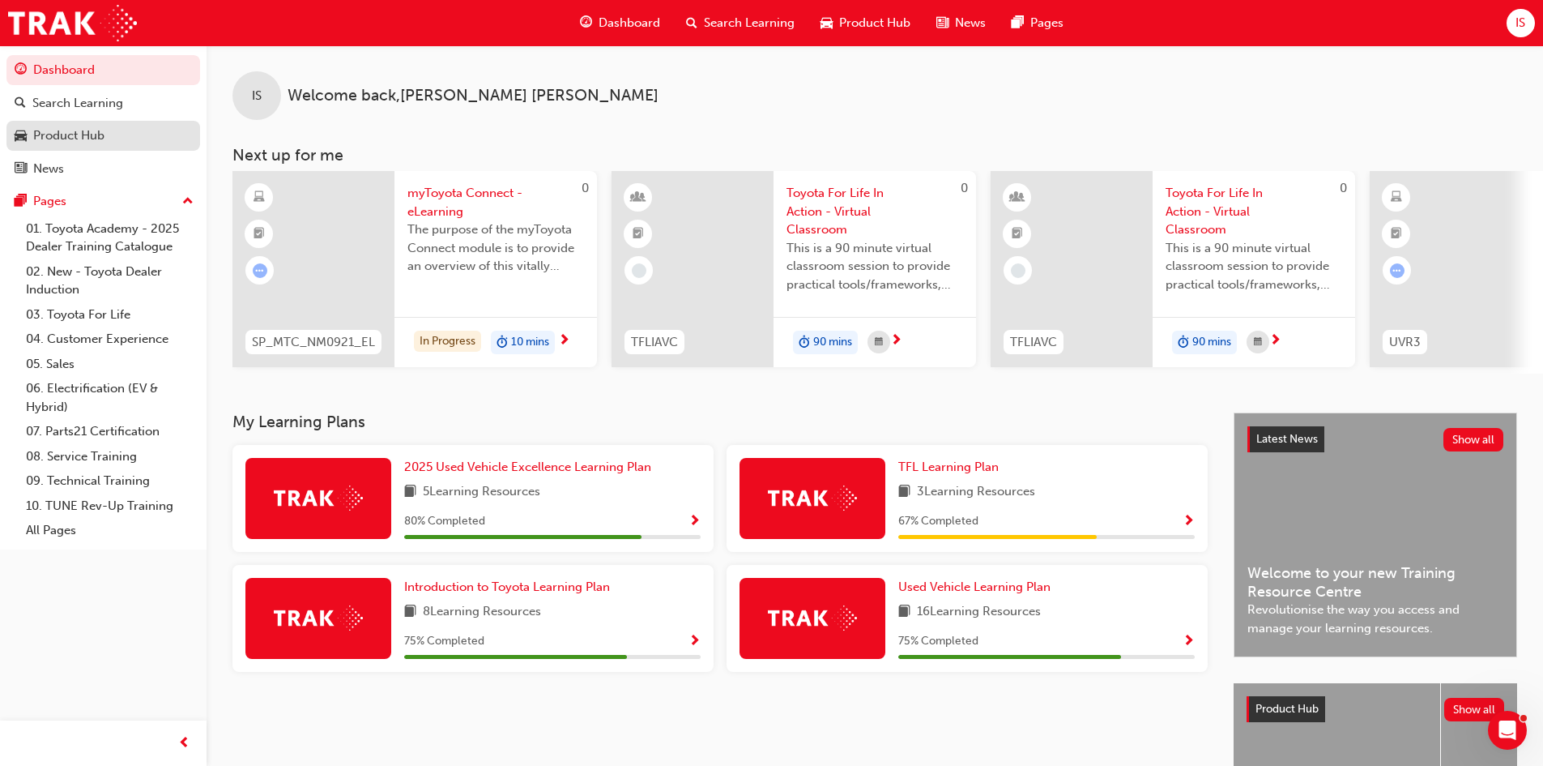
click at [87, 132] on div "Product Hub" at bounding box center [68, 135] width 71 height 19
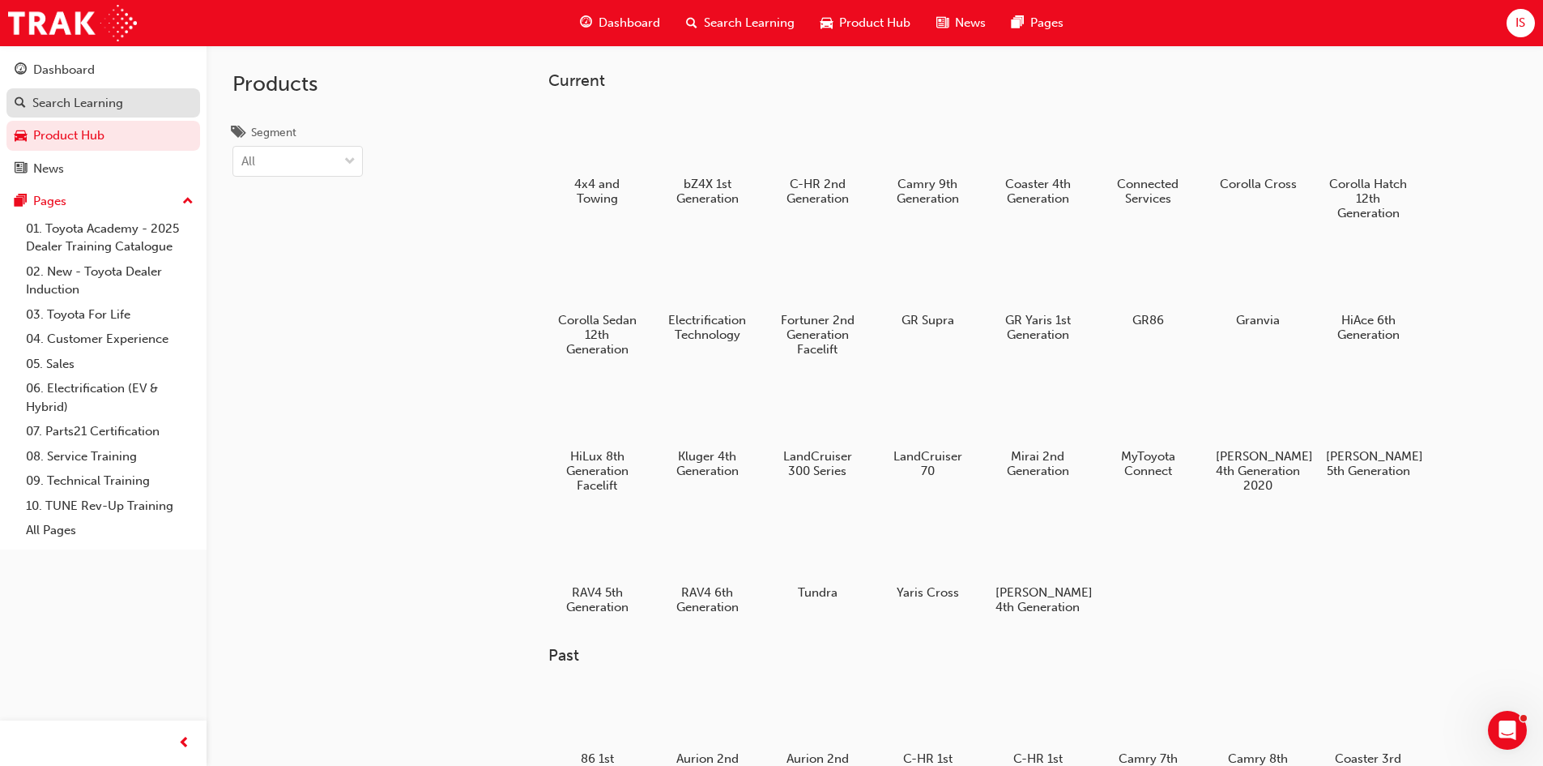
click at [75, 94] on div "Search Learning" at bounding box center [77, 103] width 91 height 19
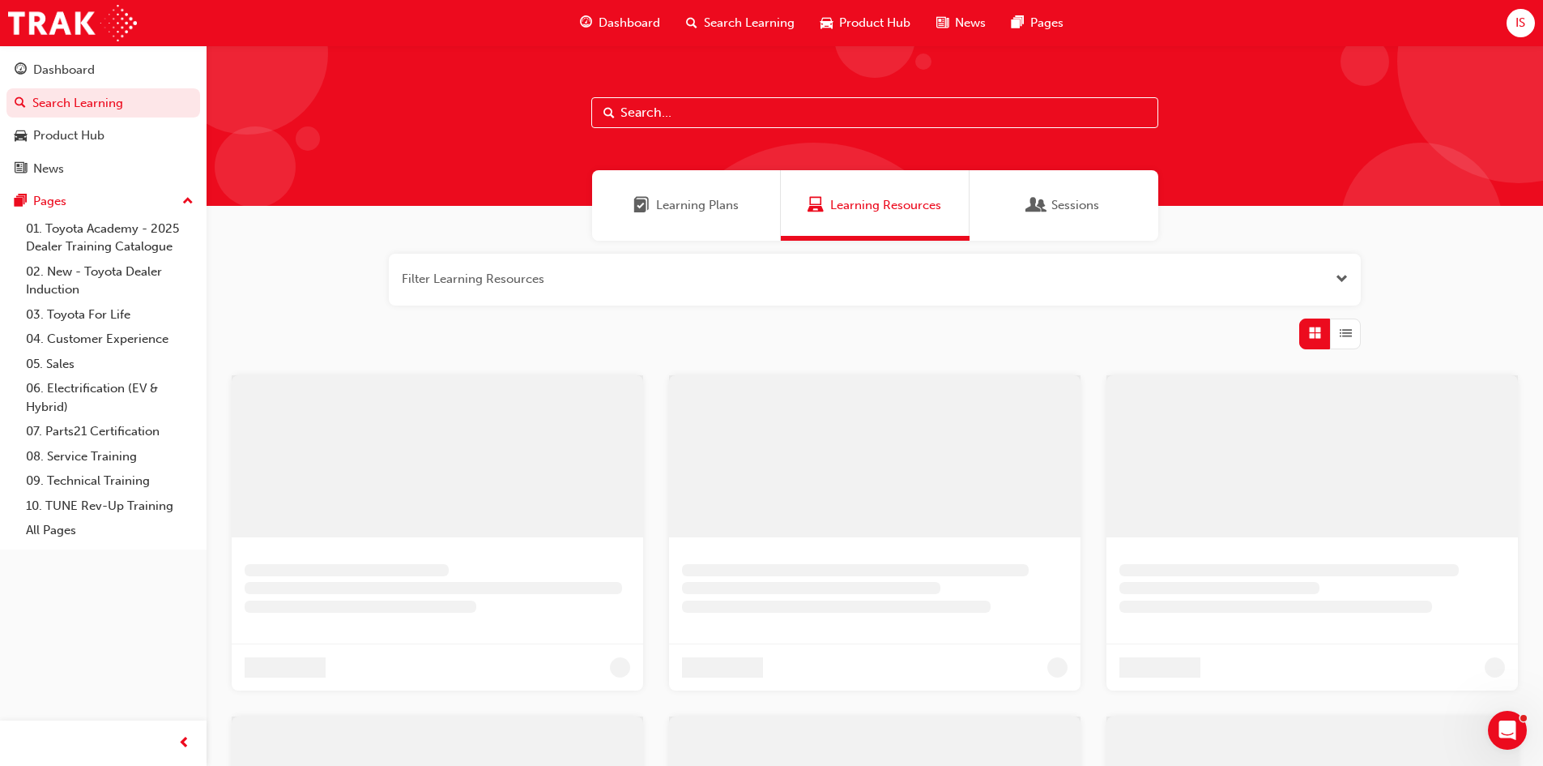
click at [689, 112] on input "text" at bounding box center [874, 112] width 567 height 31
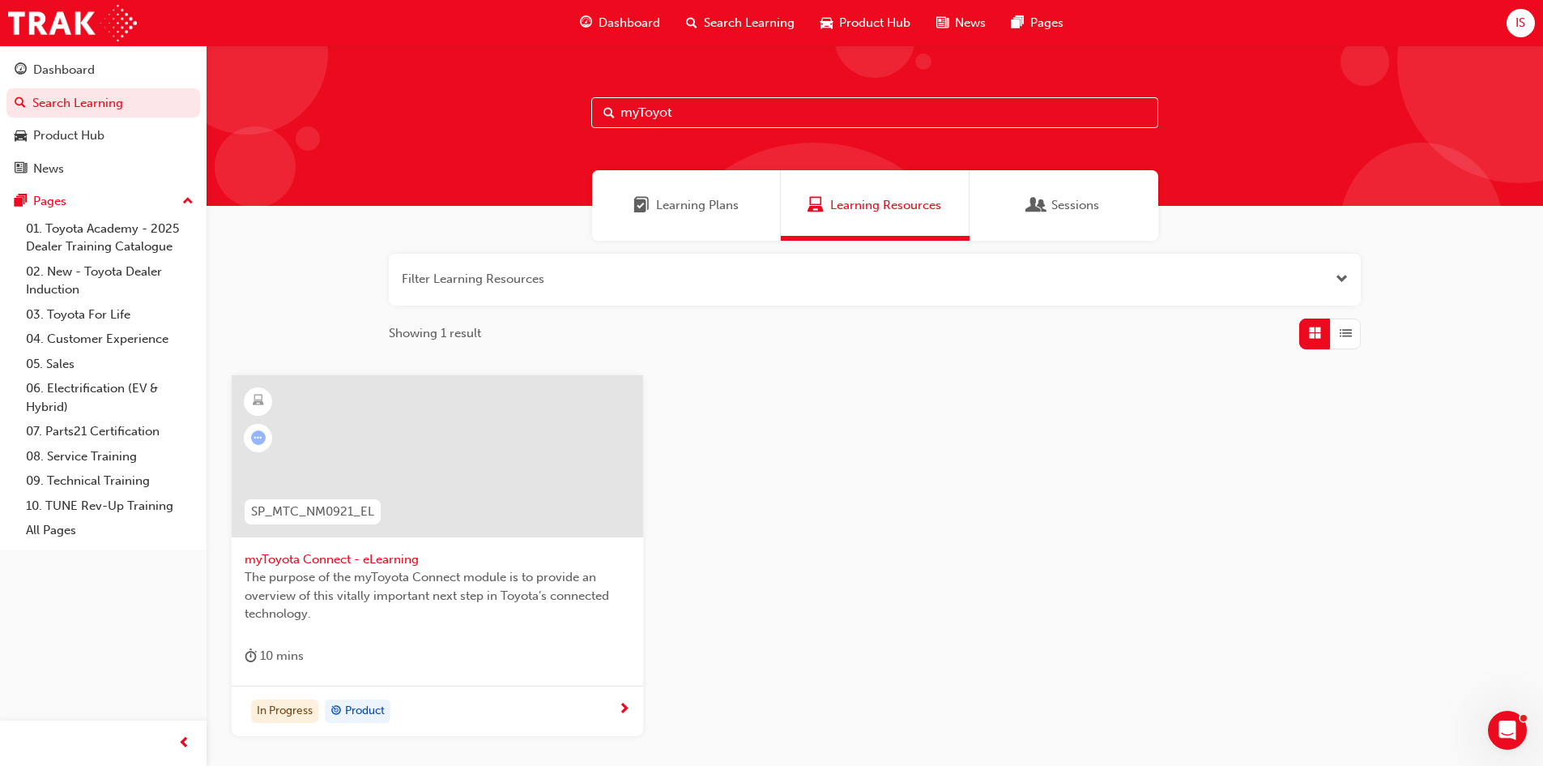
type input "myToyot"
click at [365, 552] on span "myToyota Connect - eLearning" at bounding box center [438, 559] width 386 height 19
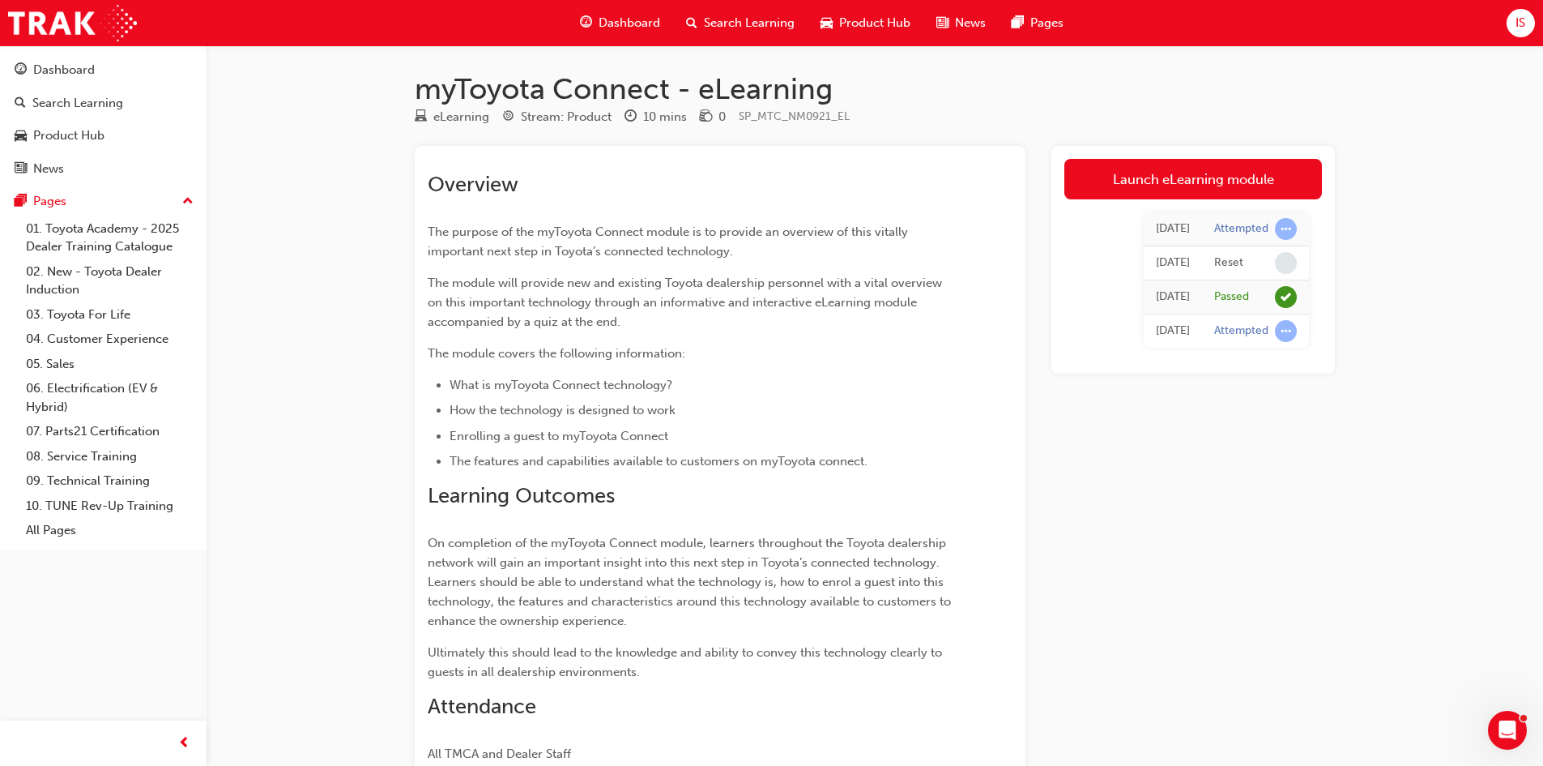
click at [1213, 298] on td "Passed" at bounding box center [1255, 297] width 107 height 34
click at [1199, 186] on link "Launch eLearning module" at bounding box center [1193, 179] width 258 height 41
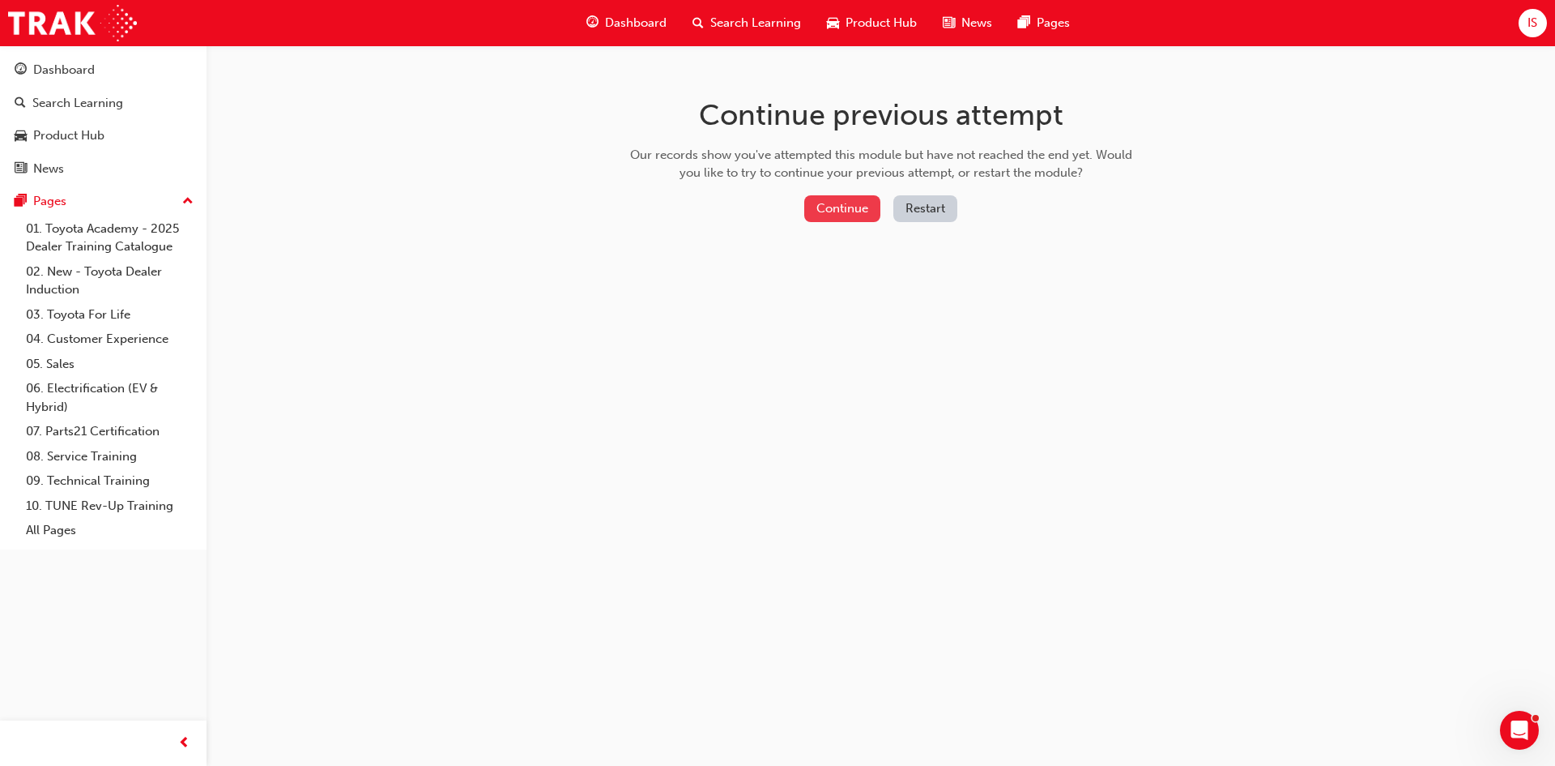
click at [838, 203] on button "Continue" at bounding box center [842, 208] width 76 height 27
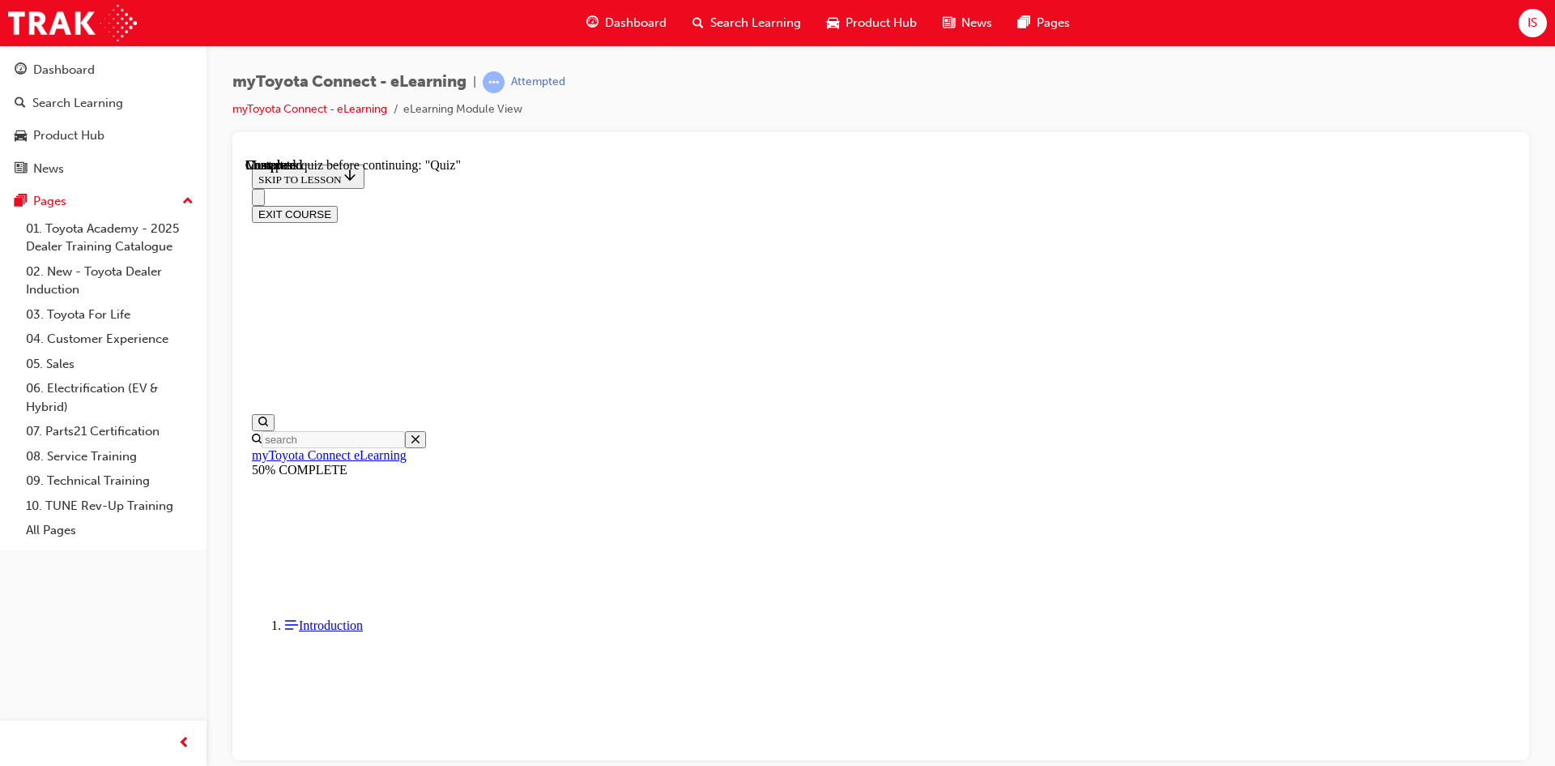
scroll to position [50, 0]
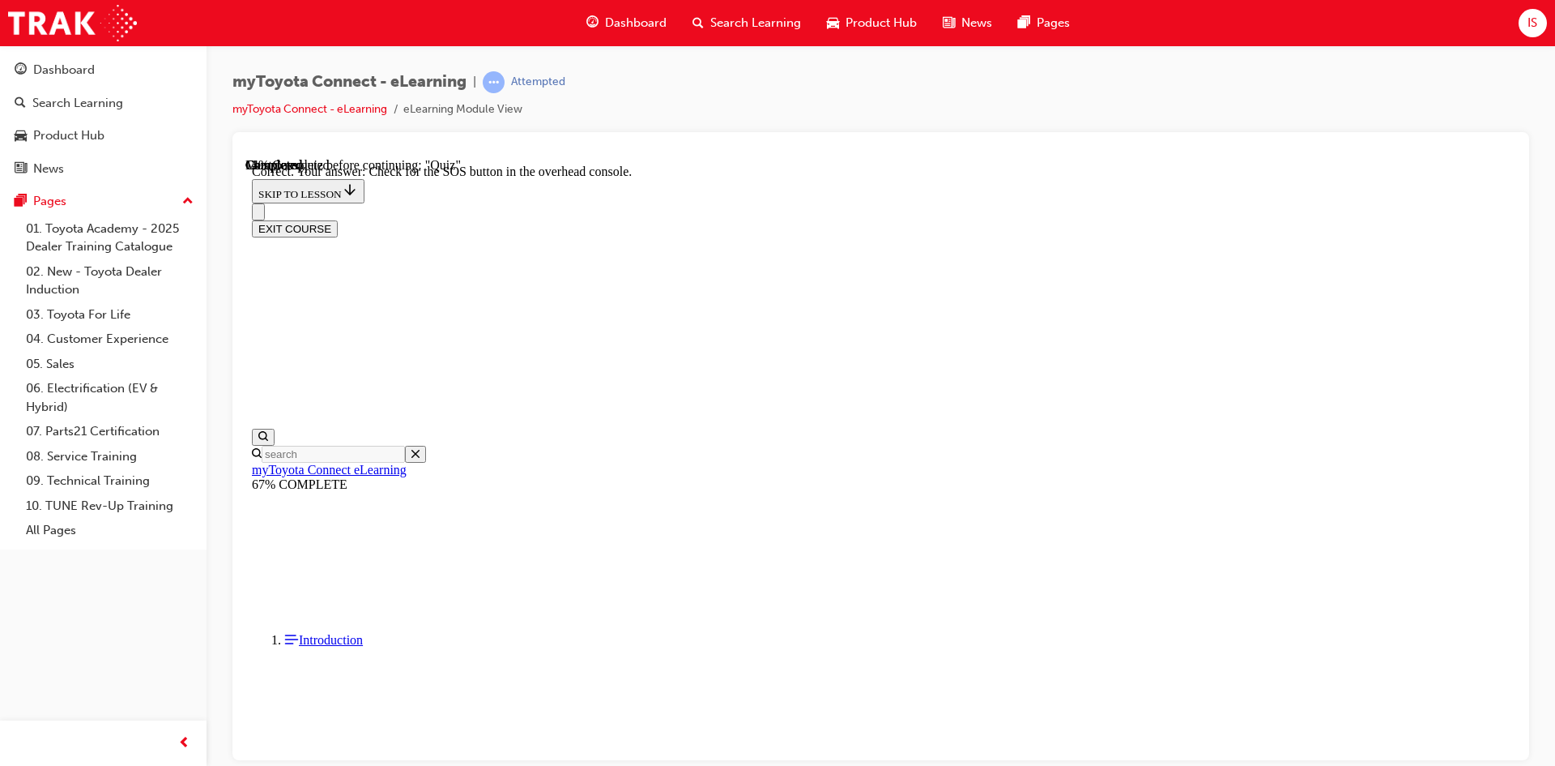
scroll to position [229, 0]
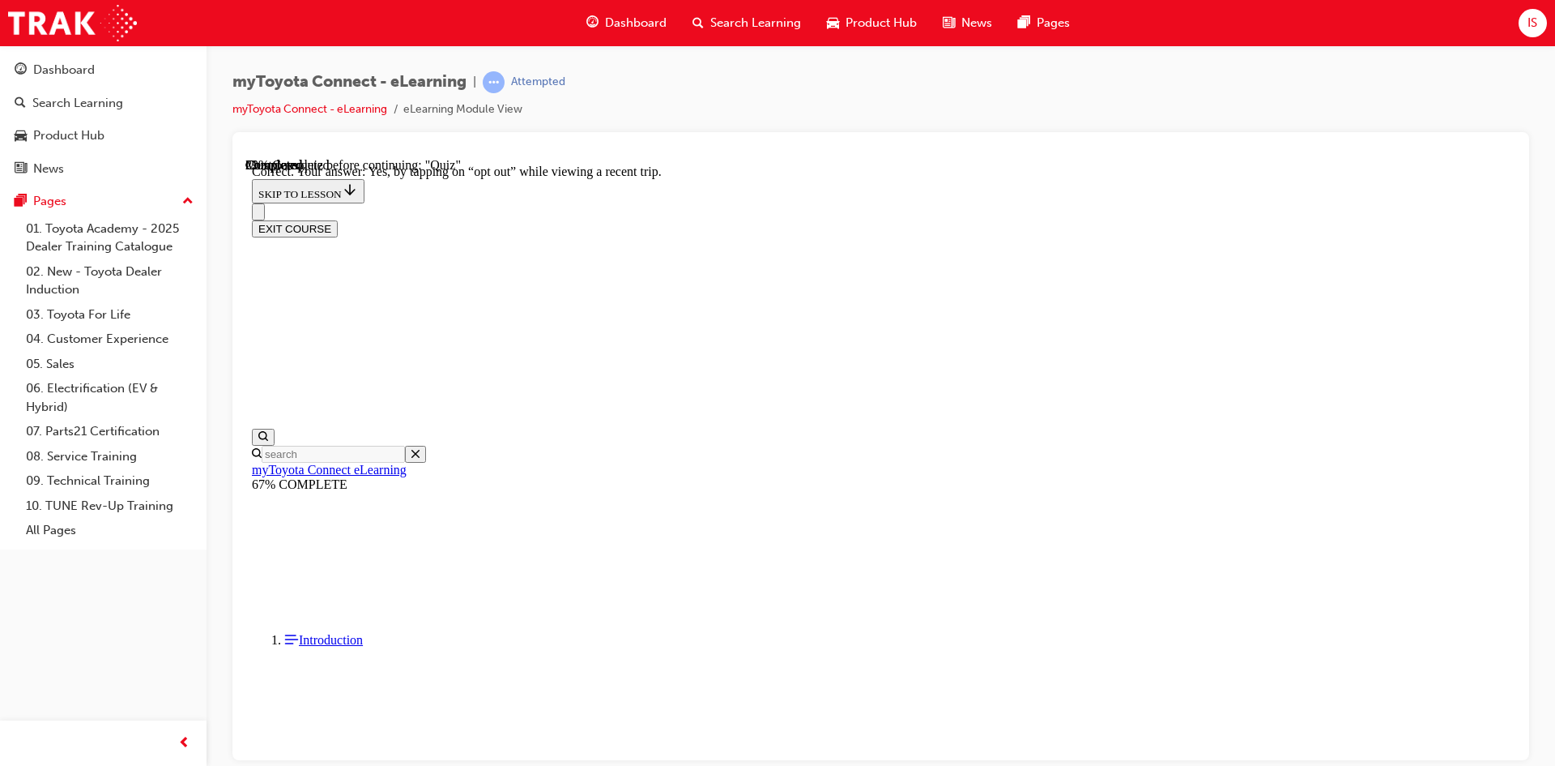
scroll to position [164, 0]
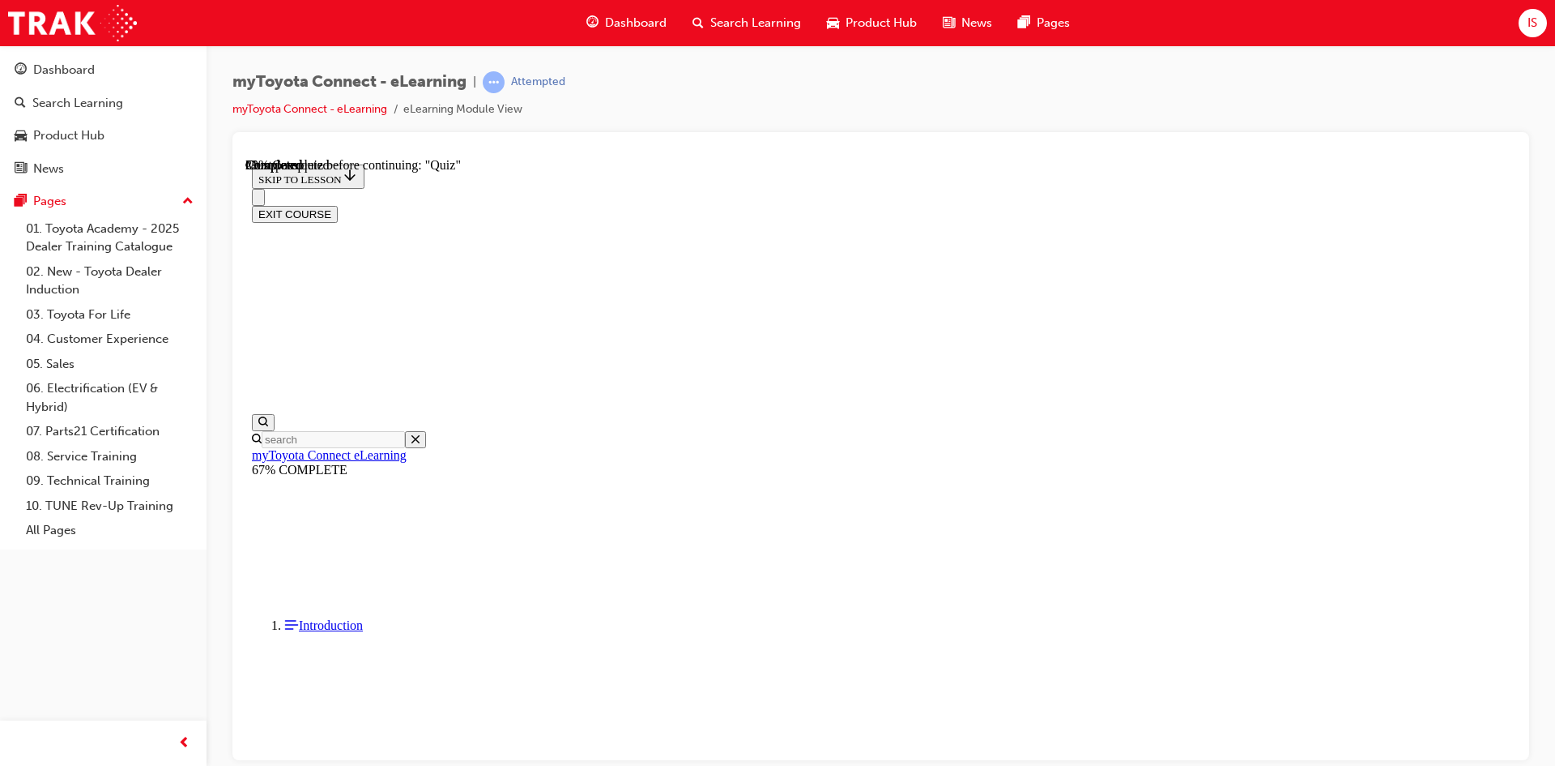
scroll to position [147, 0]
drag, startPoint x: 698, startPoint y: 291, endPoint x: 1166, endPoint y: 332, distance: 469.2
drag, startPoint x: 898, startPoint y: 300, endPoint x: 917, endPoint y: 300, distance: 19.4
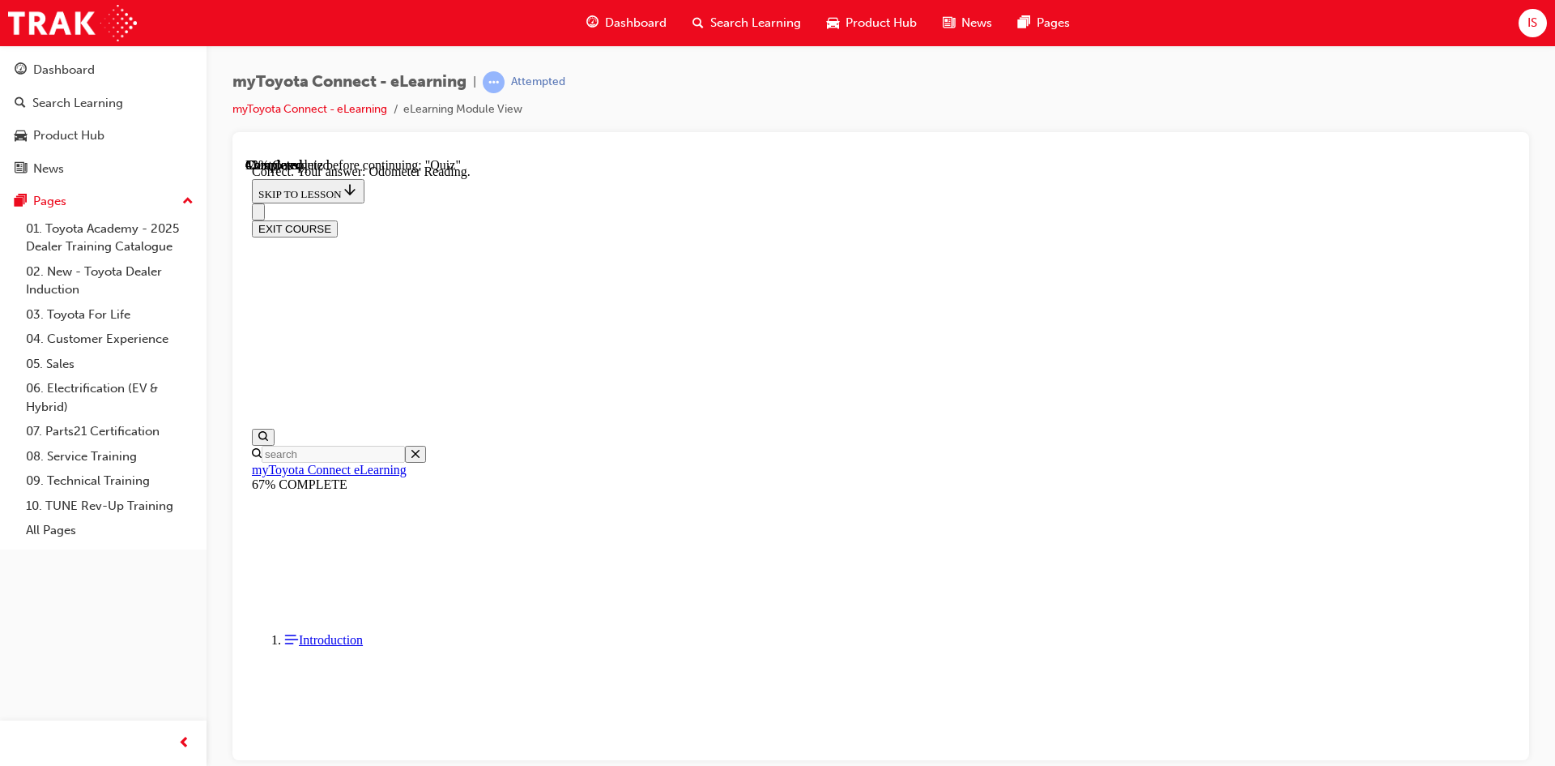
scroll to position [294, 0]
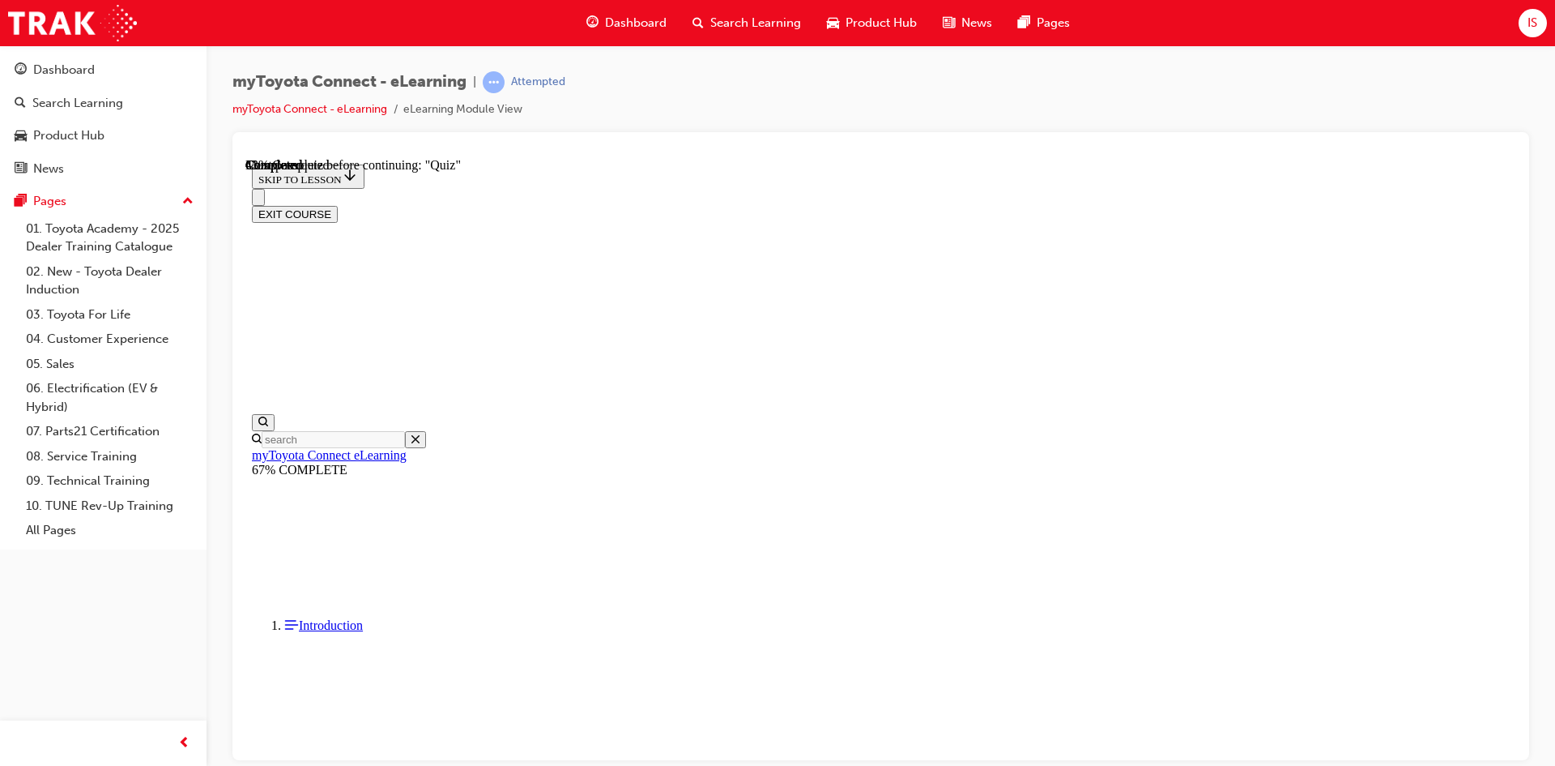
scroll to position [243, 0]
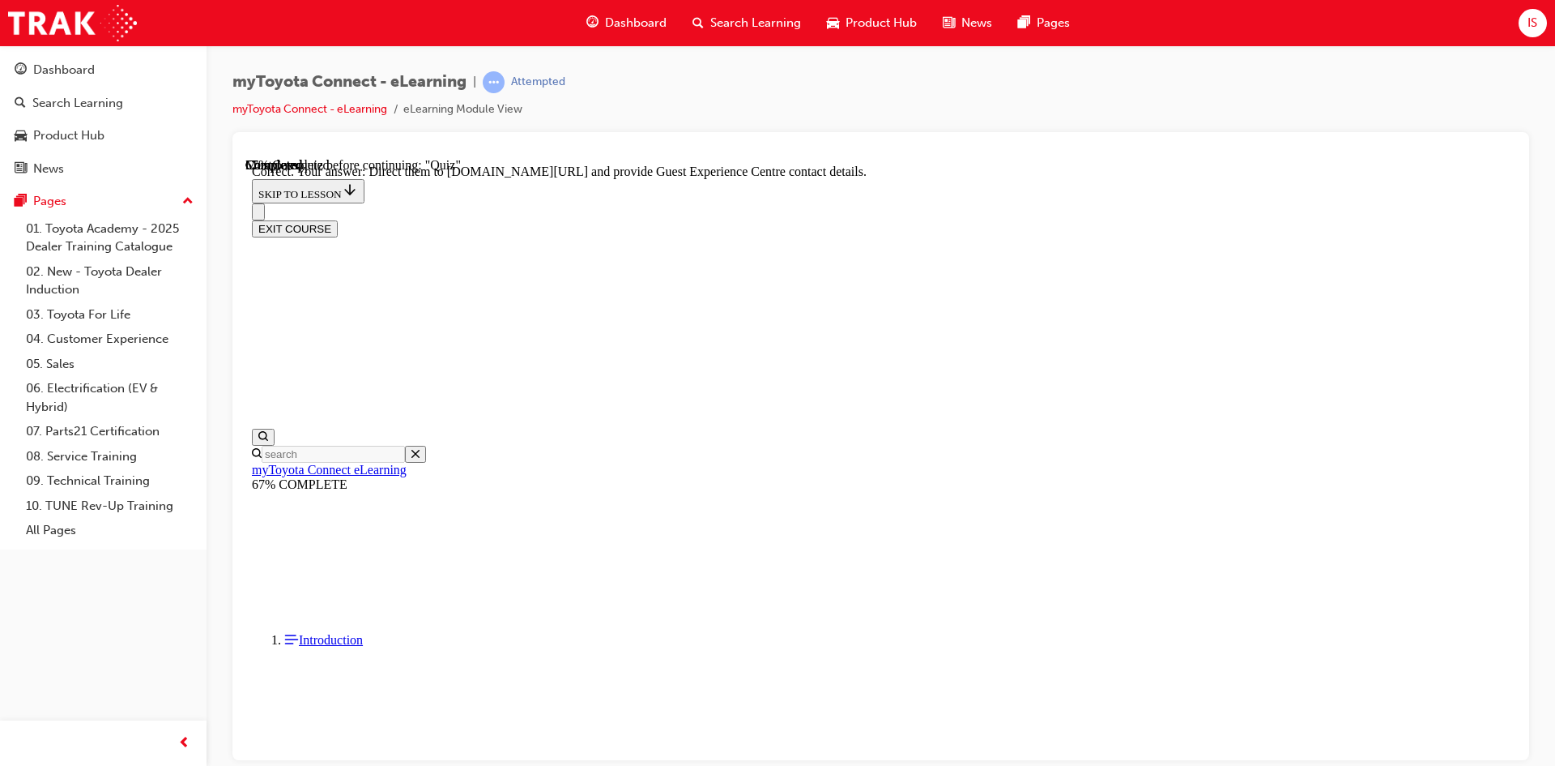
scroll to position [310, 0]
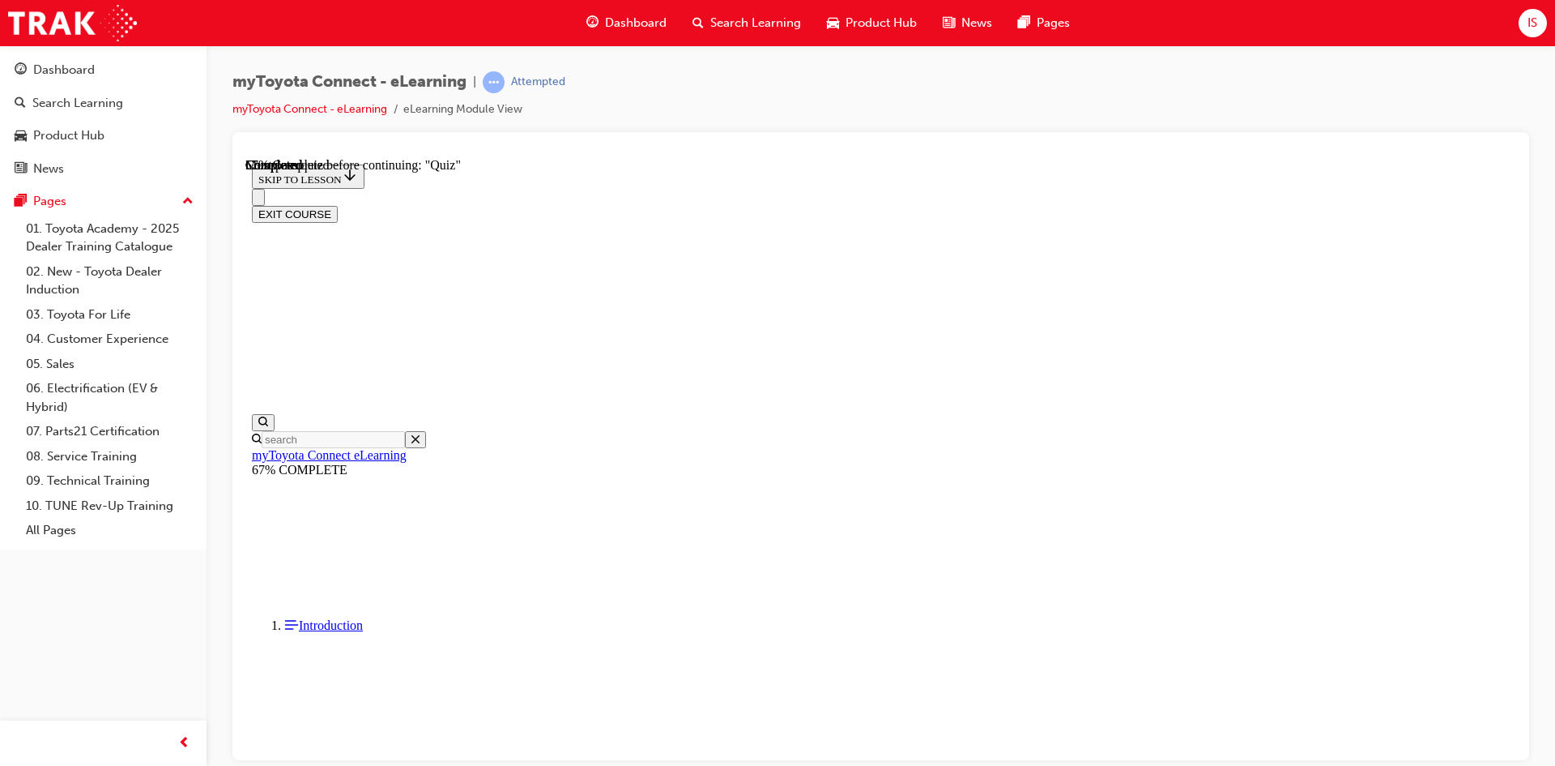
scroll to position [259, 0]
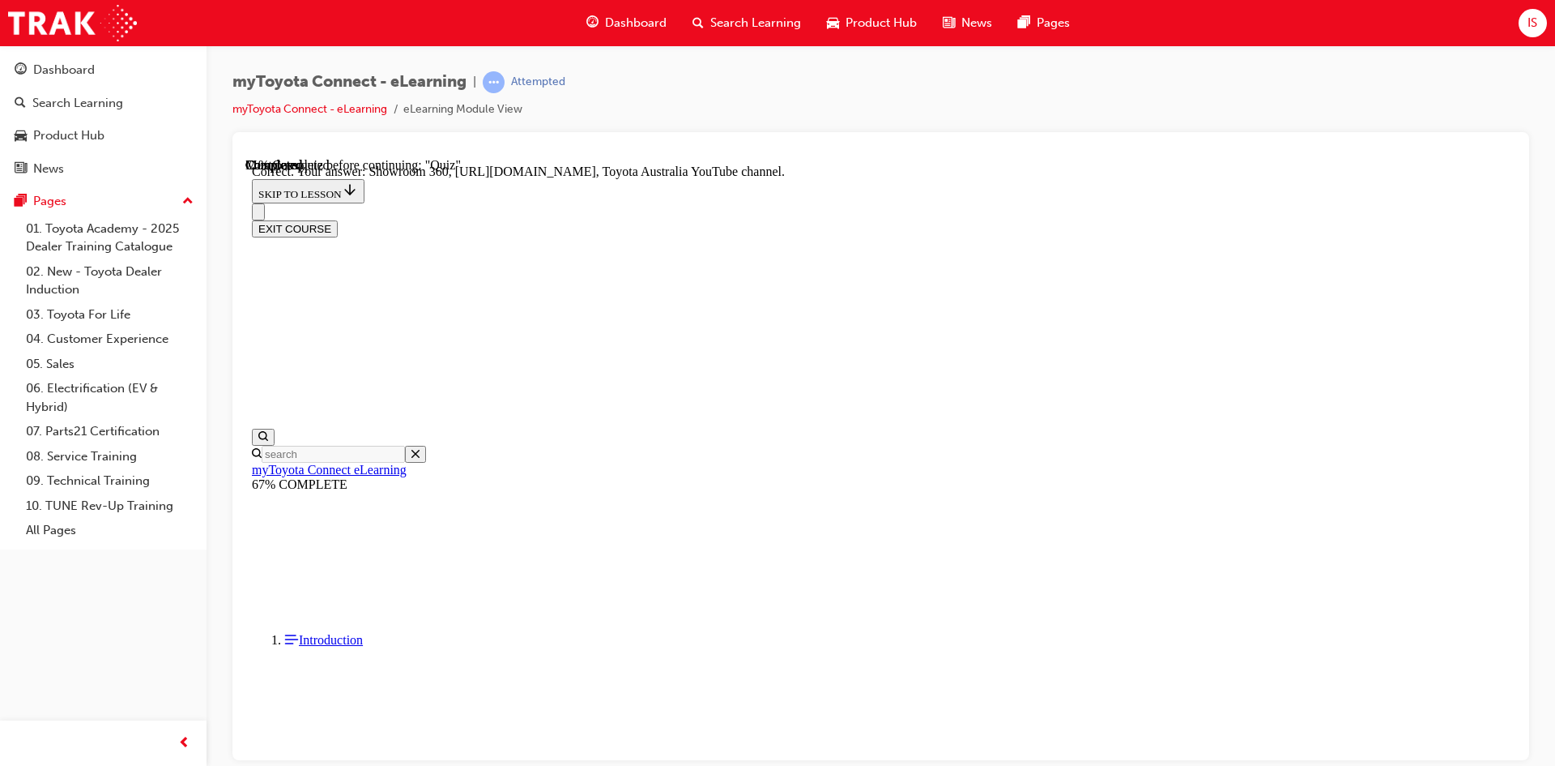
scroll to position [310, 0]
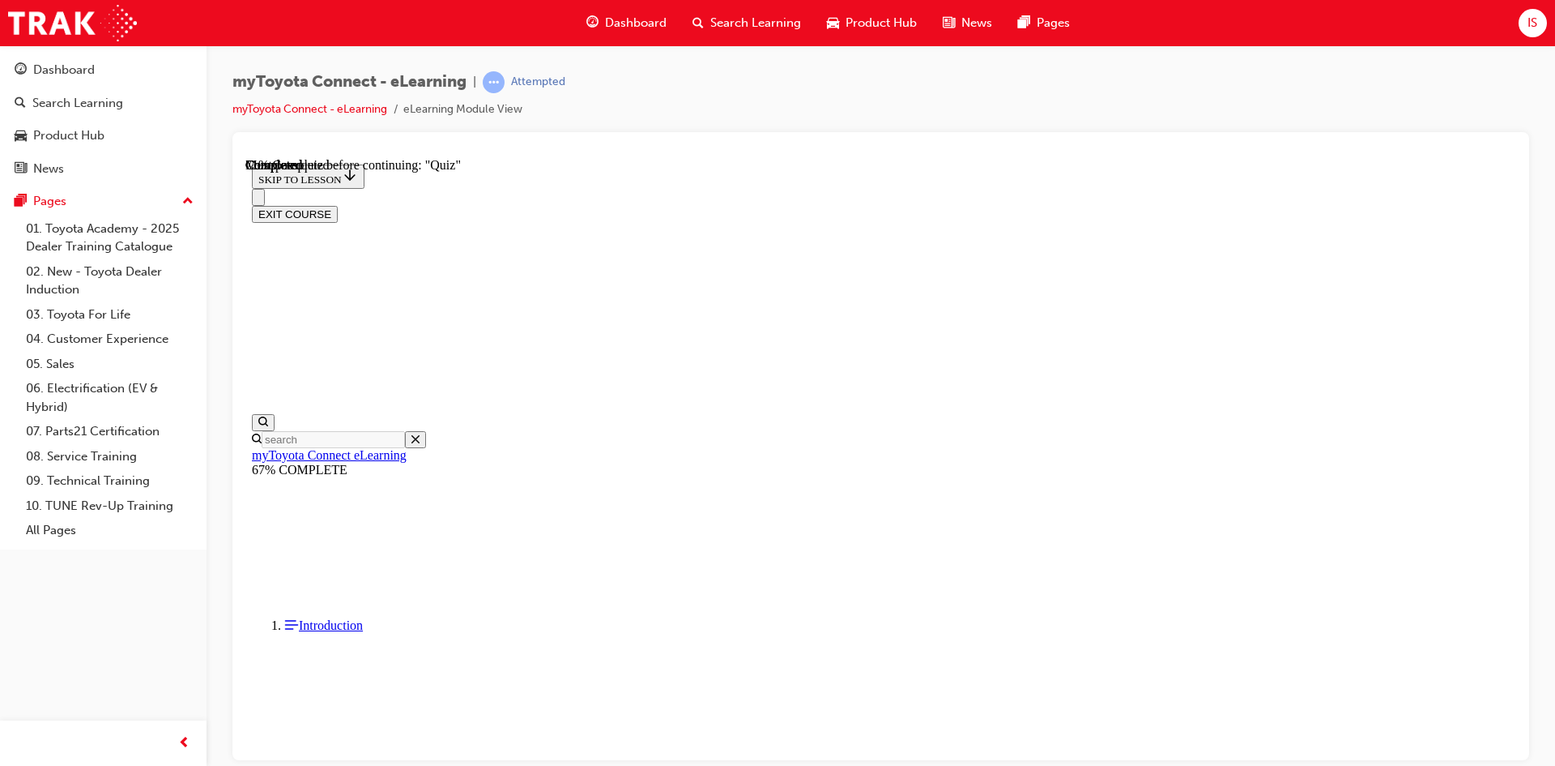
scroll to position [162, 0]
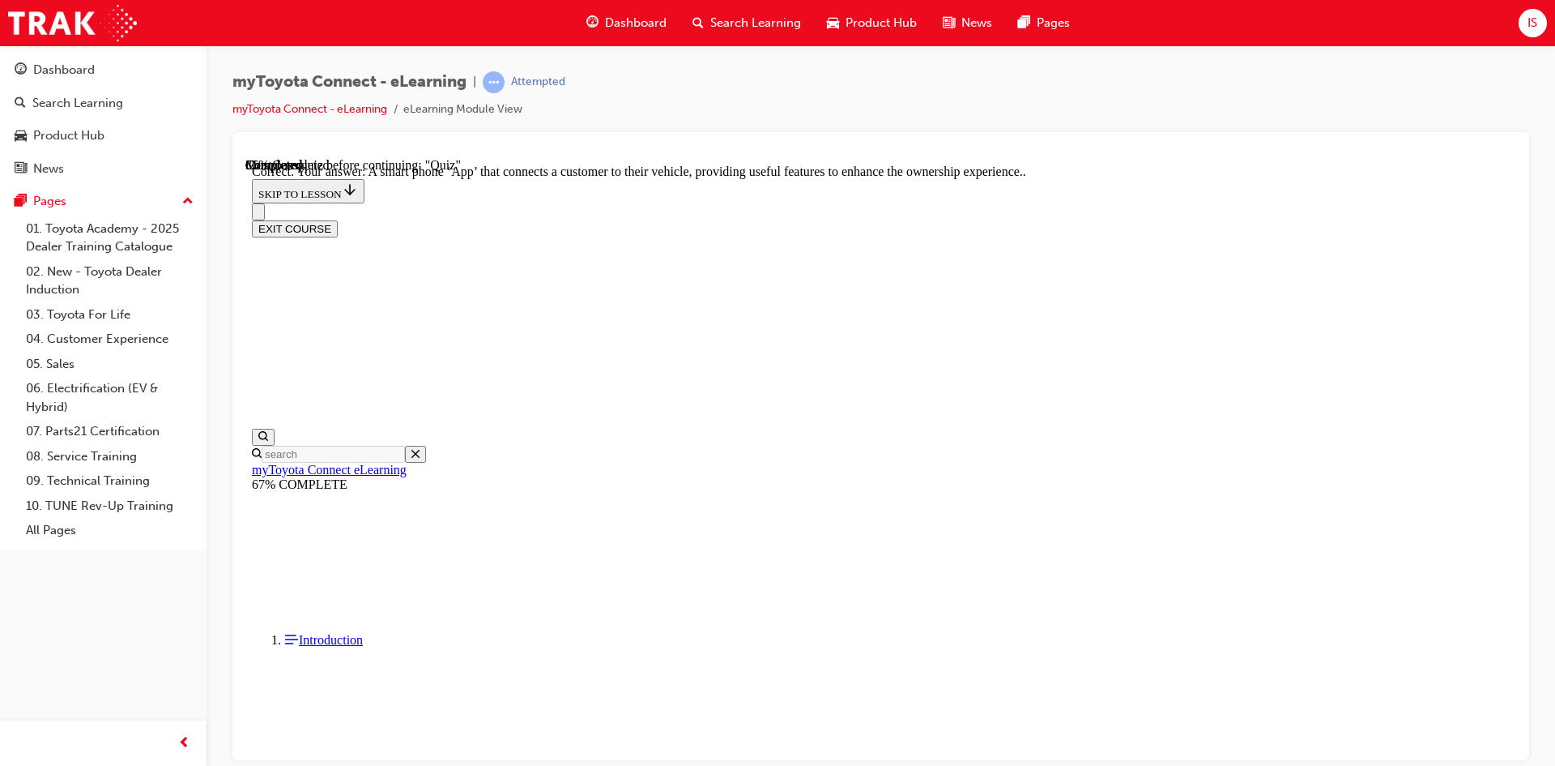
scroll to position [278, 0]
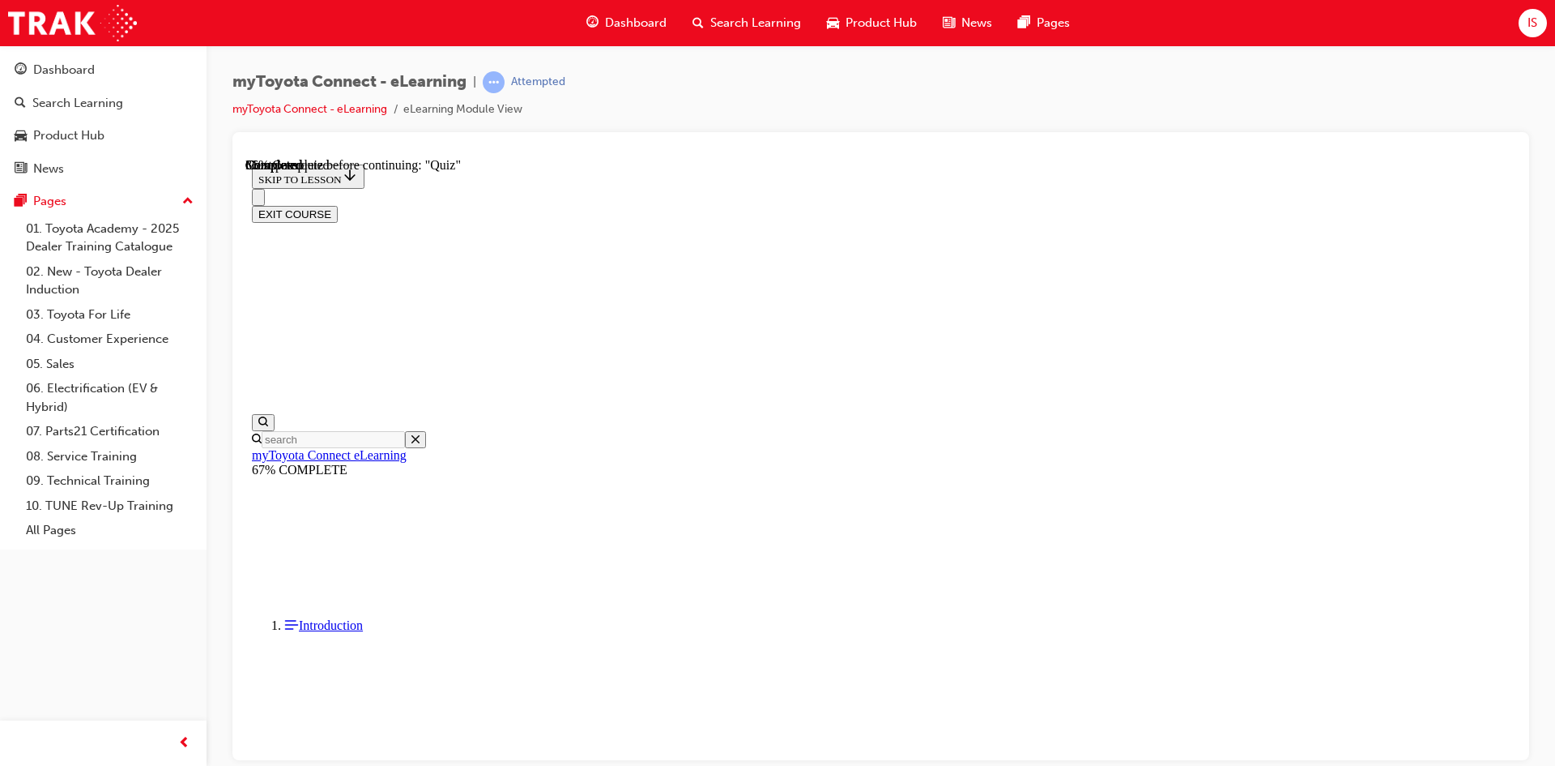
scroll to position [118, 0]
drag, startPoint x: 699, startPoint y: 321, endPoint x: 985, endPoint y: 328, distance: 286.1
drag, startPoint x: 707, startPoint y: 331, endPoint x: 1235, endPoint y: 329, distance: 527.4
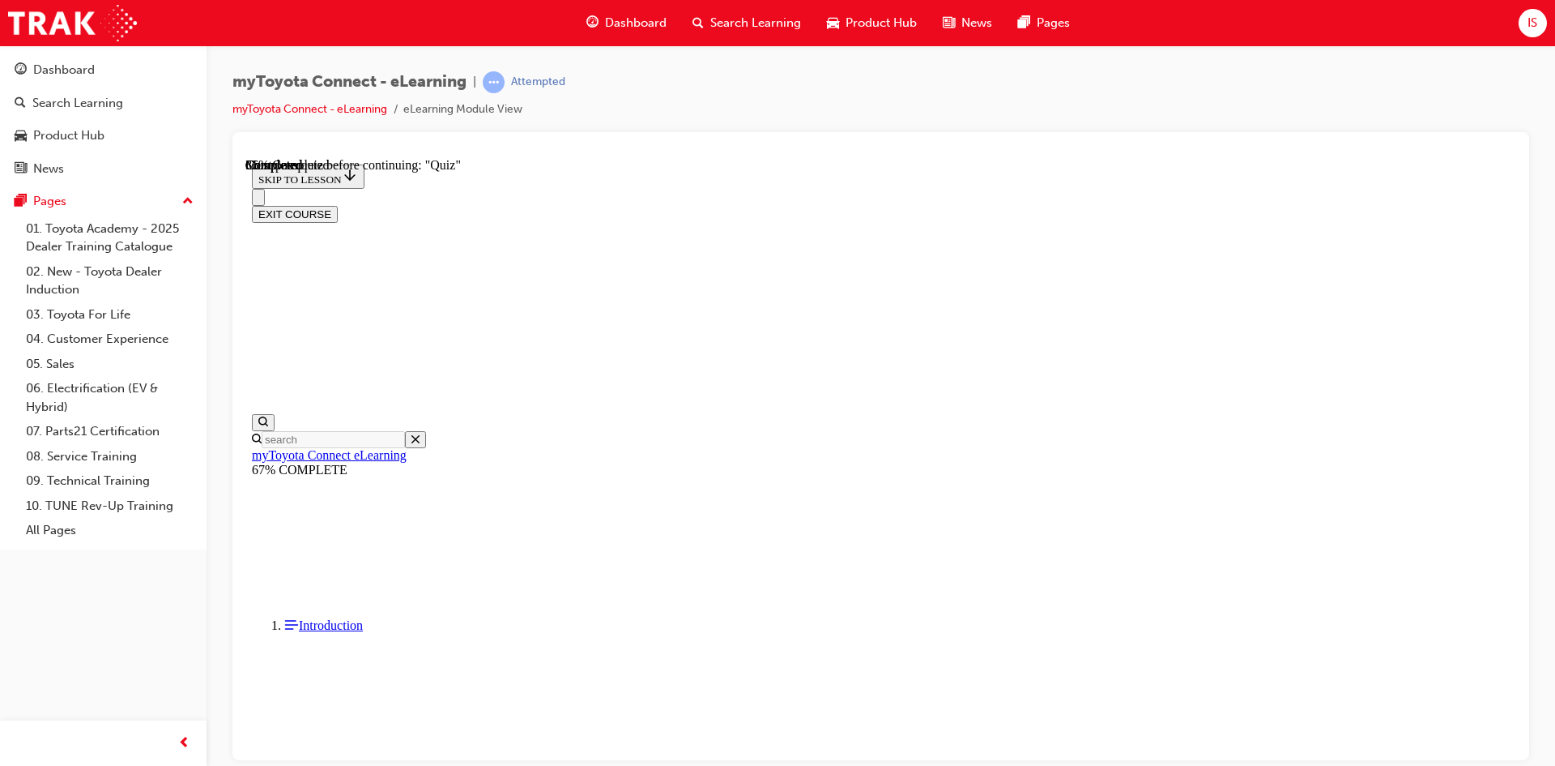
drag, startPoint x: 1227, startPoint y: 329, endPoint x: 707, endPoint y: 325, distance: 520.1
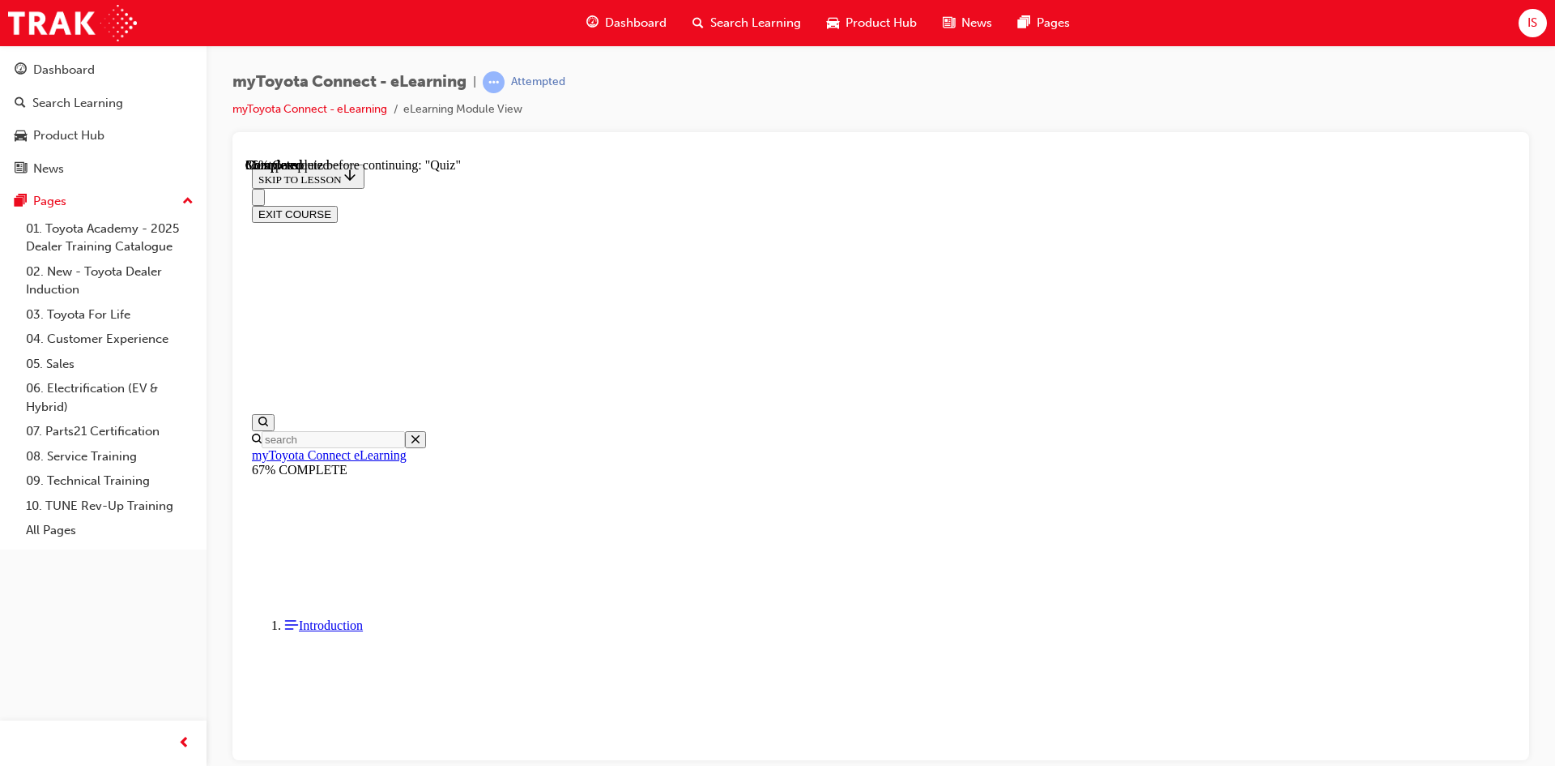
drag, startPoint x: 716, startPoint y: 325, endPoint x: 748, endPoint y: 326, distance: 31.6
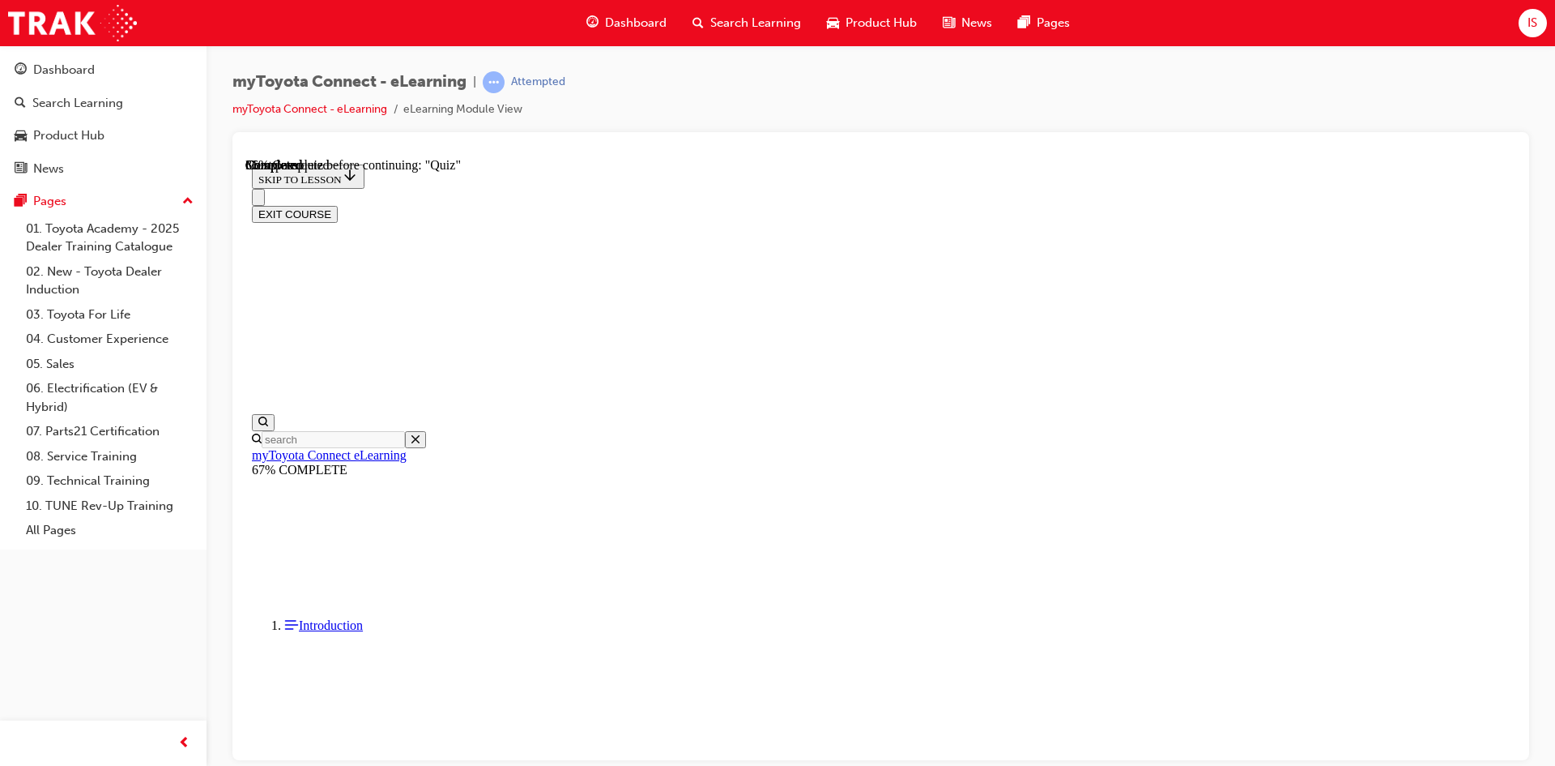
drag, startPoint x: 709, startPoint y: 326, endPoint x: 1226, endPoint y: 314, distance: 517.8
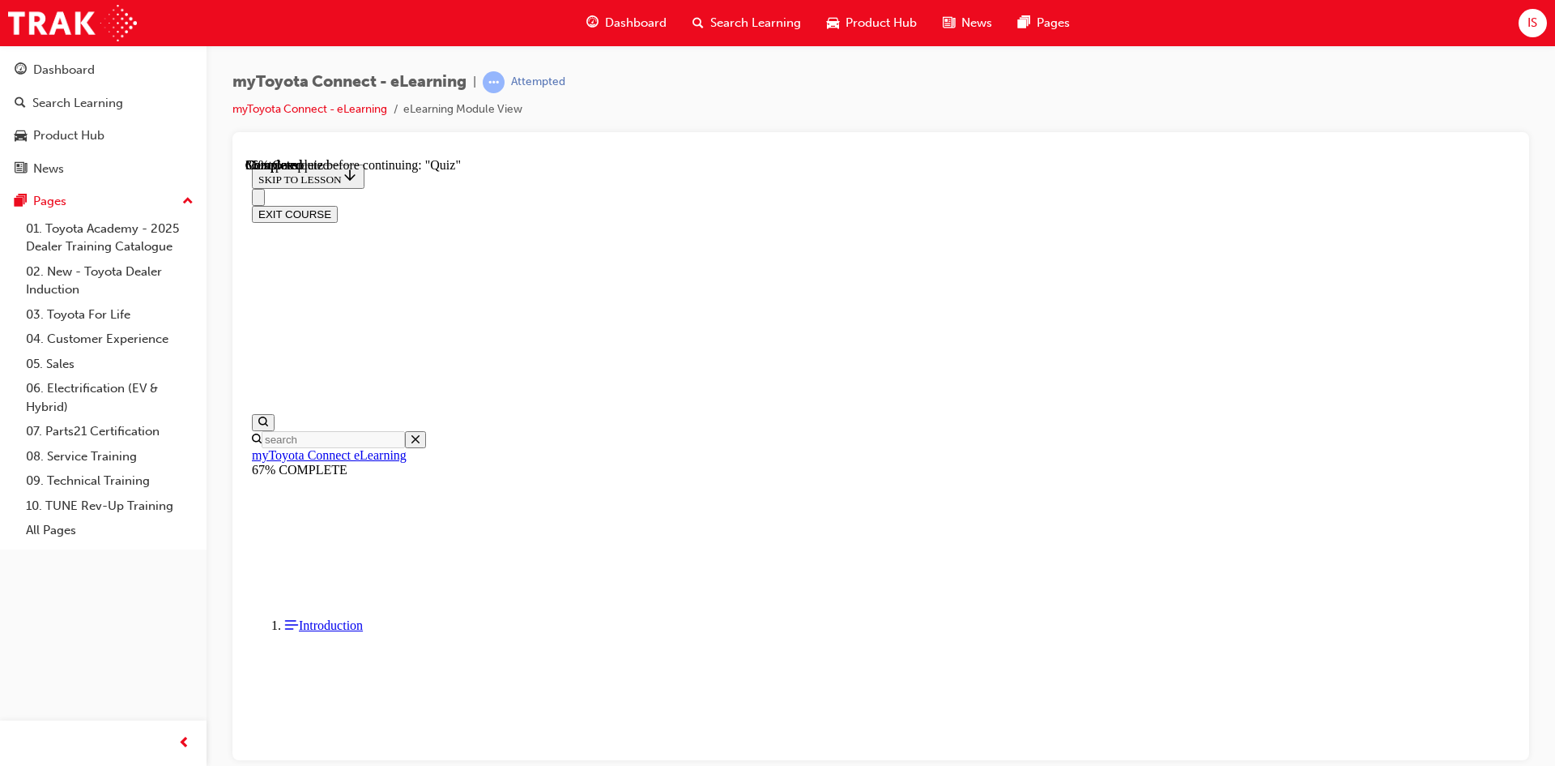
drag, startPoint x: 714, startPoint y: 325, endPoint x: 1221, endPoint y: 308, distance: 506.6
drag, startPoint x: 719, startPoint y: 326, endPoint x: 800, endPoint y: 328, distance: 80.2
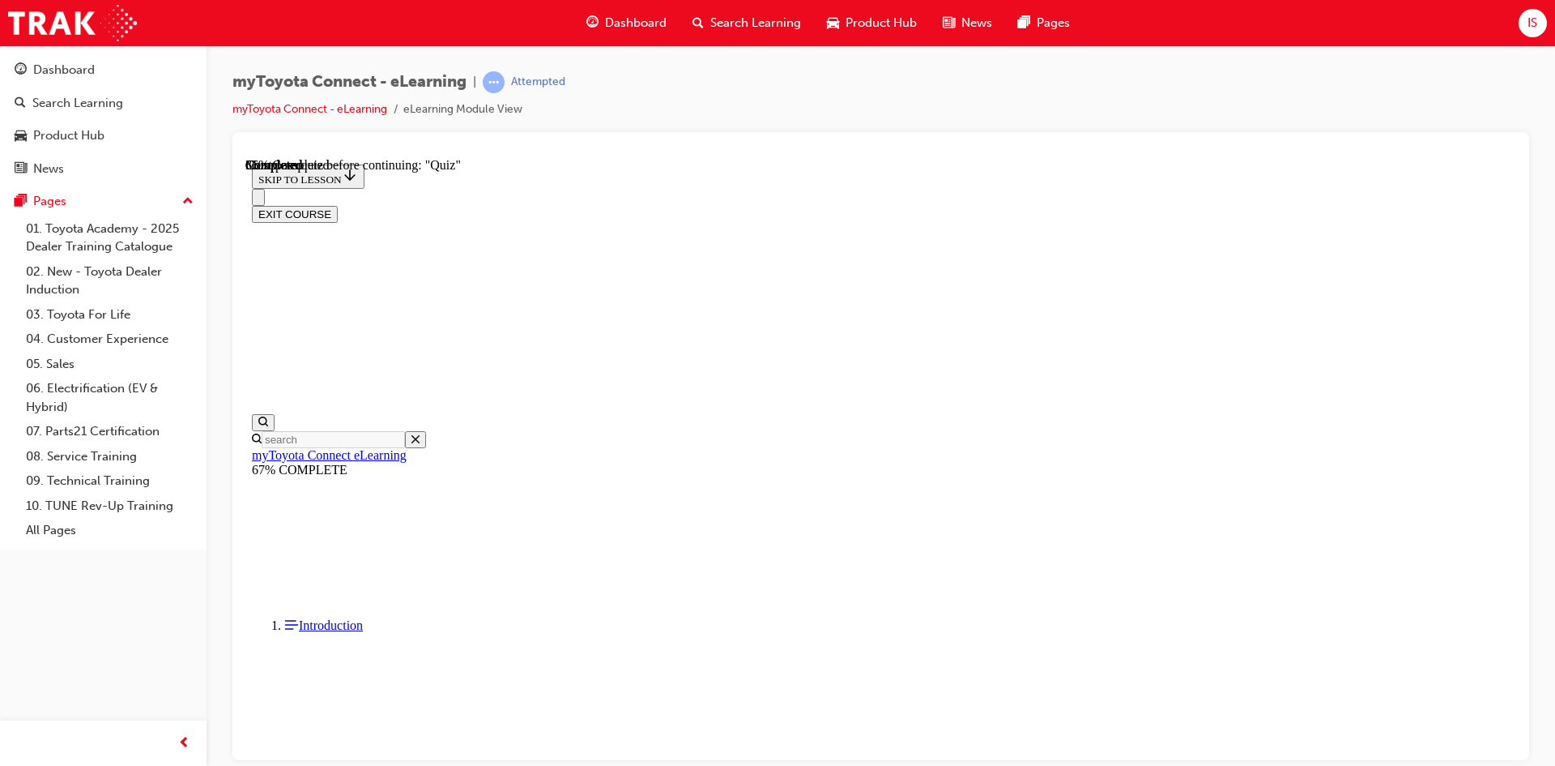
drag, startPoint x: 723, startPoint y: 326, endPoint x: 740, endPoint y: 326, distance: 17.0
drag, startPoint x: 783, startPoint y: 323, endPoint x: 806, endPoint y: 326, distance: 23.6
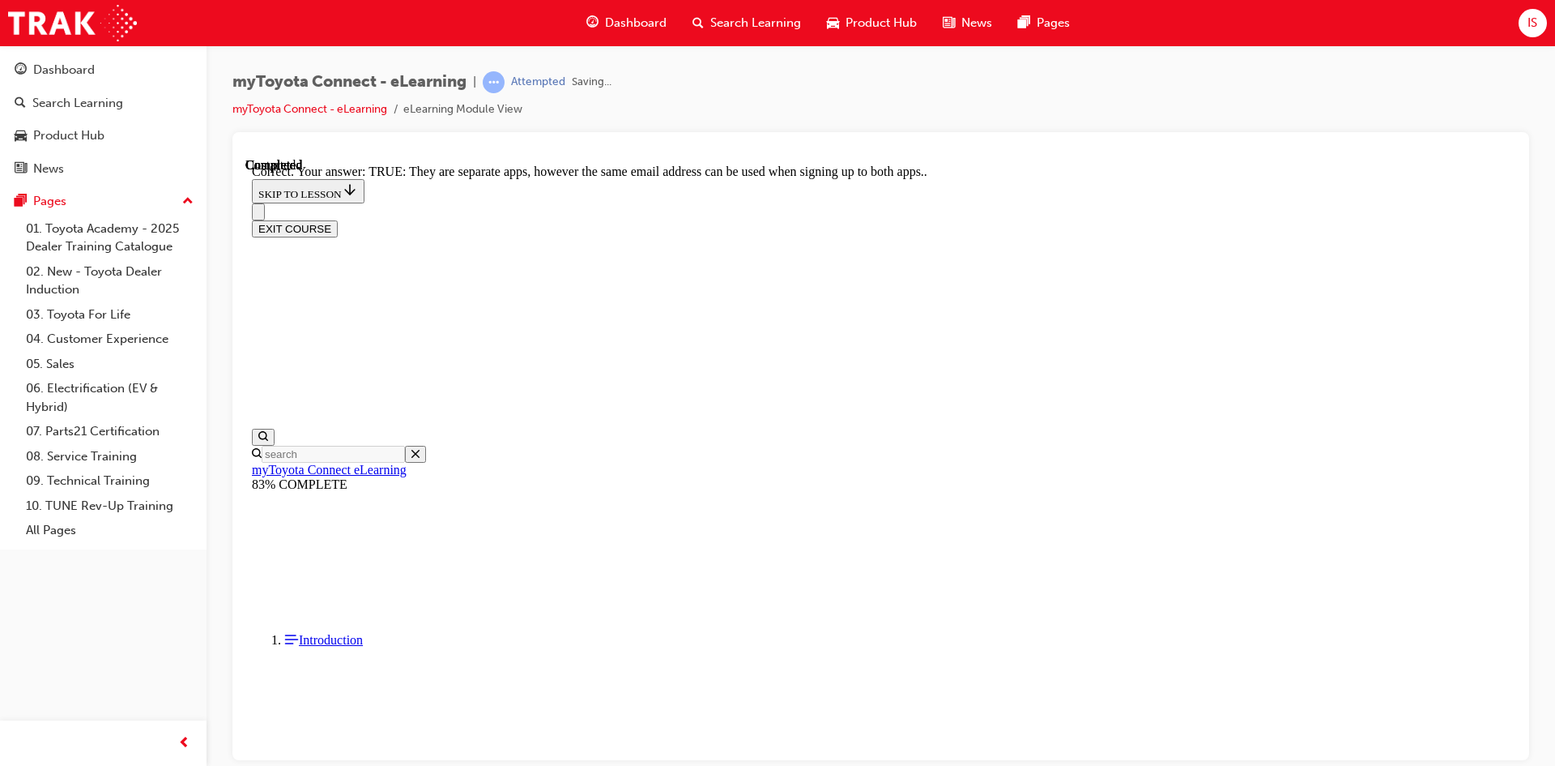
scroll to position [169, 0]
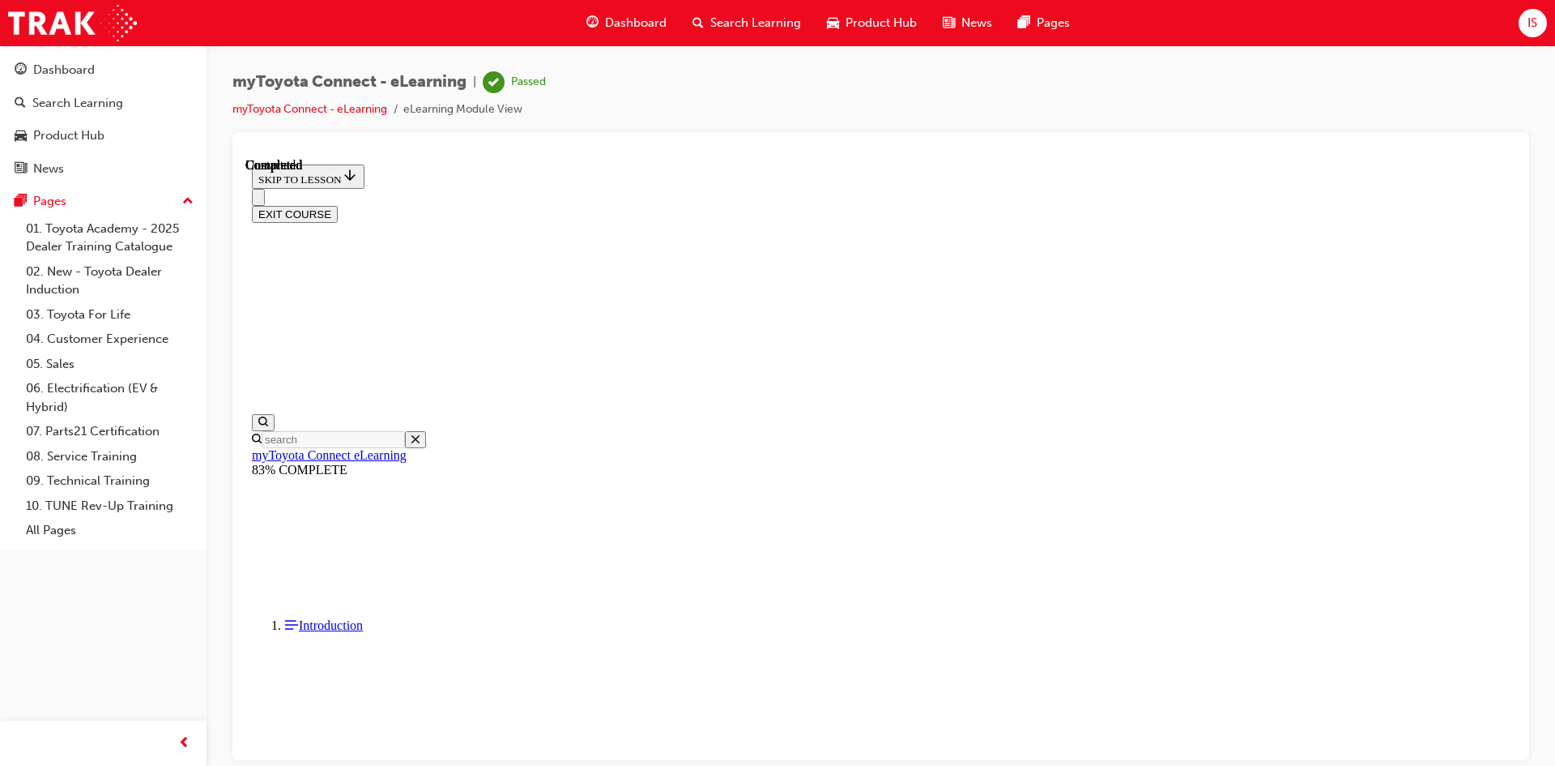
scroll to position [278, 0]
click at [338, 205] on button "EXIT COURSE" at bounding box center [295, 213] width 86 height 17
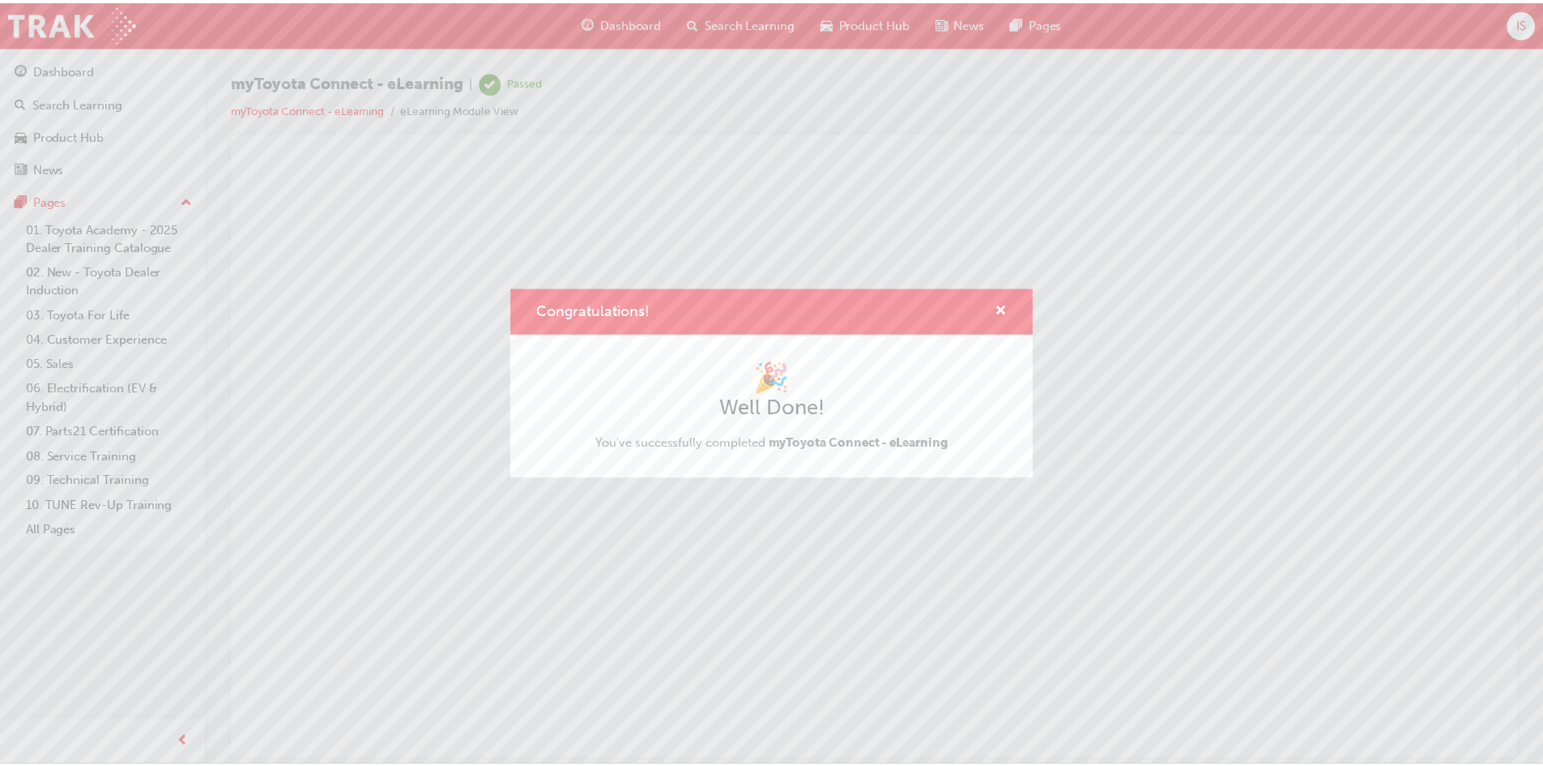
scroll to position [0, 0]
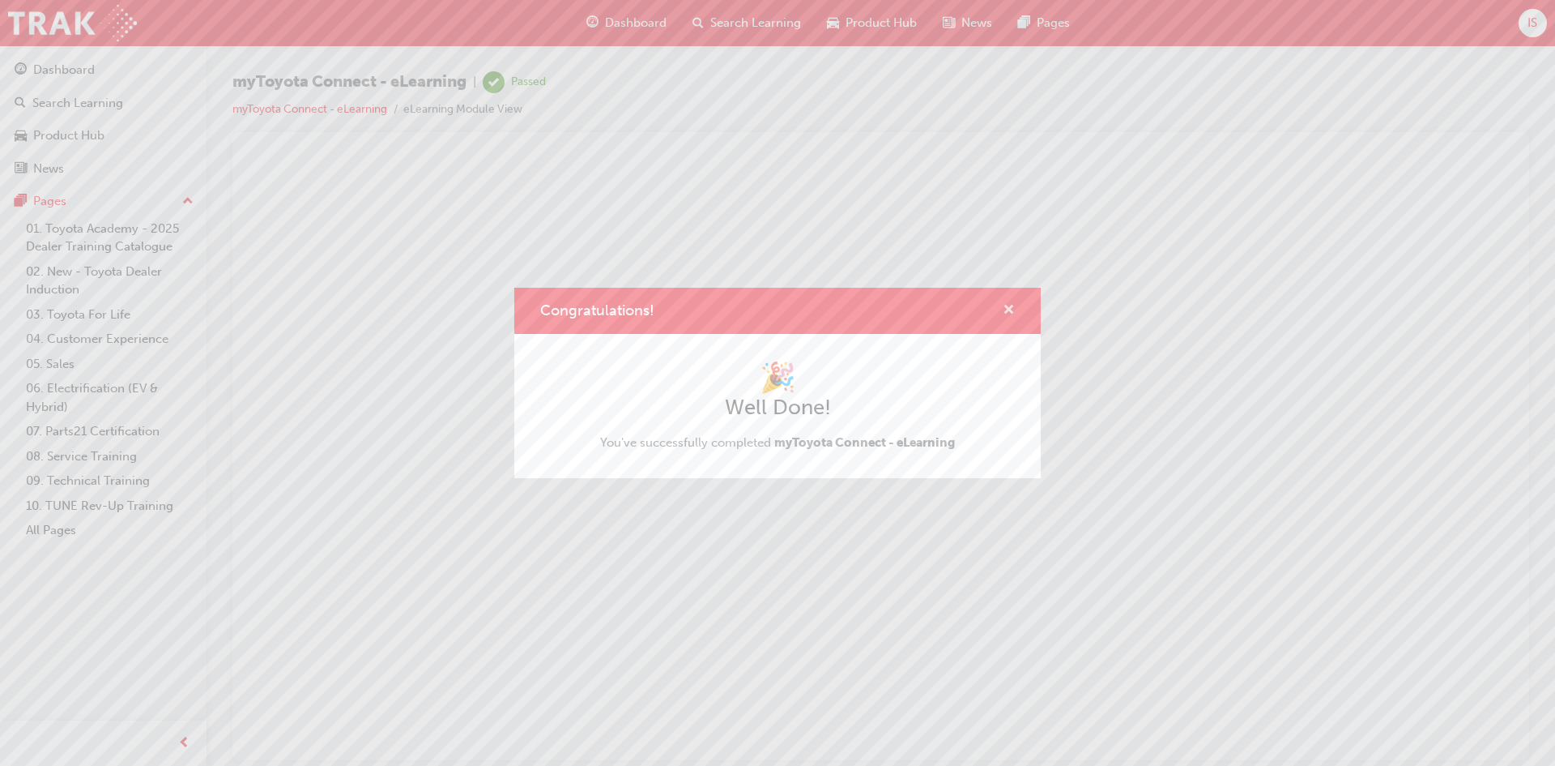
click at [1009, 308] on span "cross-icon" at bounding box center [1009, 311] width 12 height 15
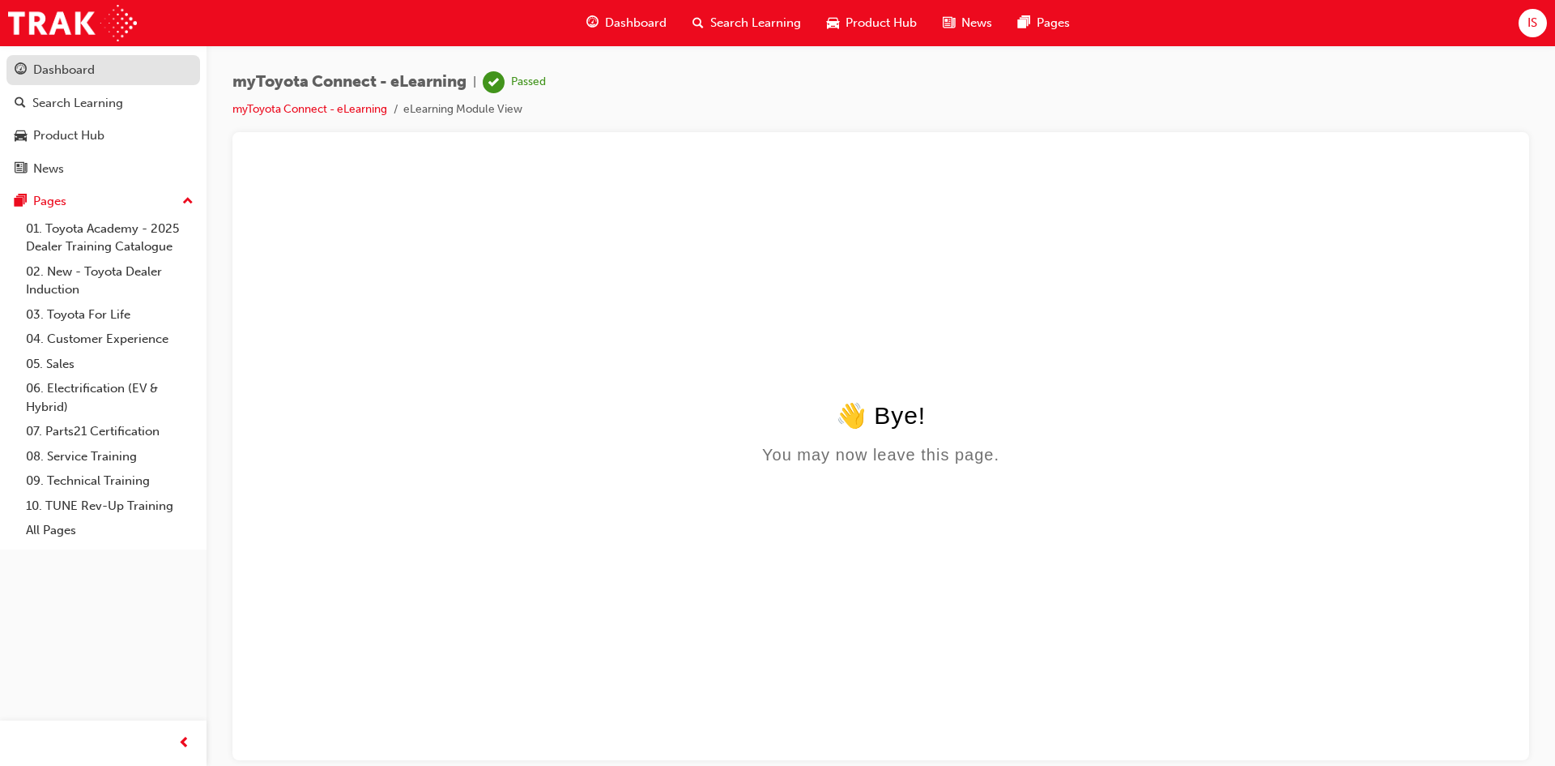
click at [78, 72] on div "Dashboard" at bounding box center [64, 70] width 62 height 19
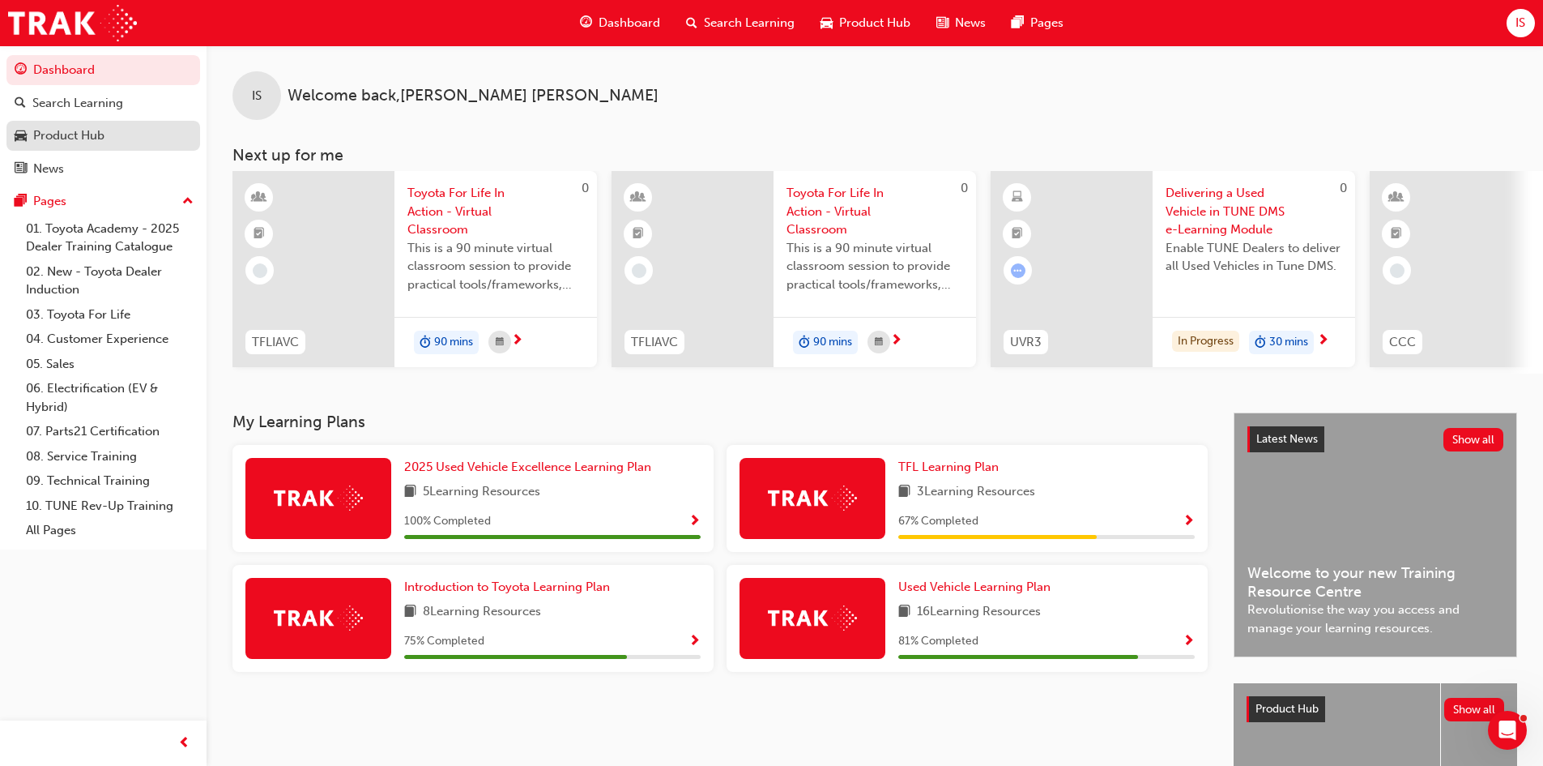
click at [86, 142] on div "Product Hub" at bounding box center [68, 135] width 71 height 19
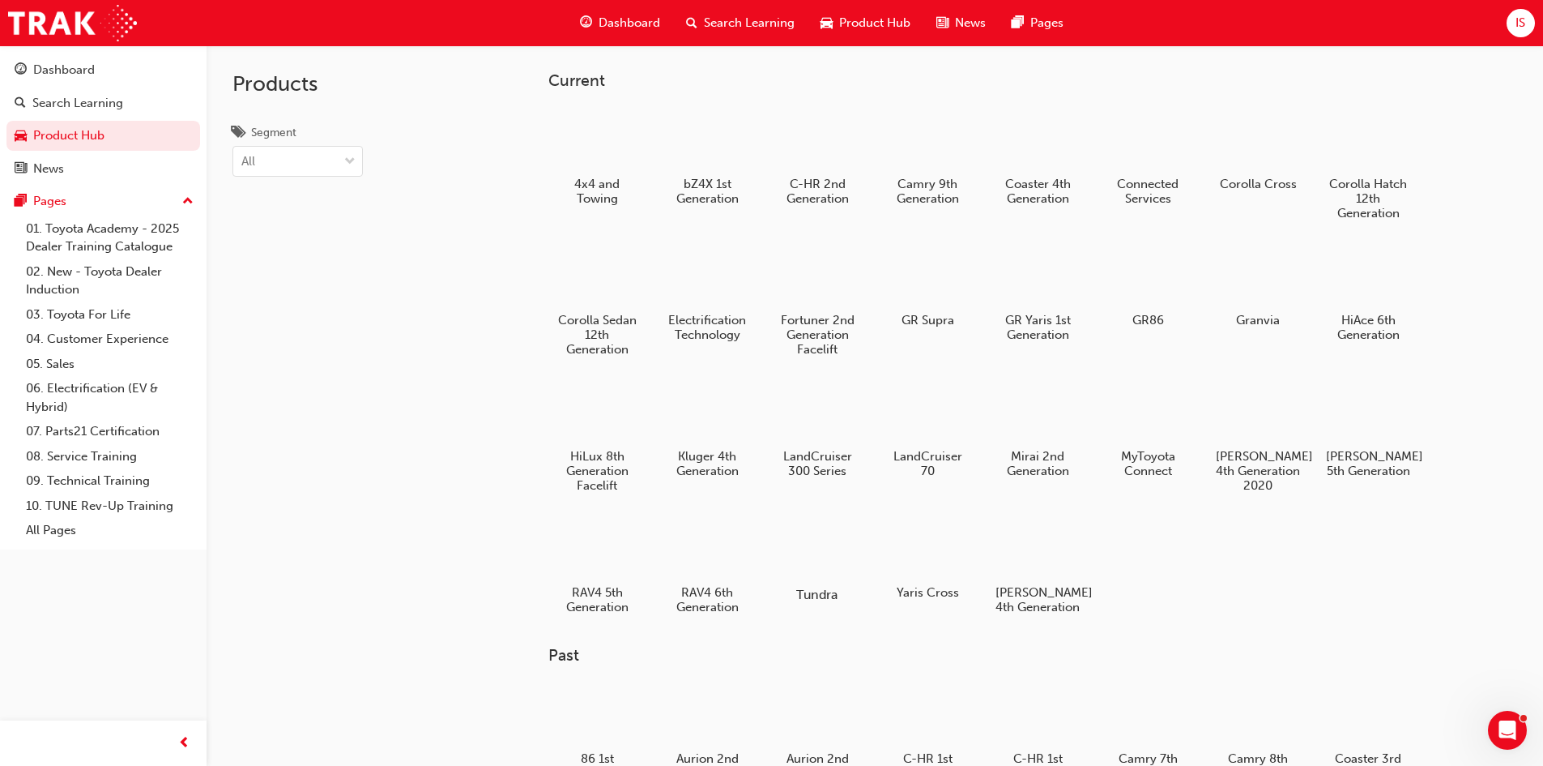
click at [833, 546] on div at bounding box center [817, 547] width 90 height 64
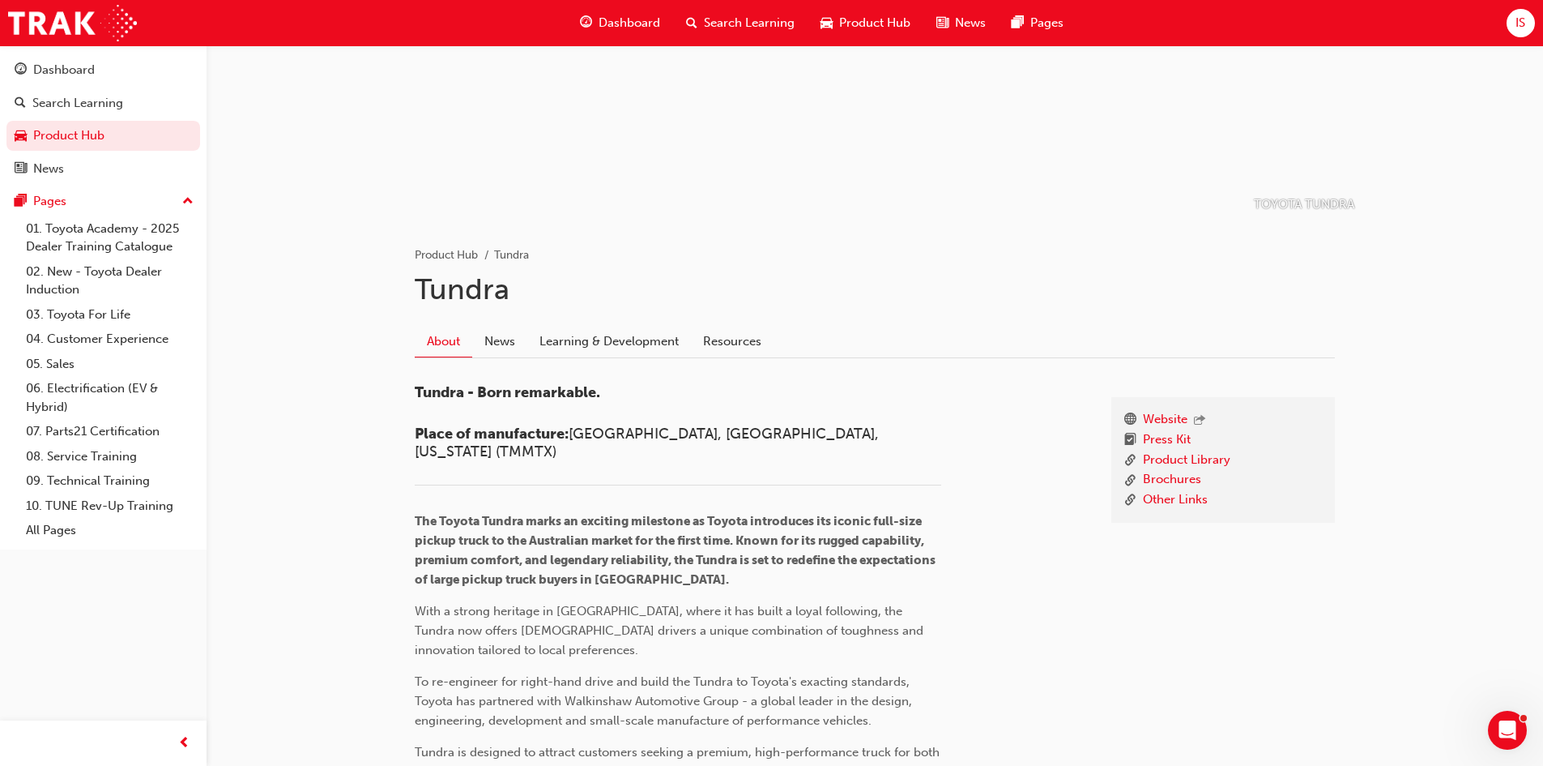
scroll to position [243, 0]
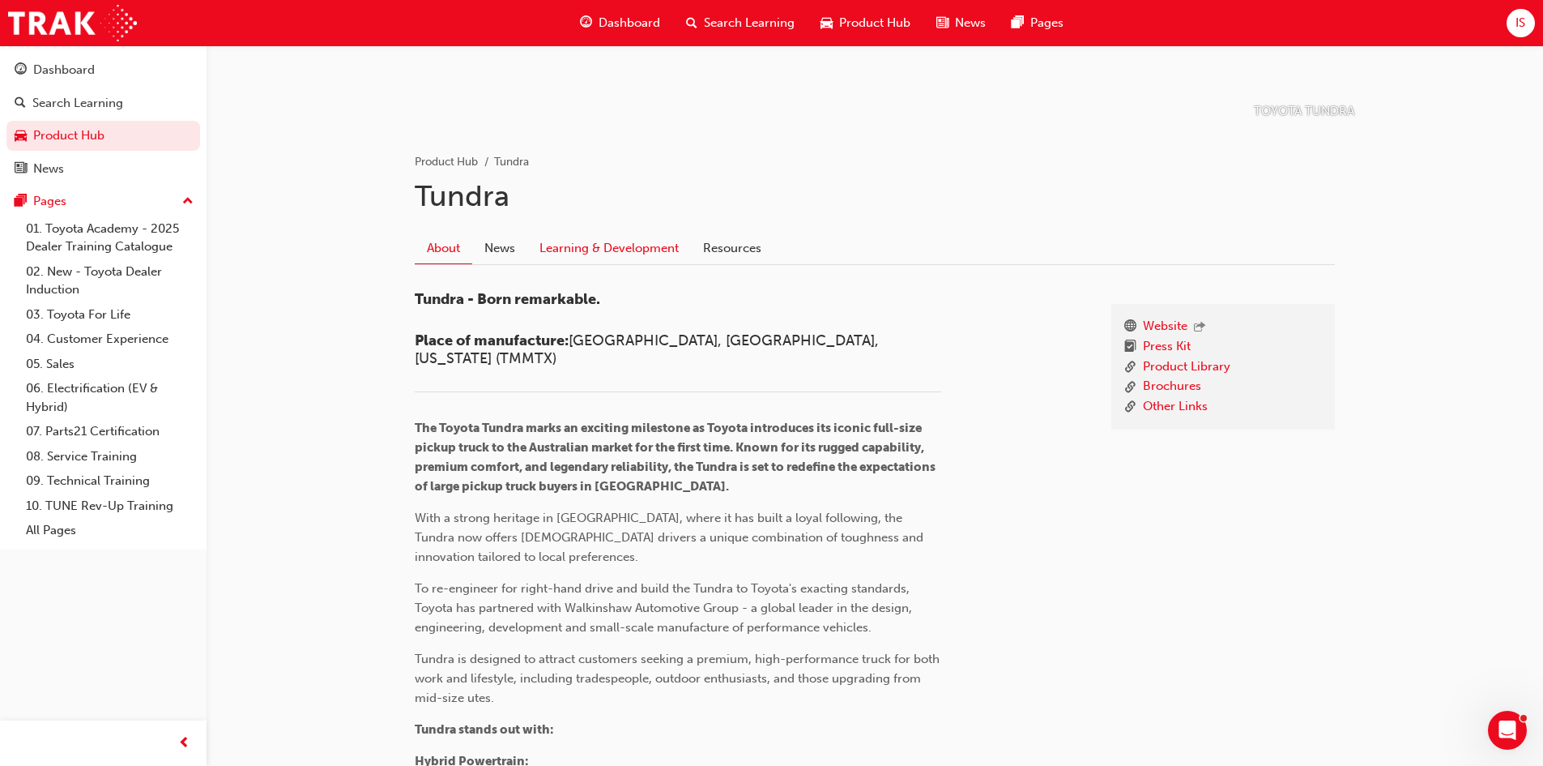
click at [608, 250] on link "Learning & Development" at bounding box center [609, 247] width 164 height 31
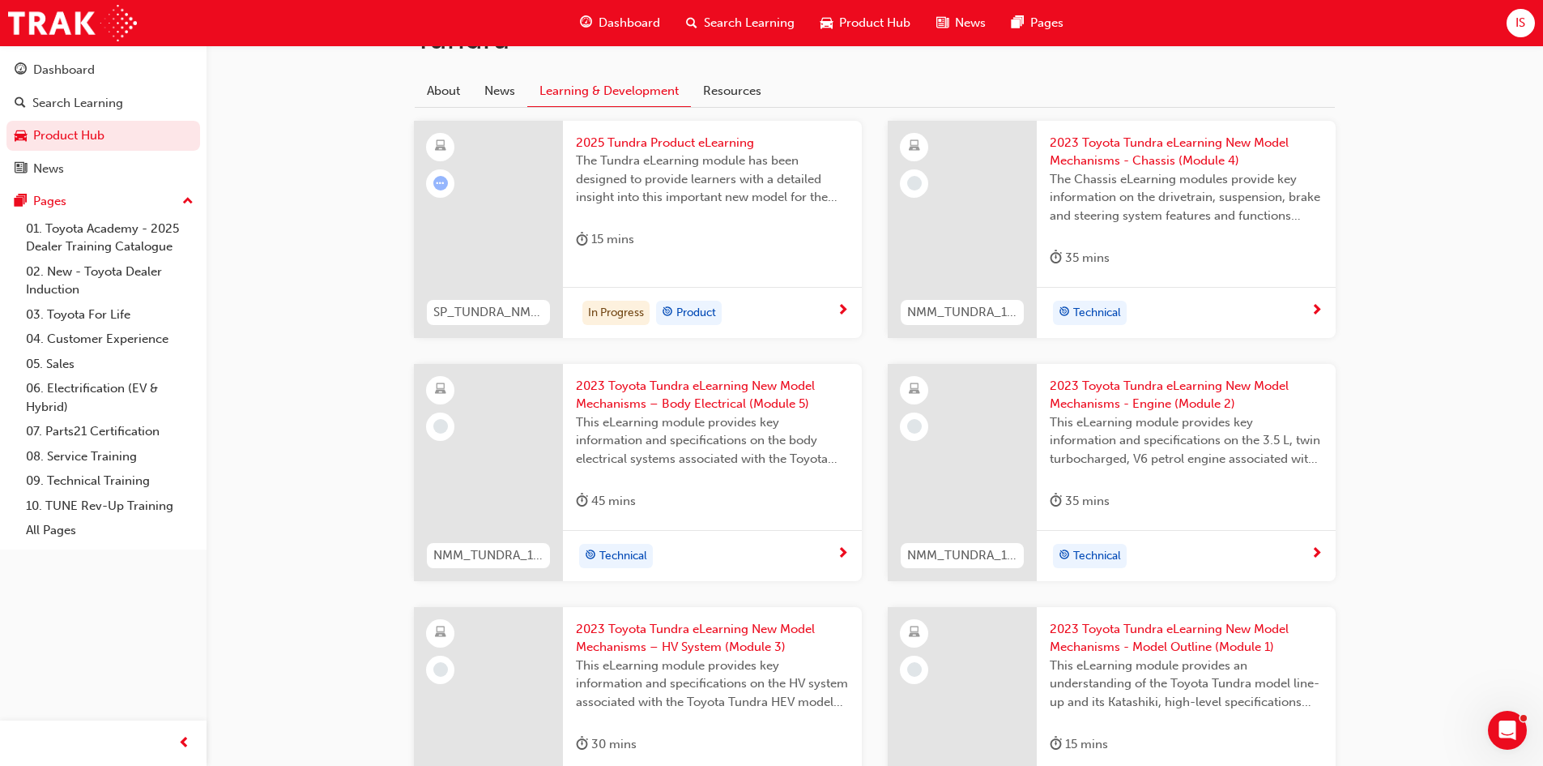
scroll to position [405, 0]
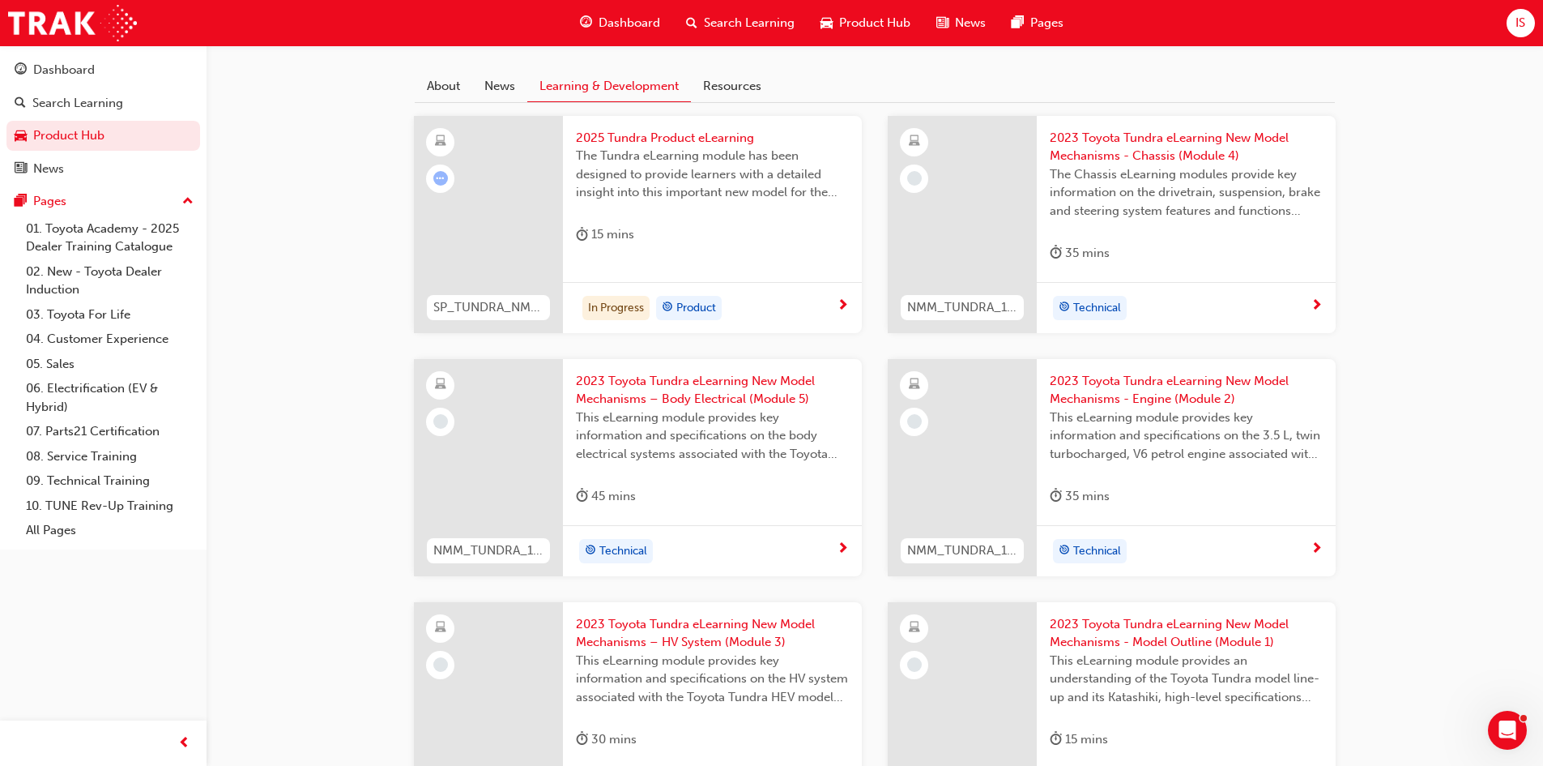
click at [780, 306] on div "In Progress Product" at bounding box center [706, 308] width 261 height 24
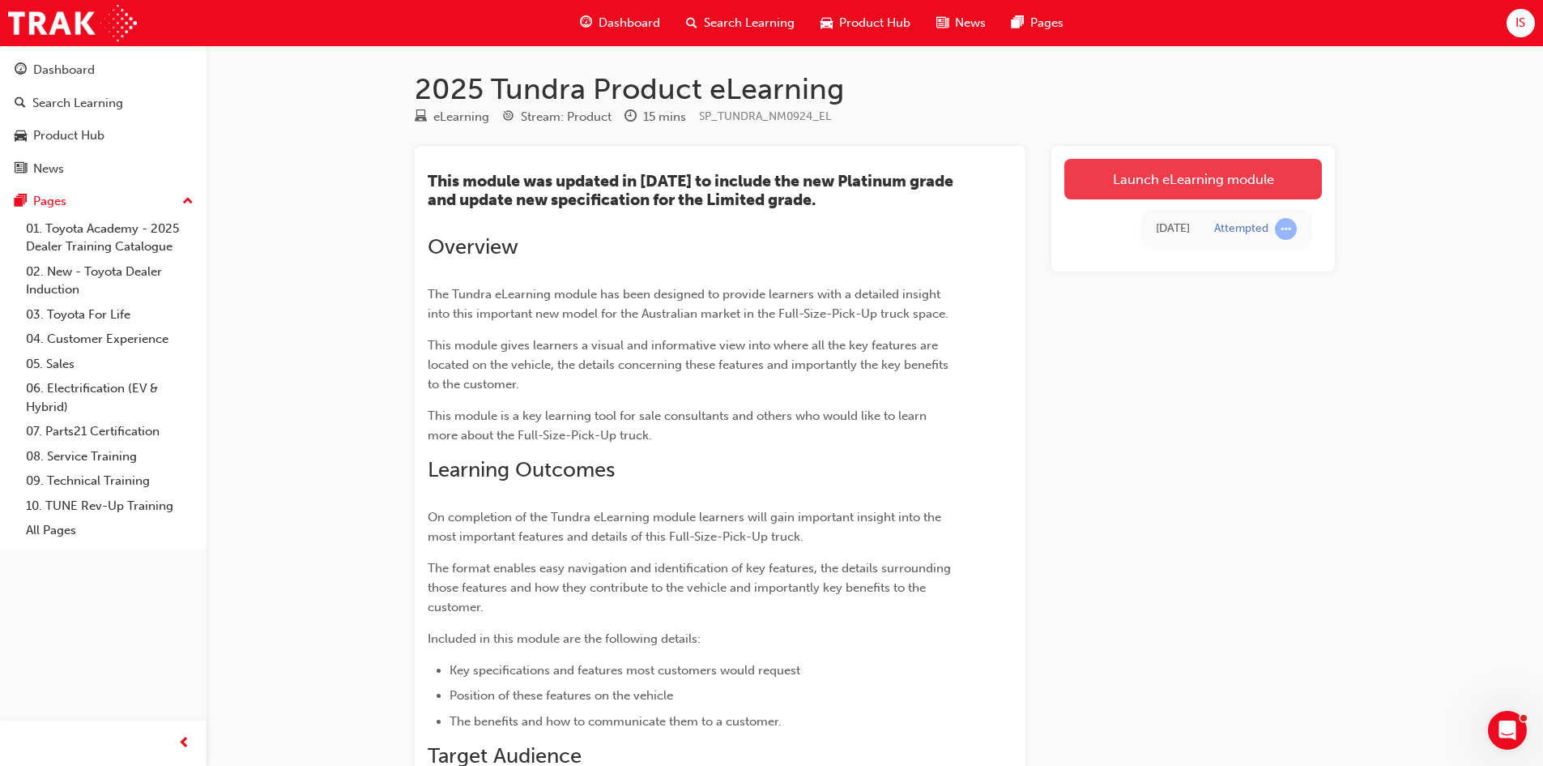
click at [1180, 177] on link "Launch eLearning module" at bounding box center [1193, 179] width 258 height 41
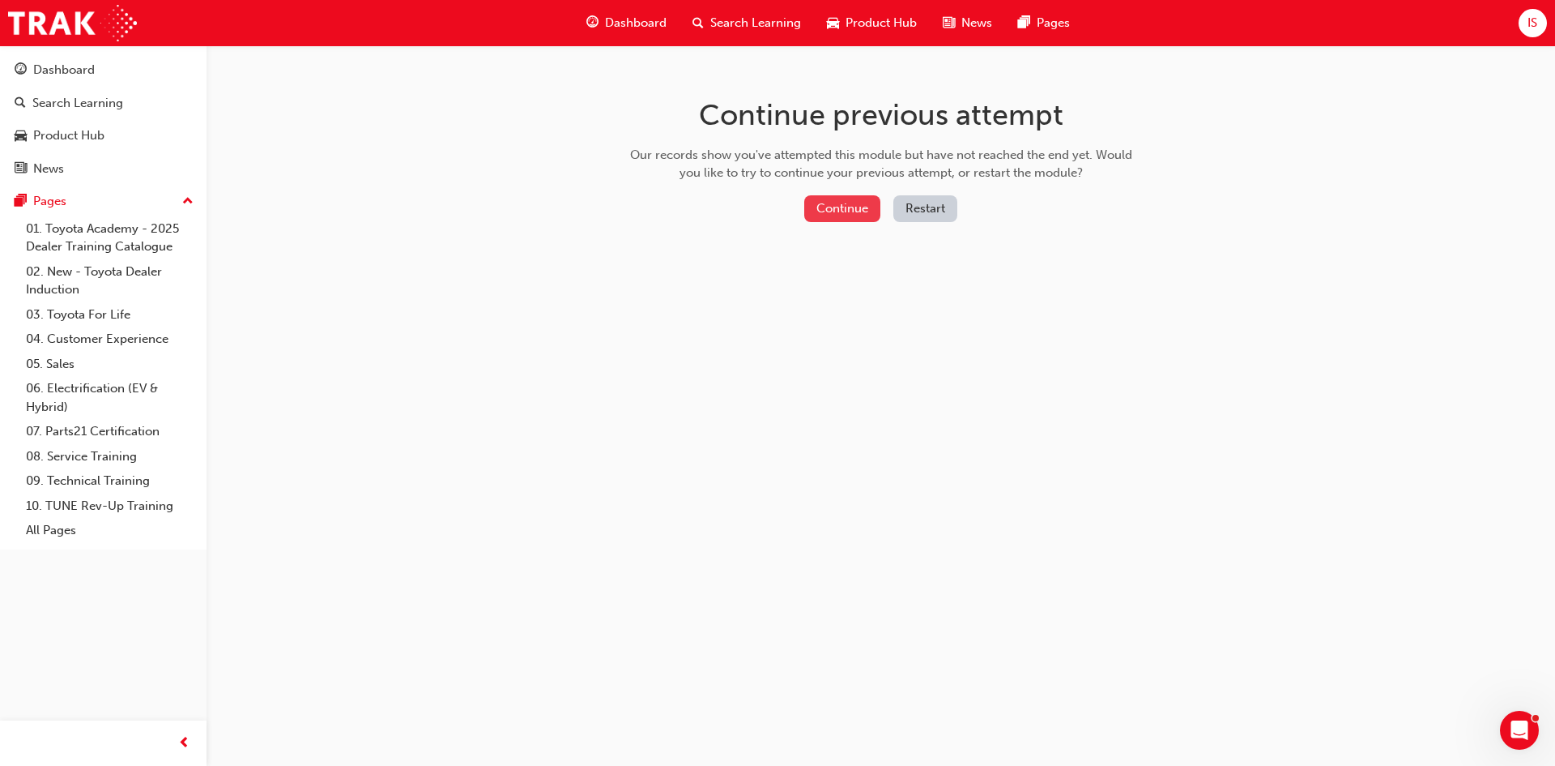
click at [836, 204] on button "Continue" at bounding box center [842, 208] width 76 height 27
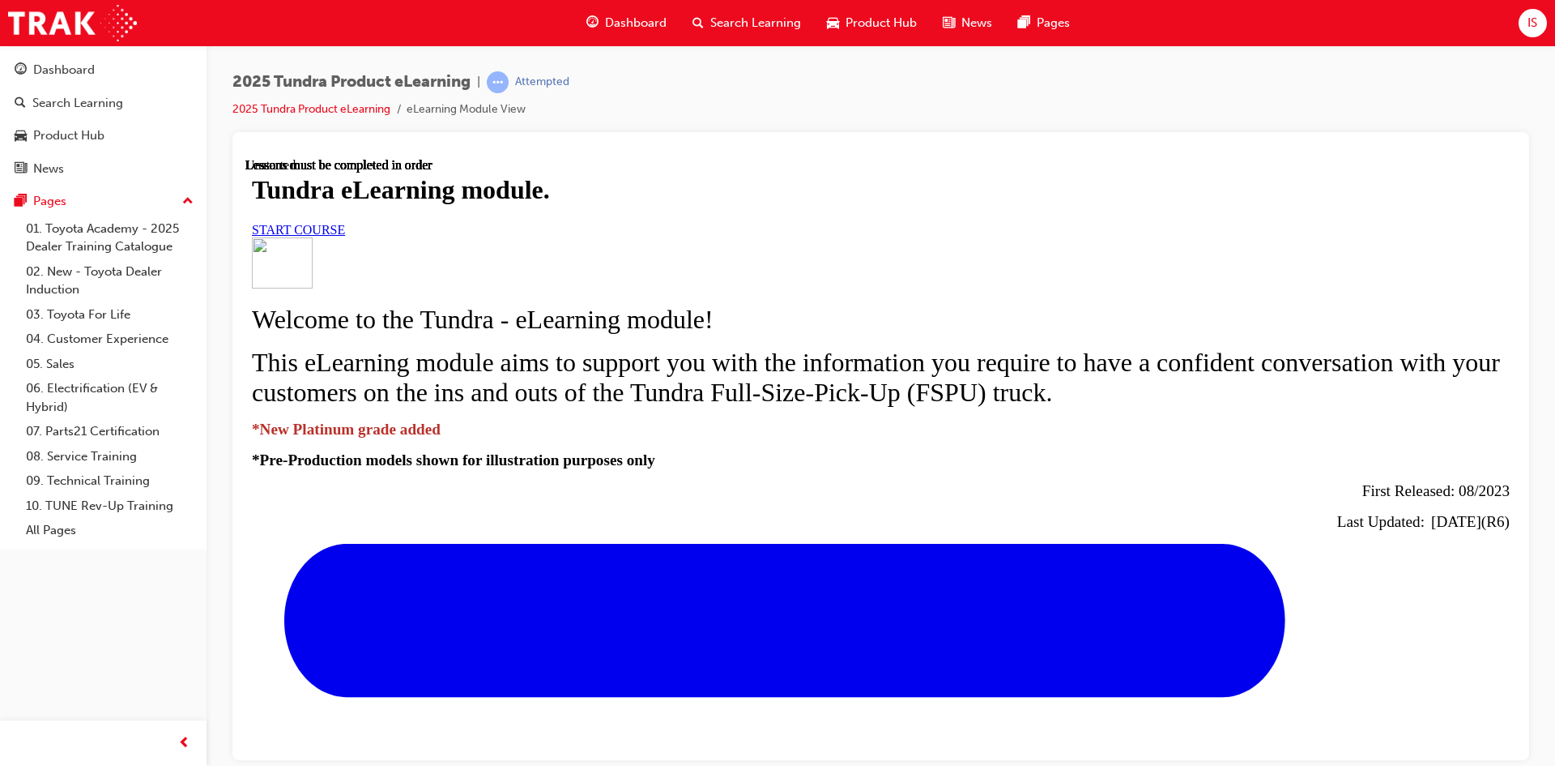
click at [345, 236] on link "START COURSE" at bounding box center [298, 229] width 93 height 14
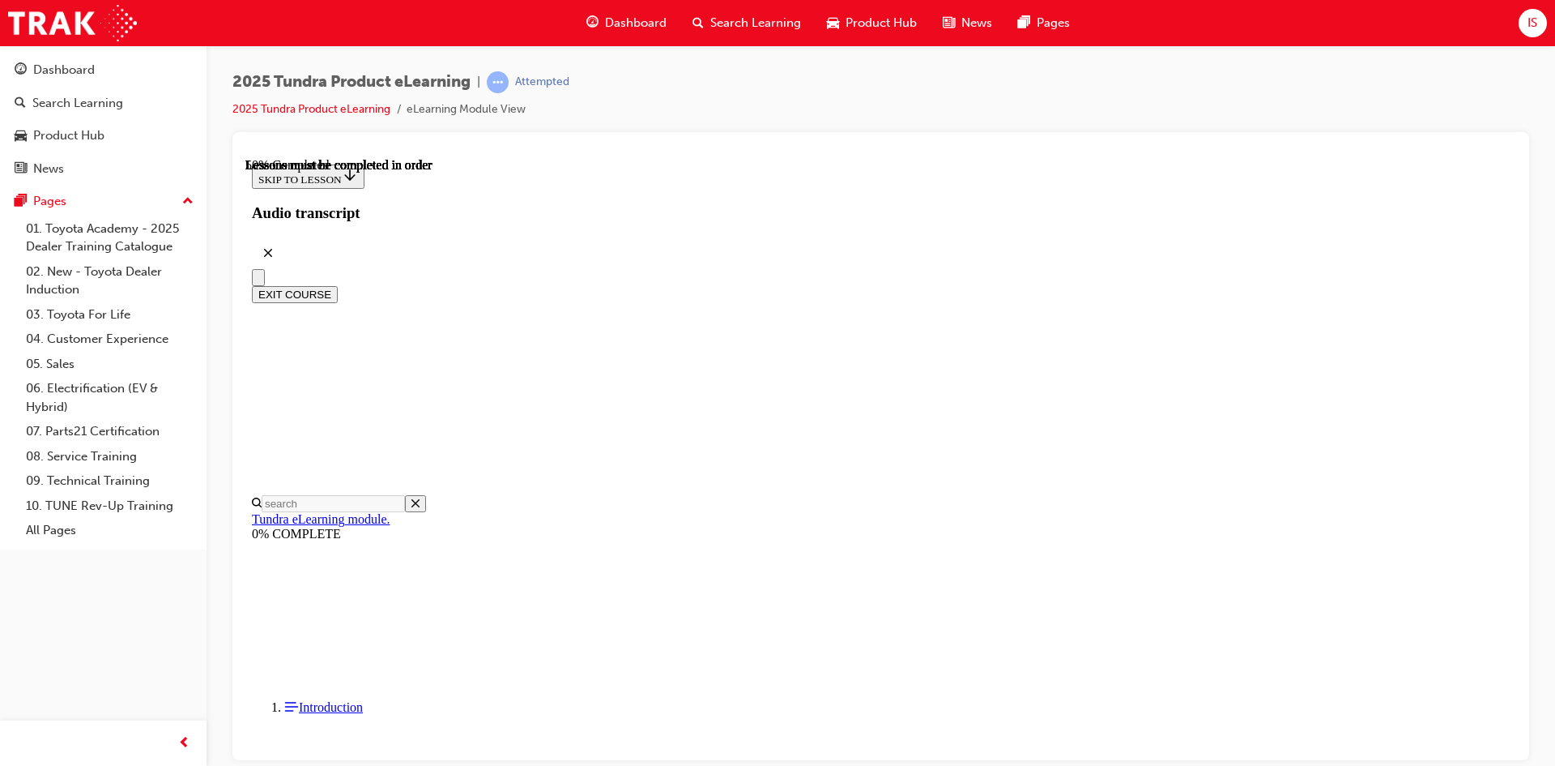
scroll to position [828, 0]
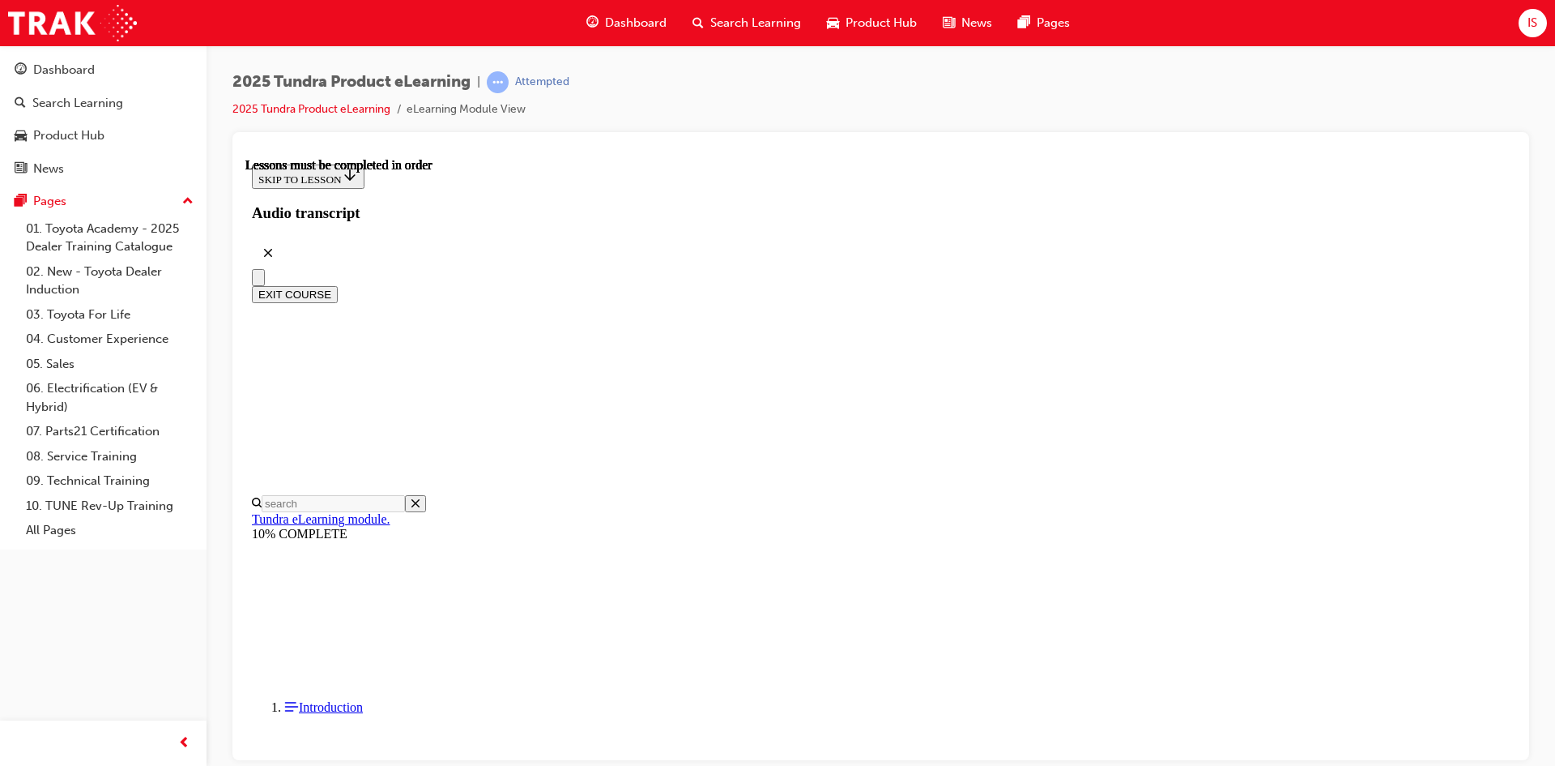
scroll to position [938, 0]
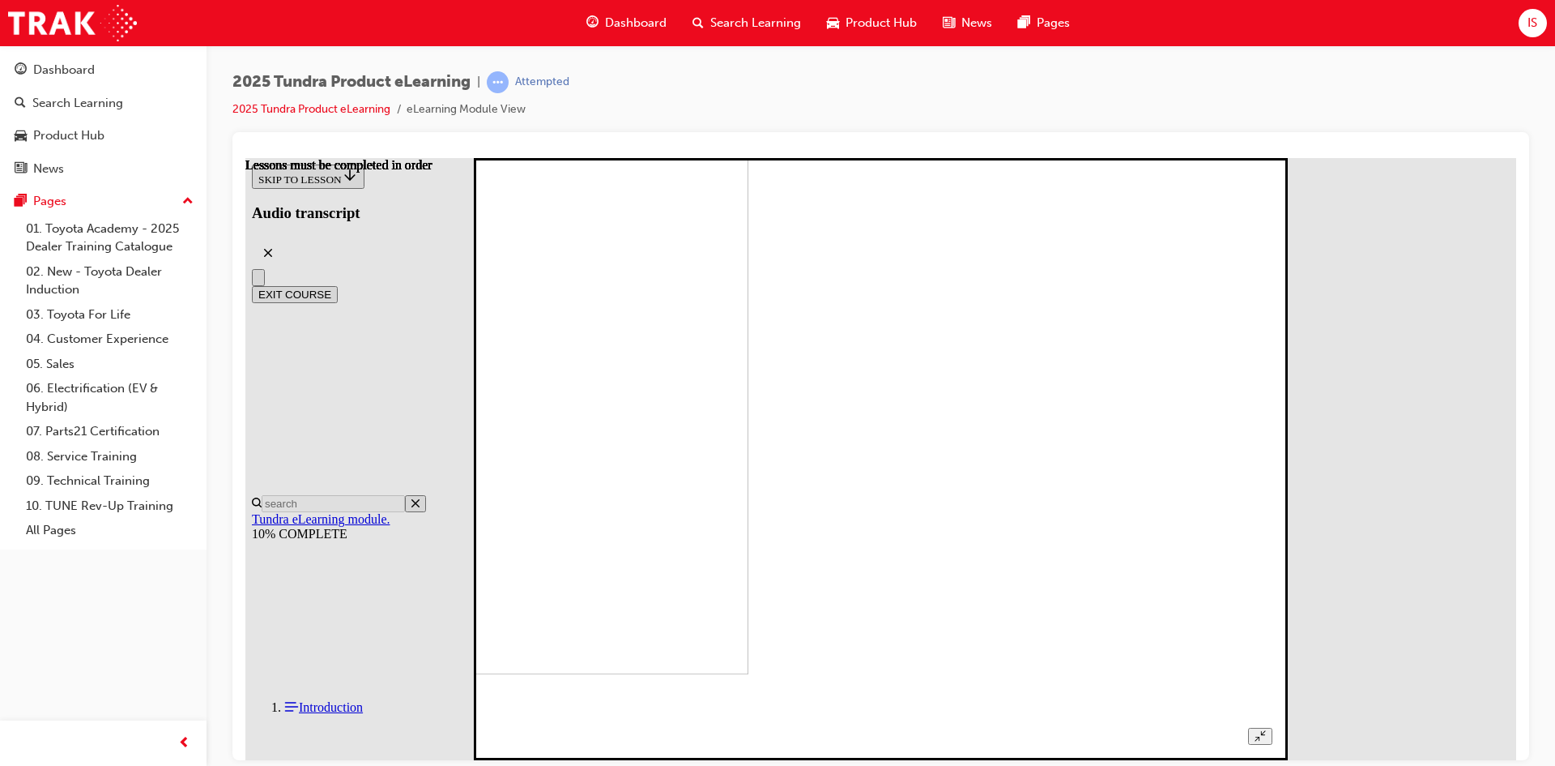
click at [1272, 174] on div at bounding box center [880, 440] width 783 height 607
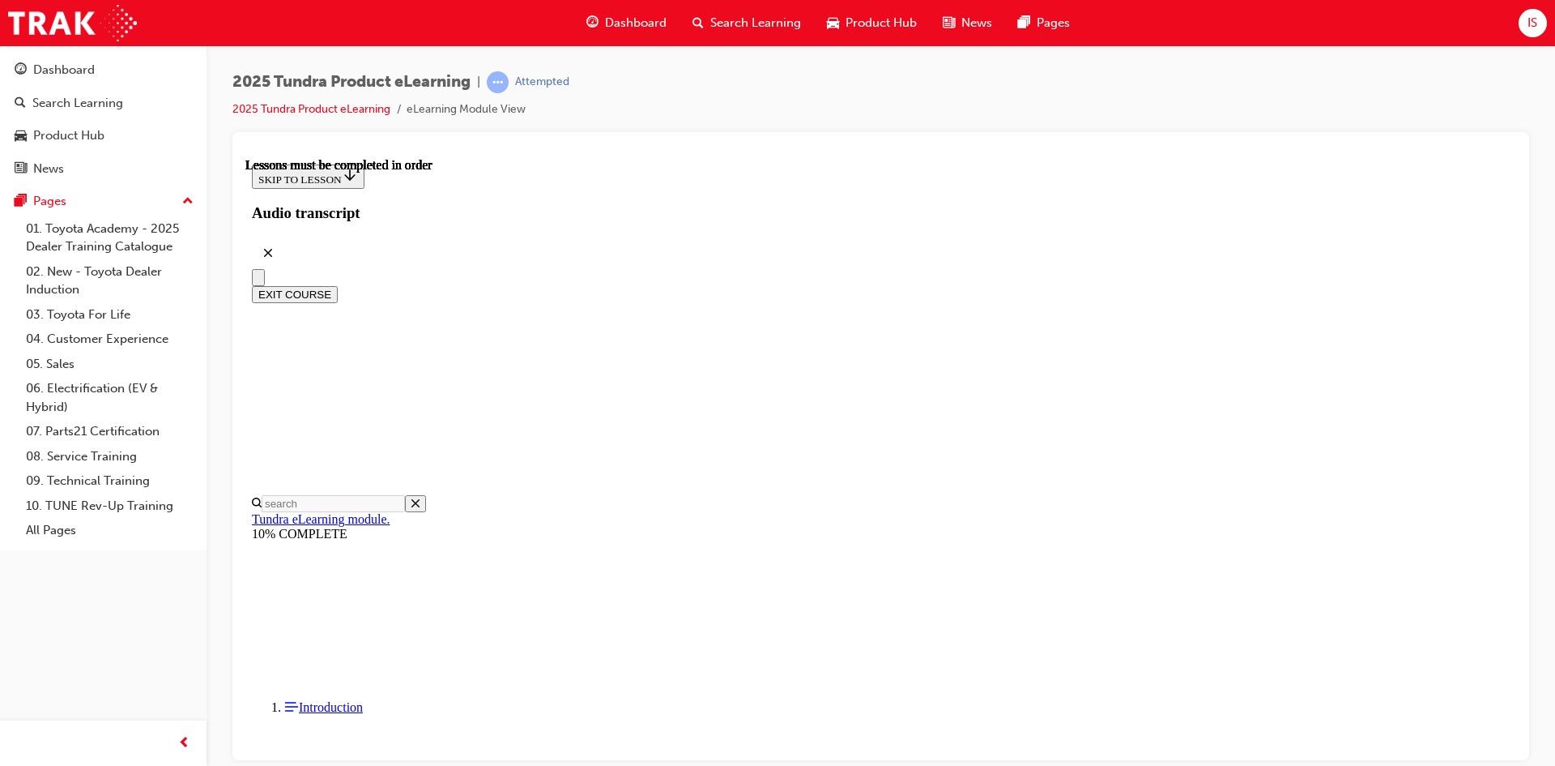
scroll to position [377, 0]
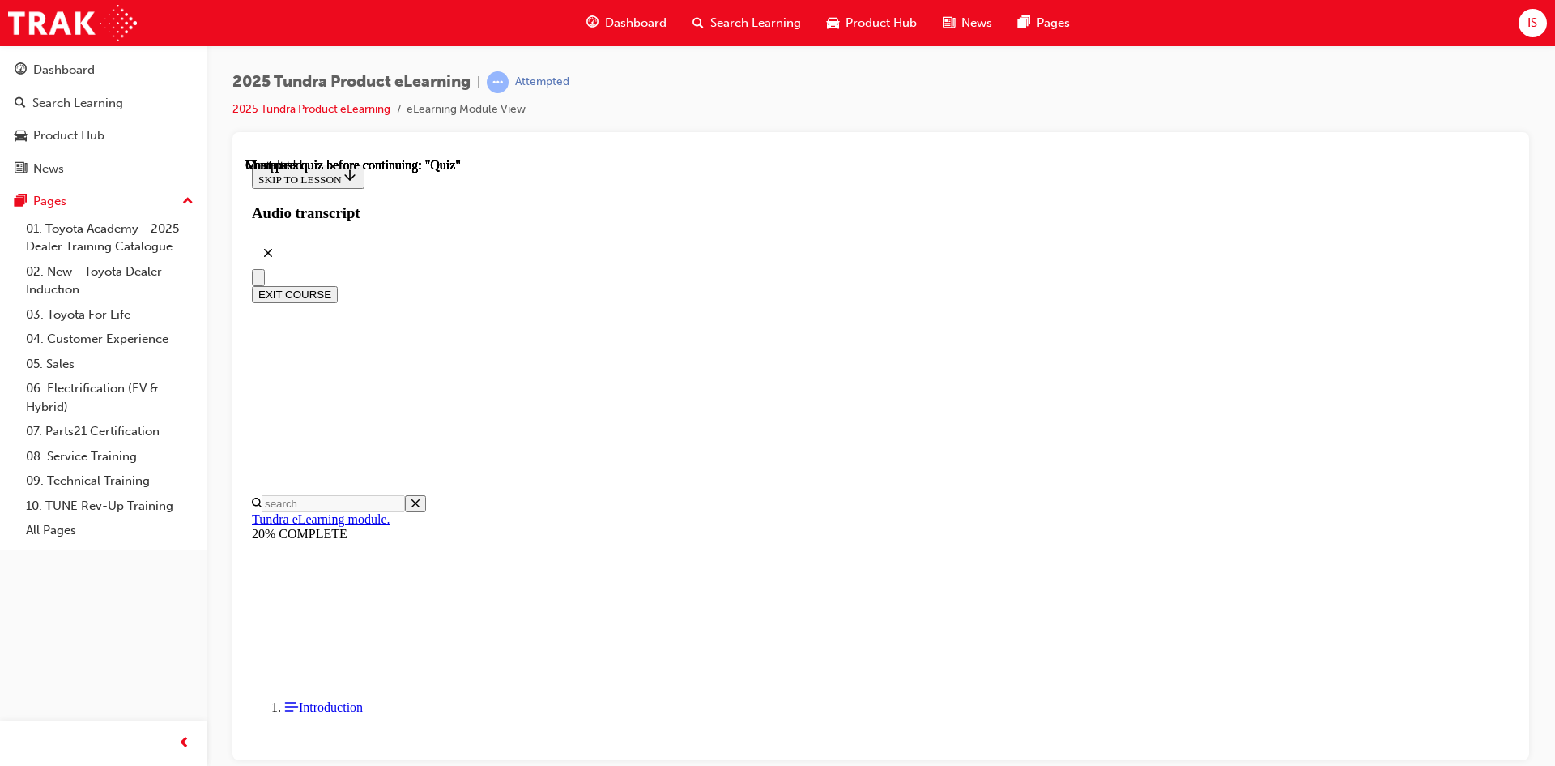
scroll to position [50, 0]
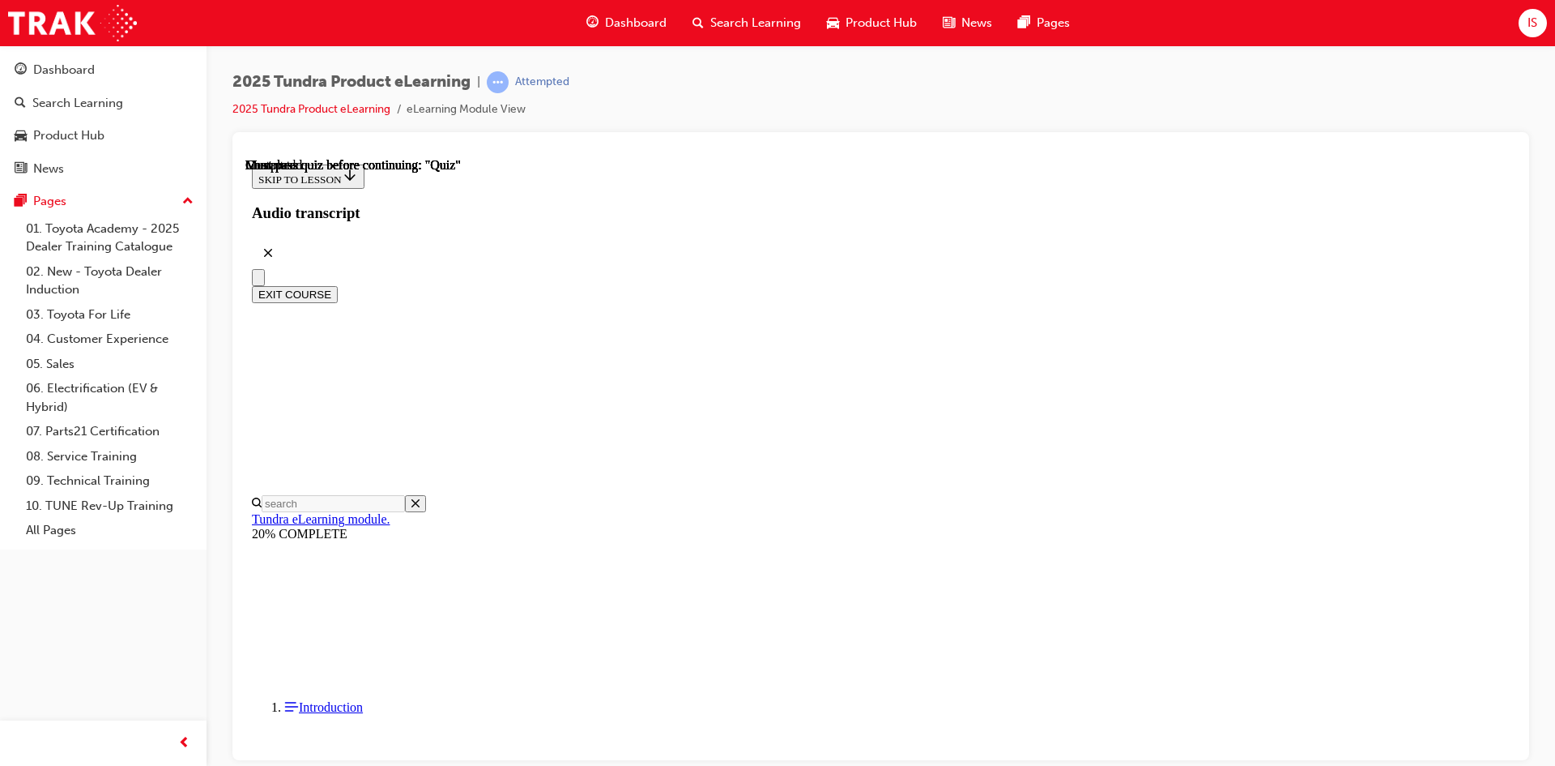
radio input "true"
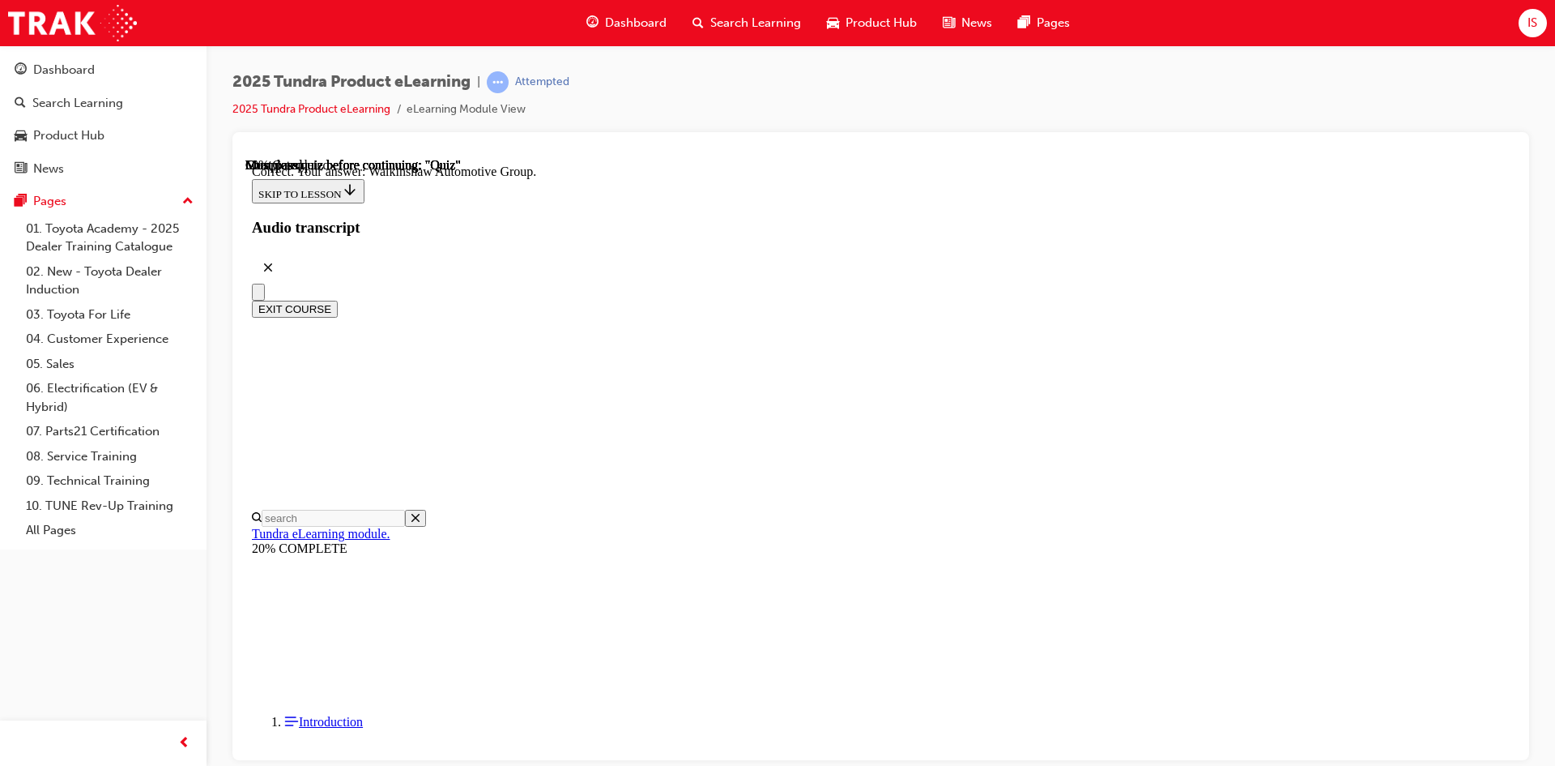
scroll to position [322, 0]
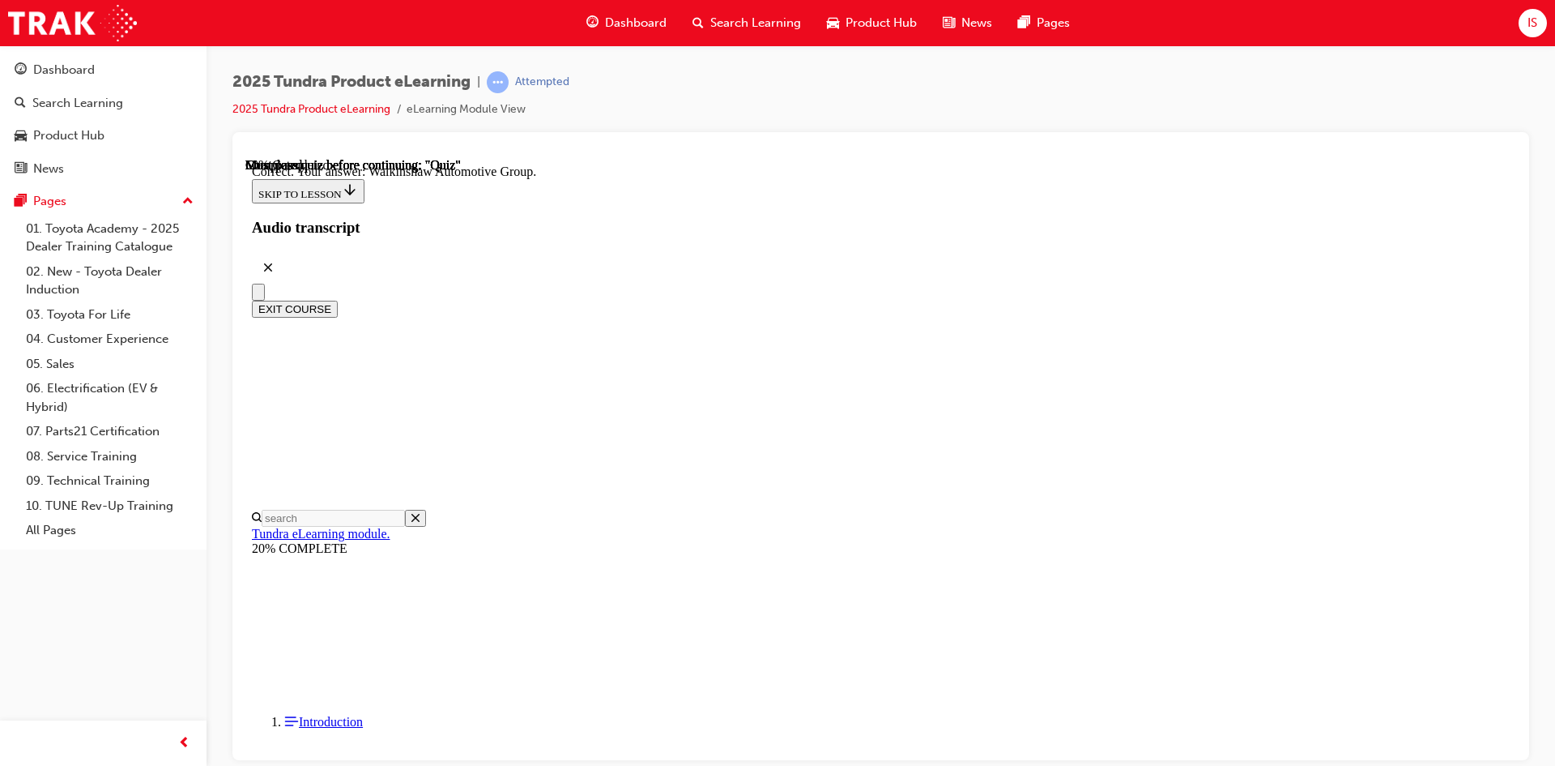
radio input "true"
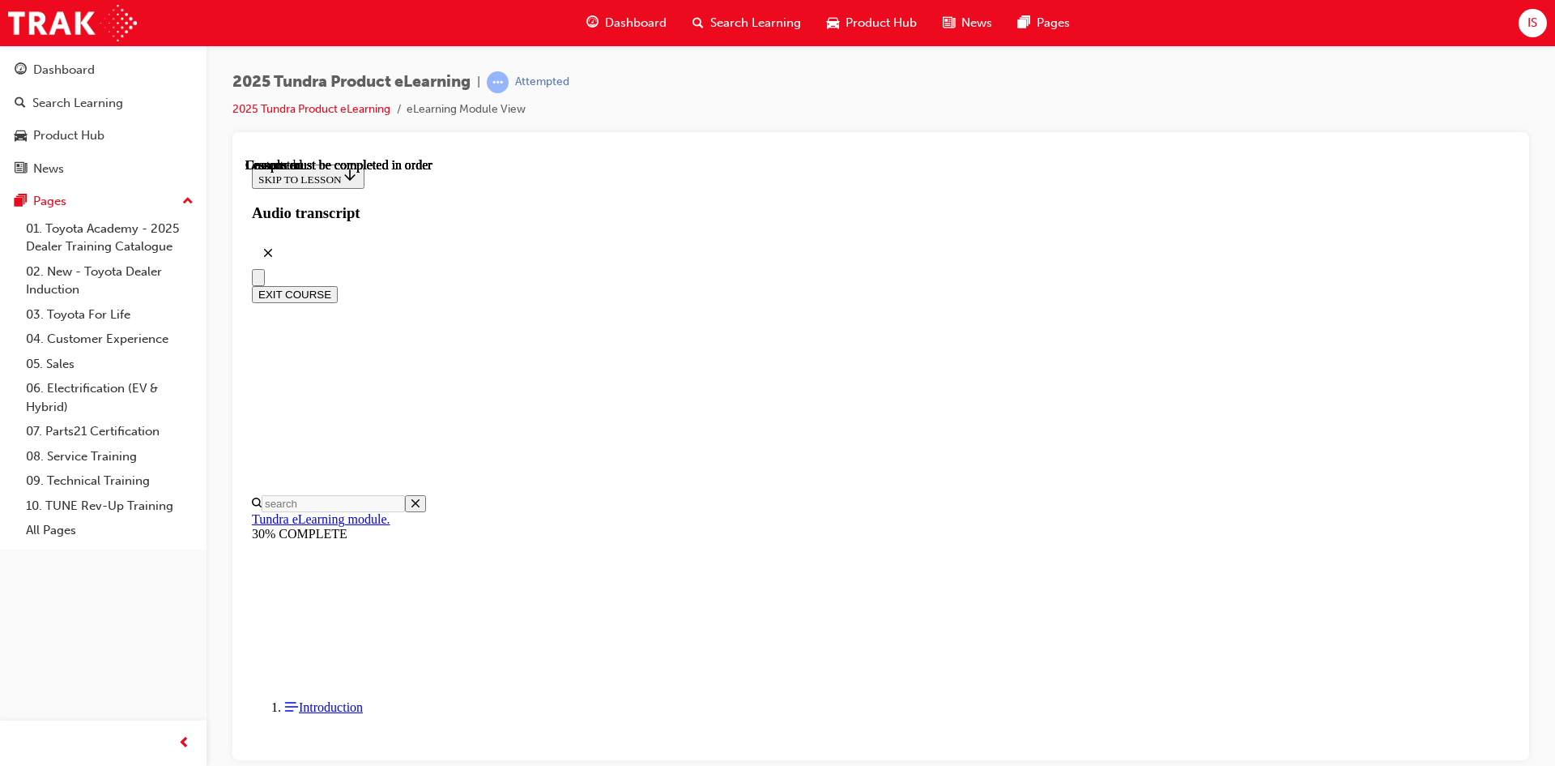
scroll to position [278, 0]
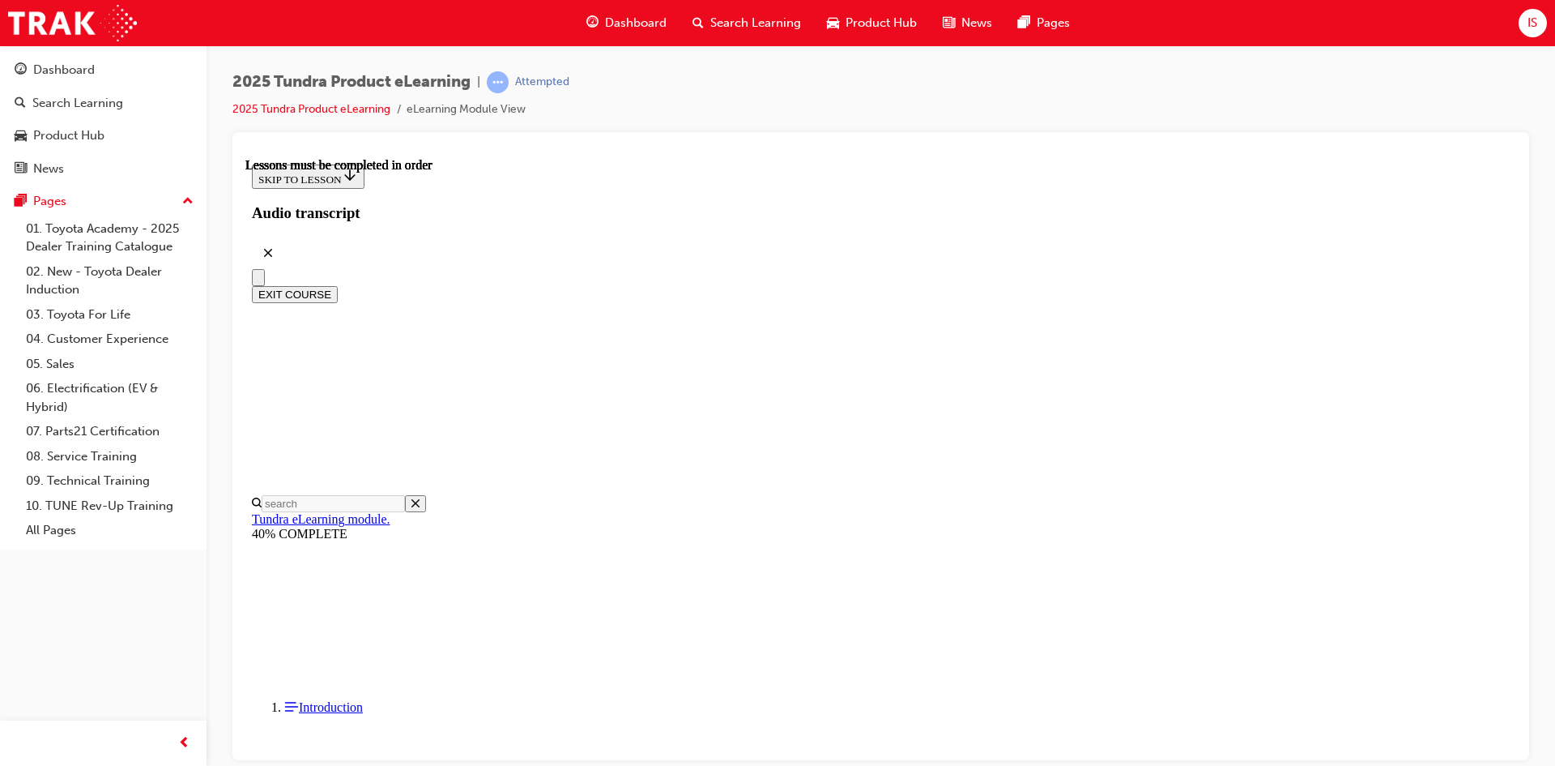
scroll to position [1265, 0]
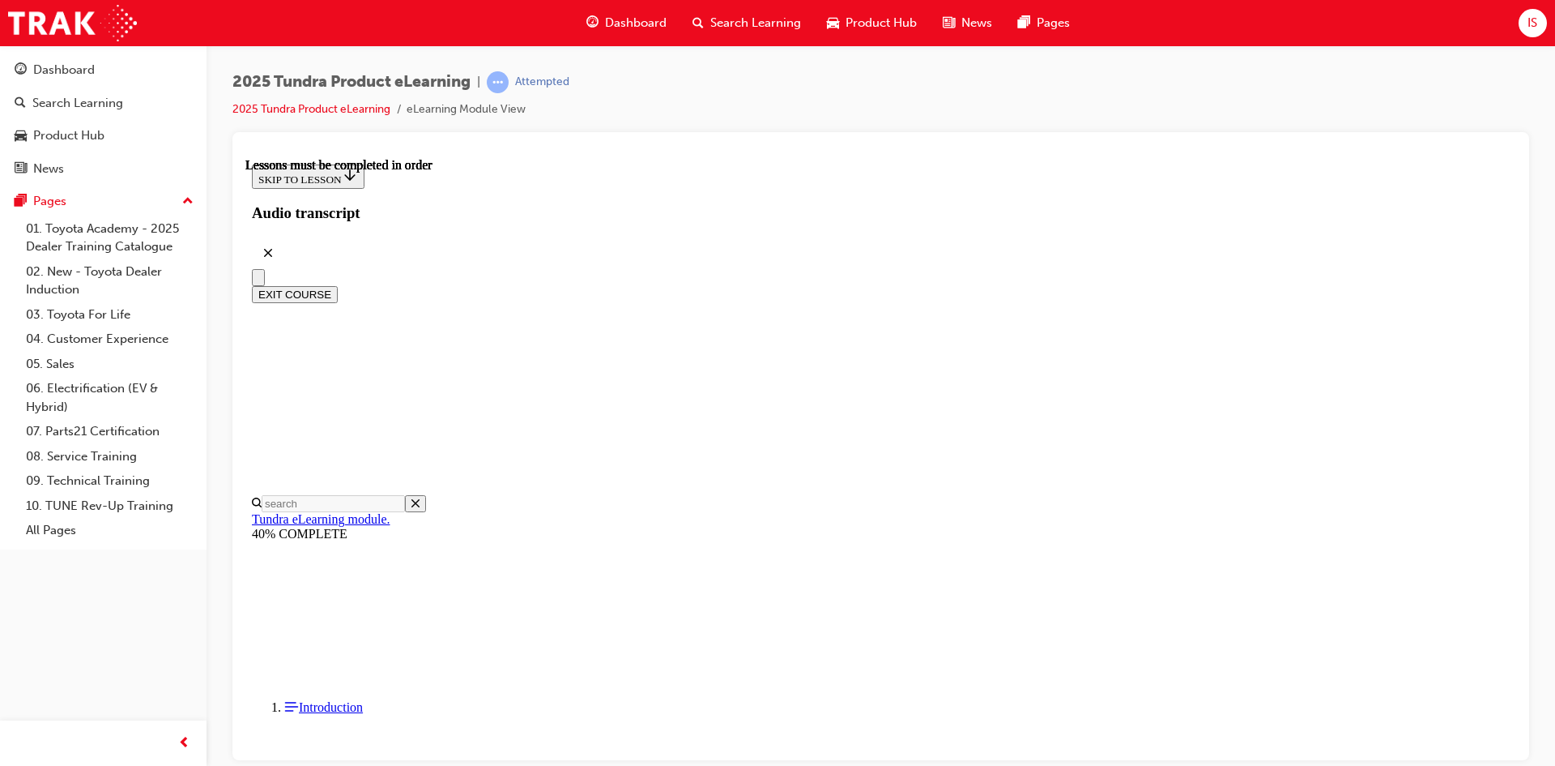
scroll to position [1492, 0]
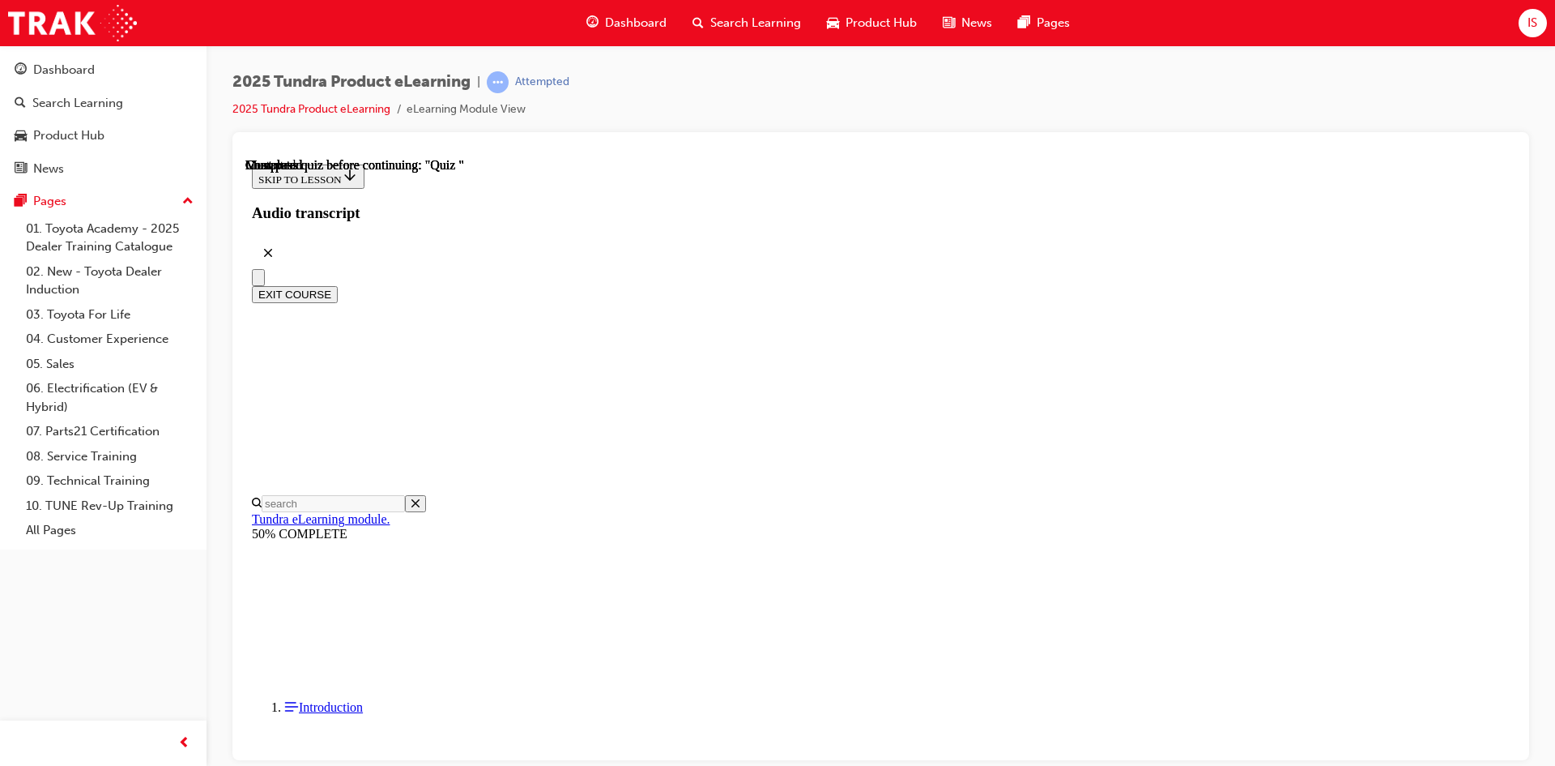
radio input "true"
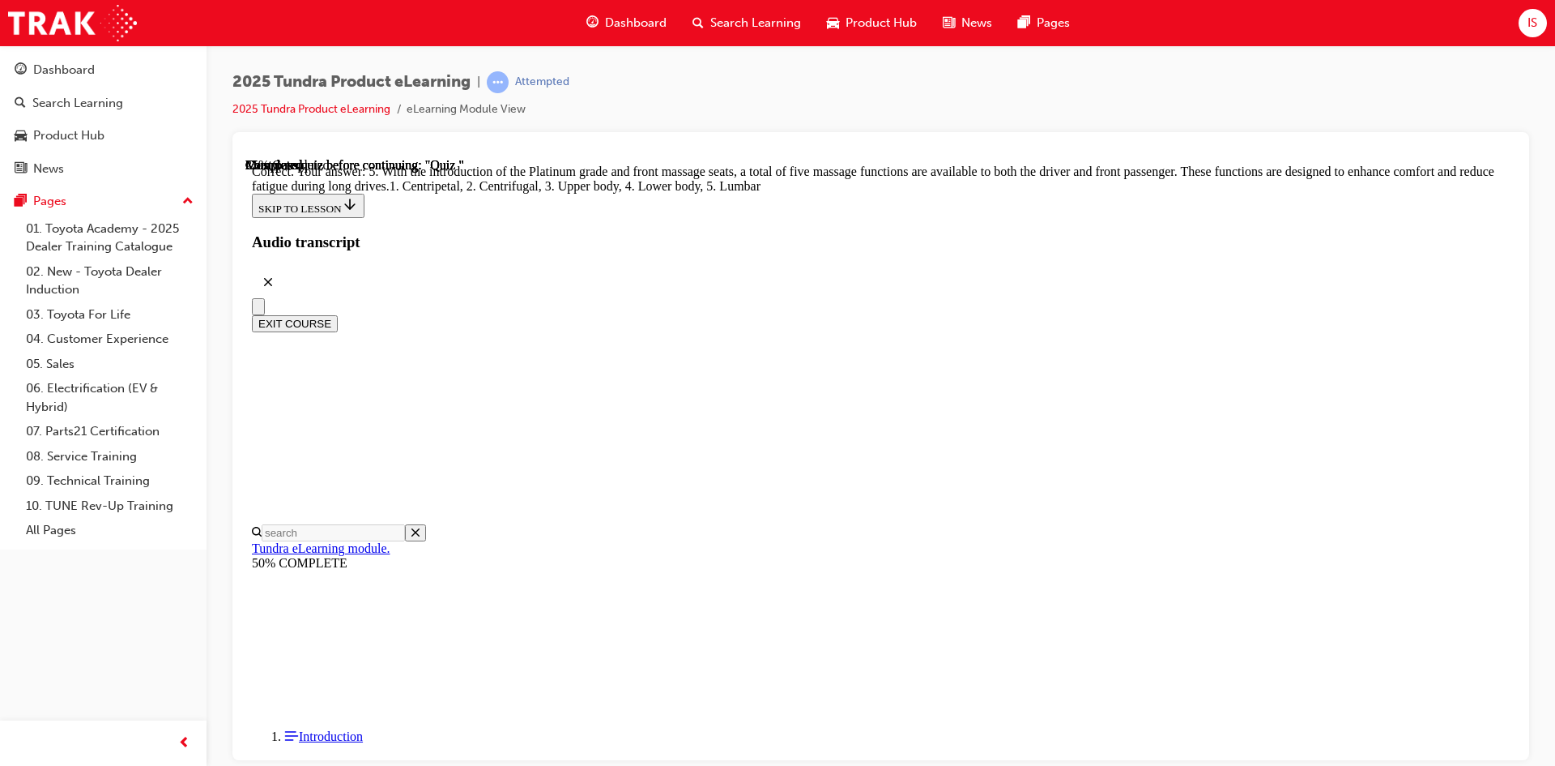
scroll to position [386, 0]
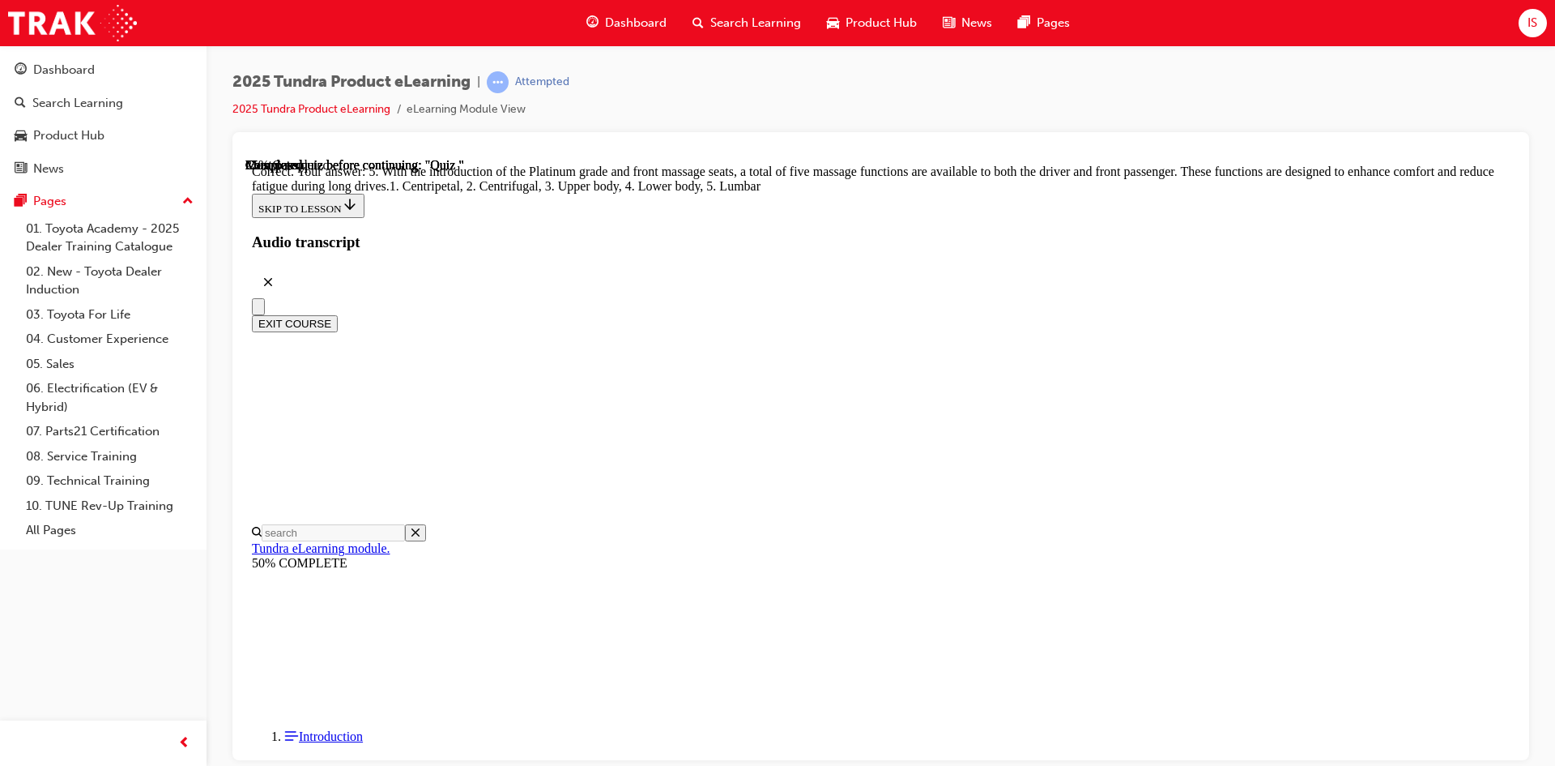
radio input "true"
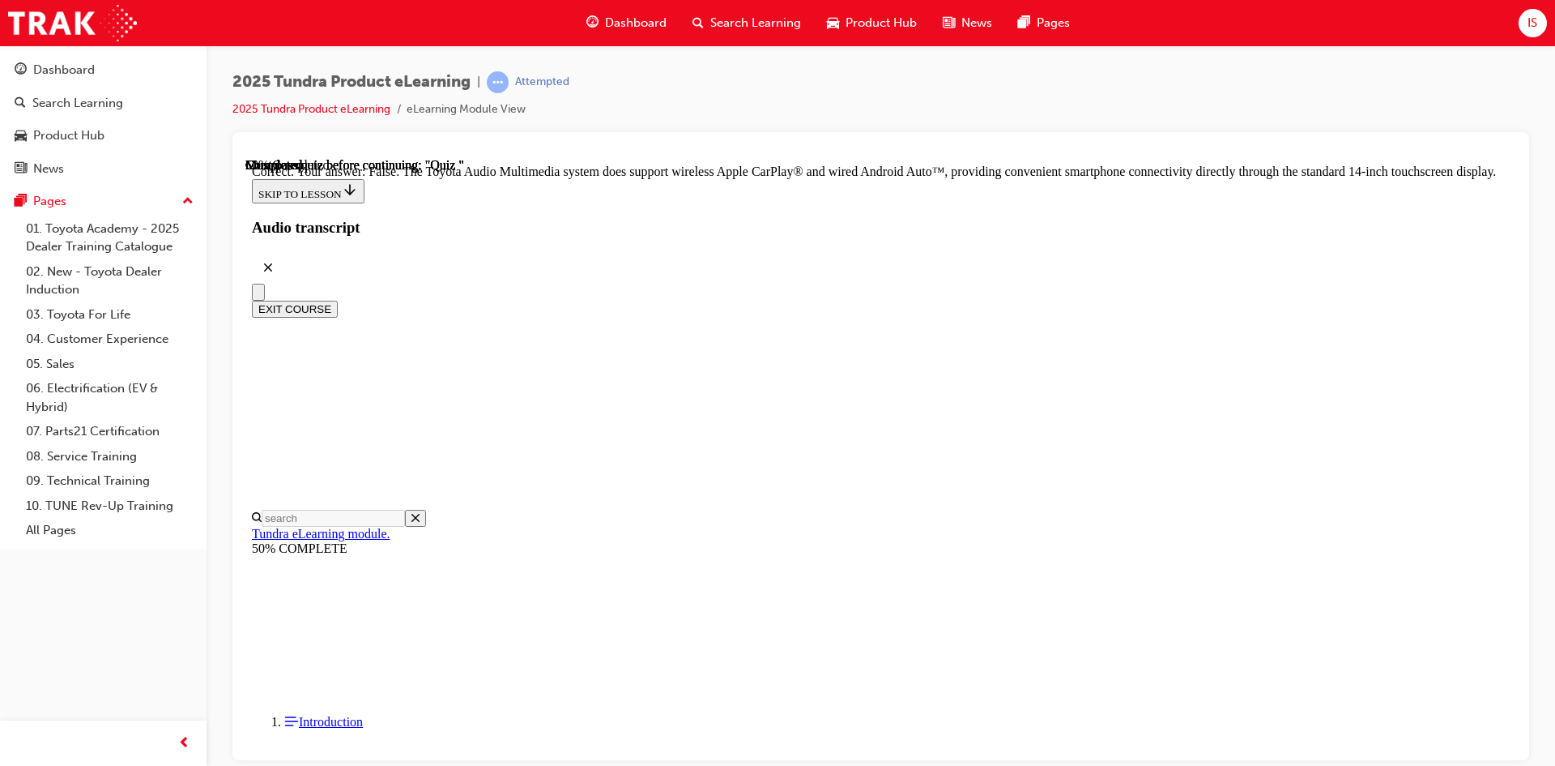
scroll to position [283, 0]
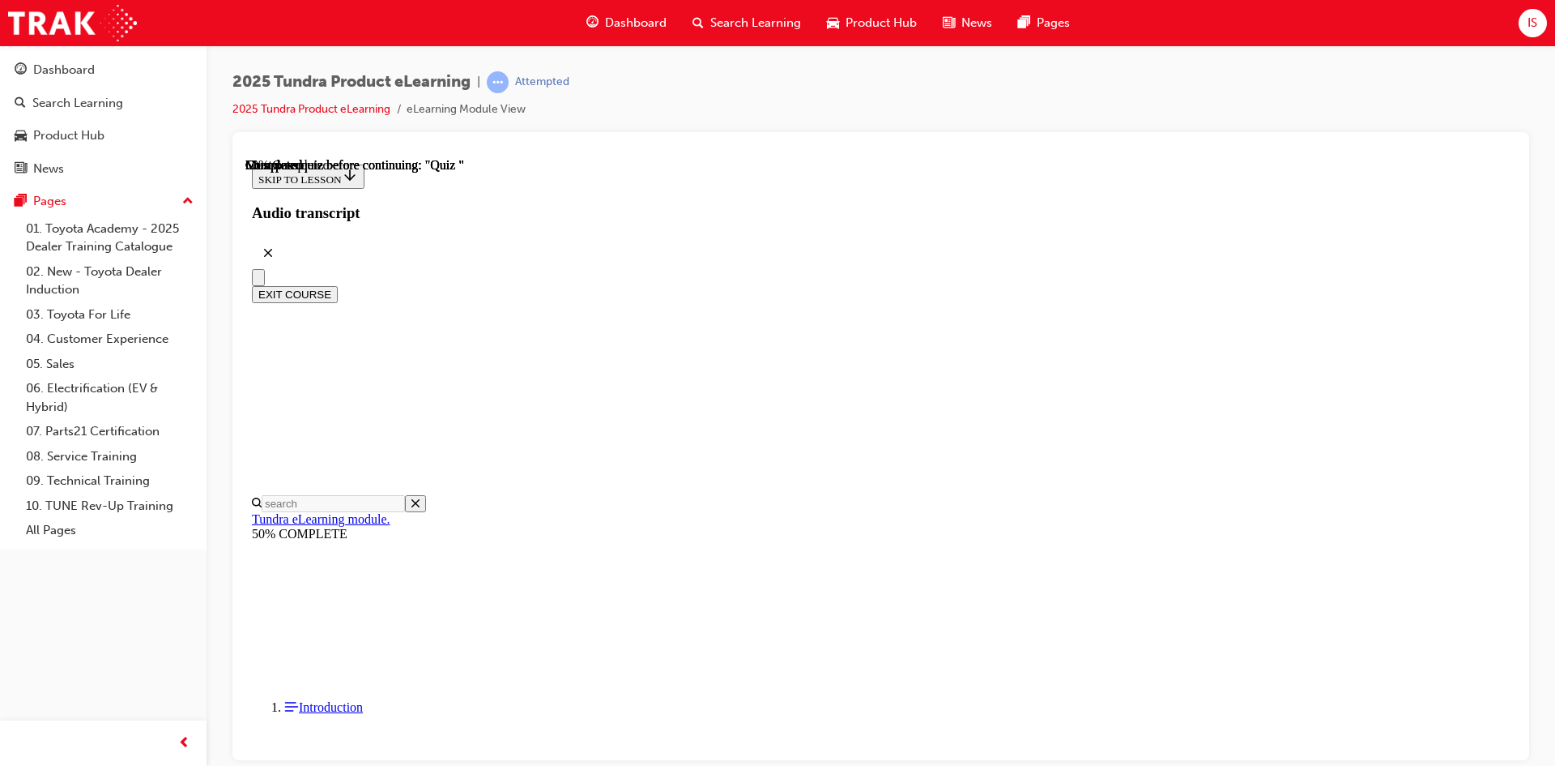
scroll to position [81, 0]
radio input "true"
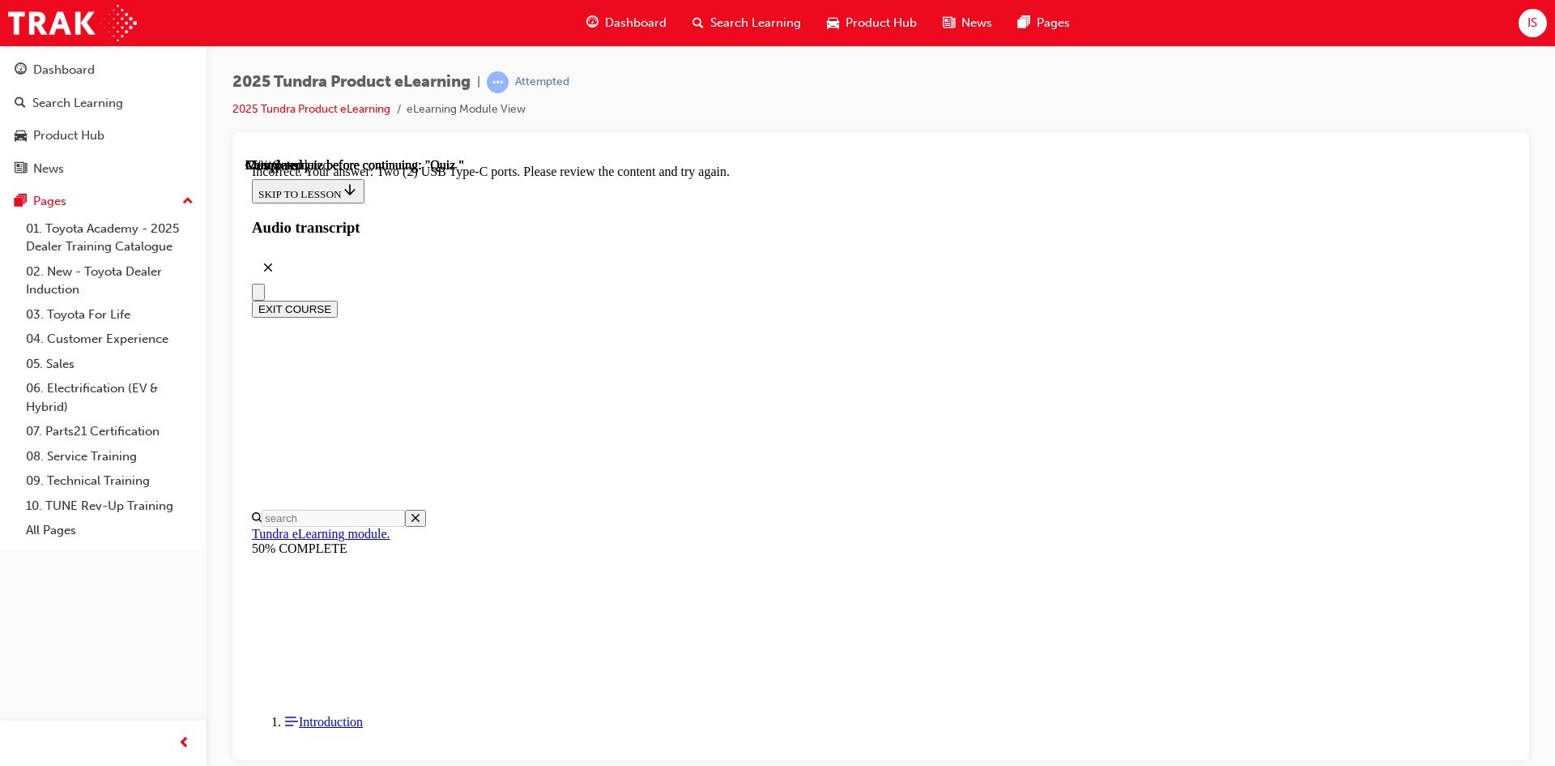
scroll to position [374, 0]
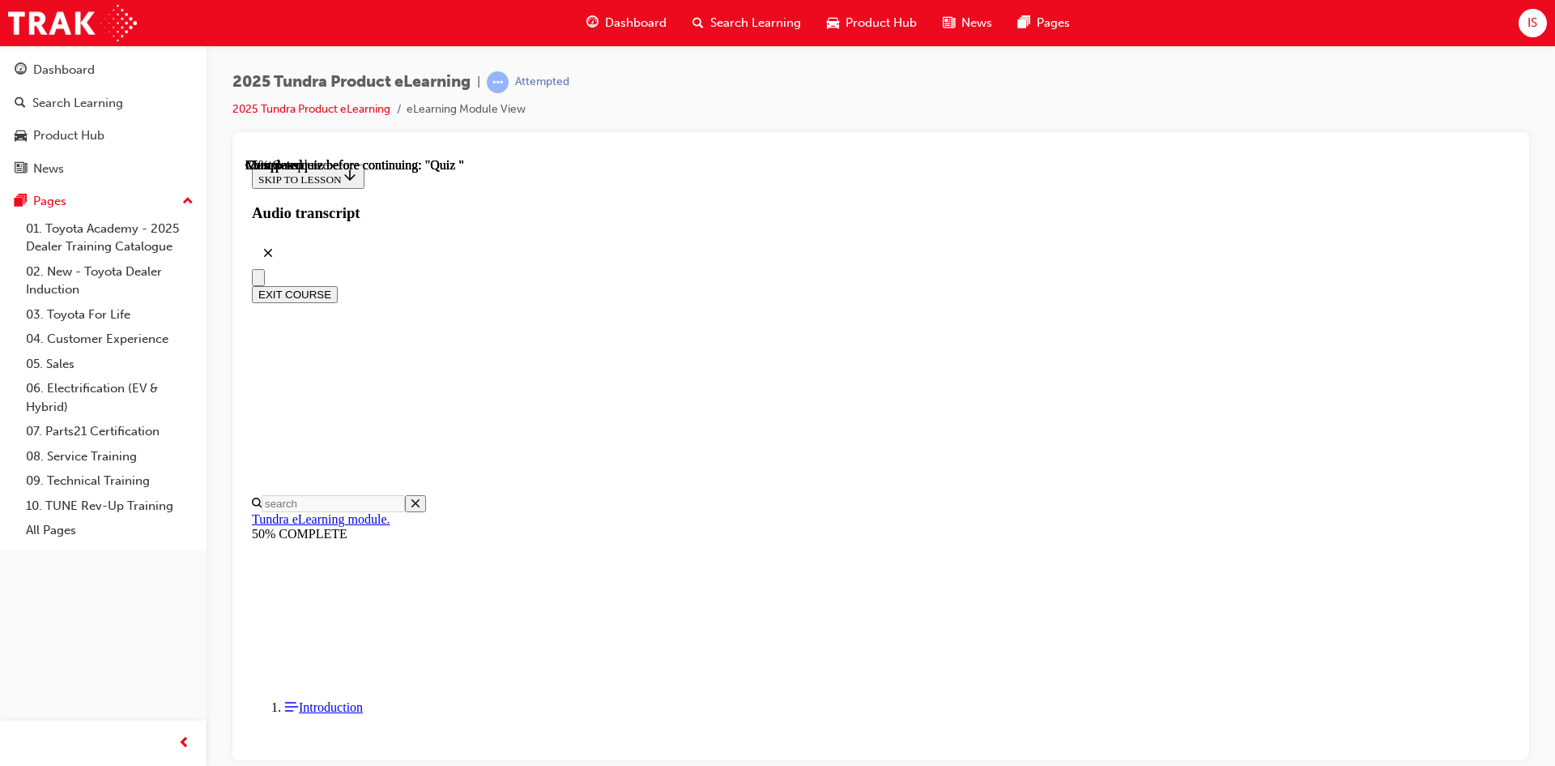
scroll to position [151, 0]
radio input "true"
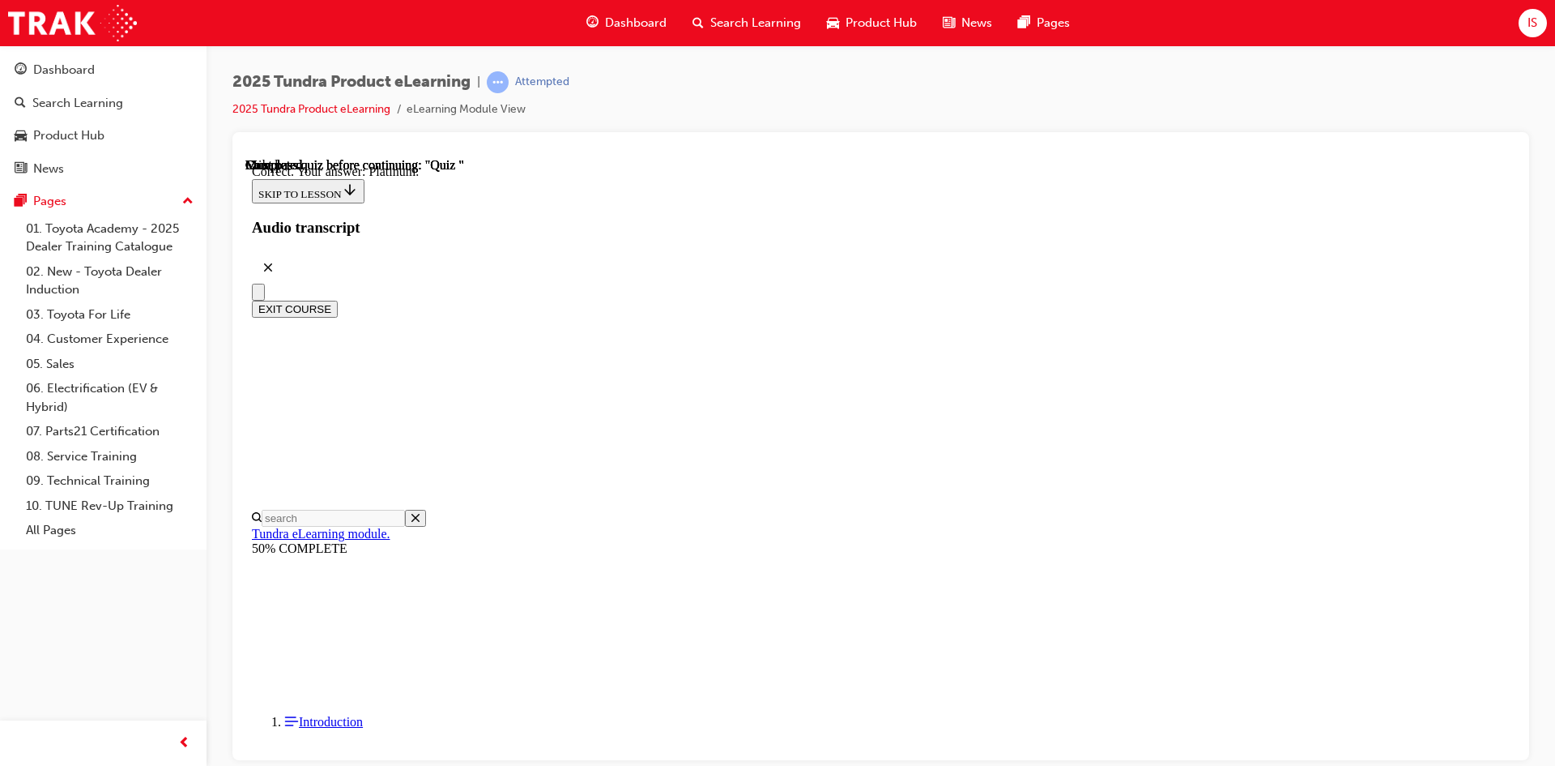
scroll to position [202, 0]
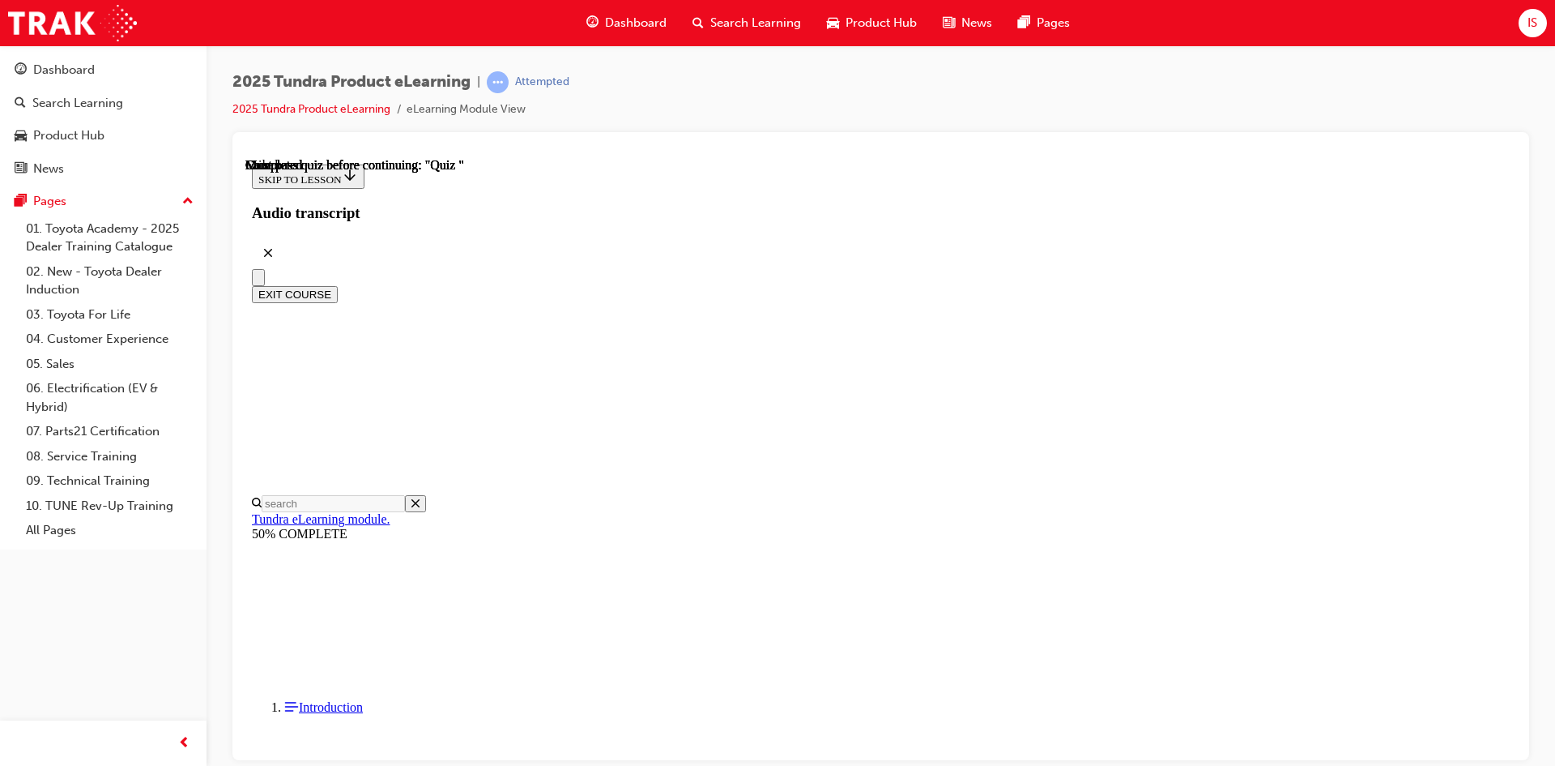
scroll to position [278, 0]
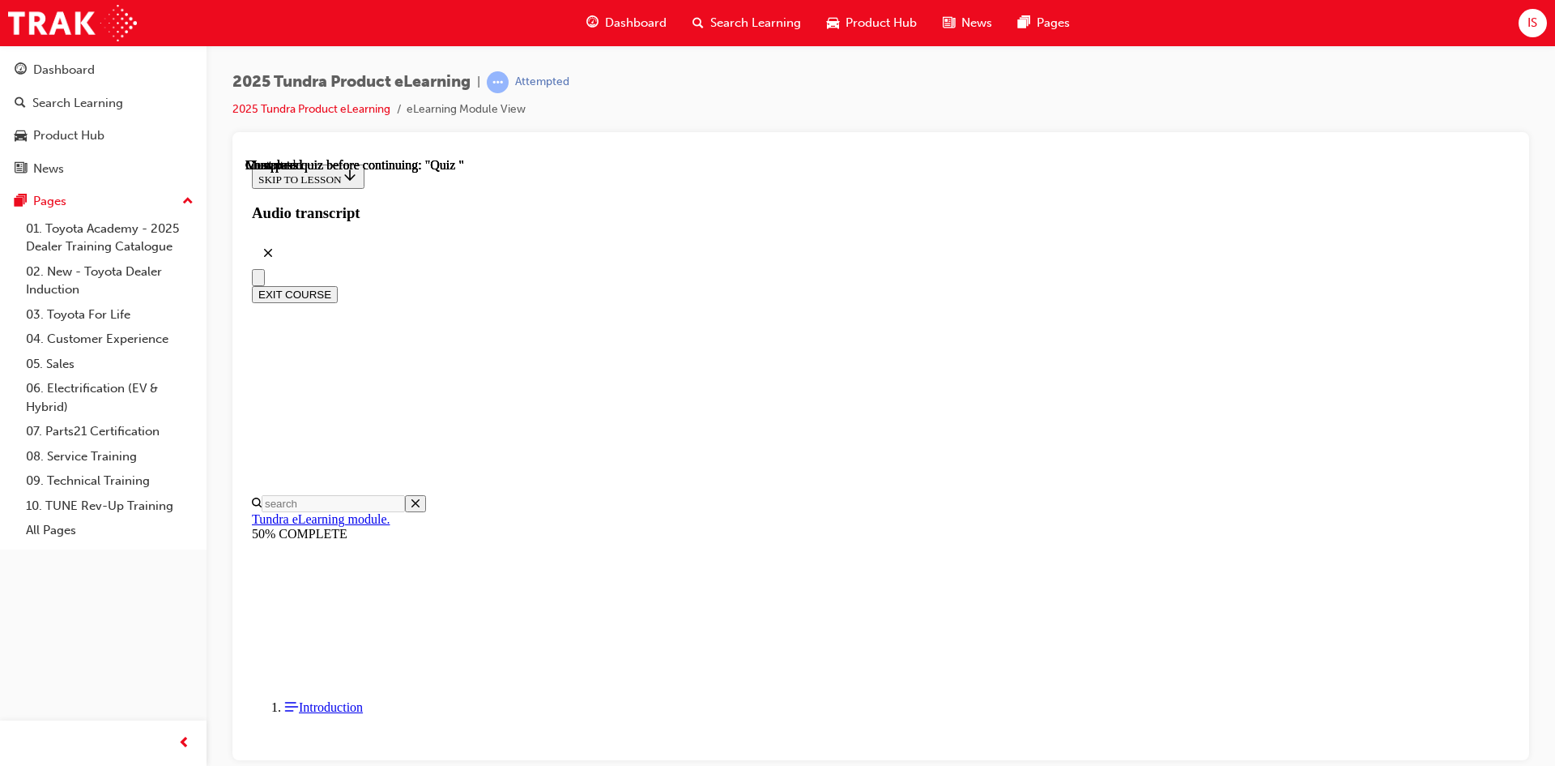
radio input "true"
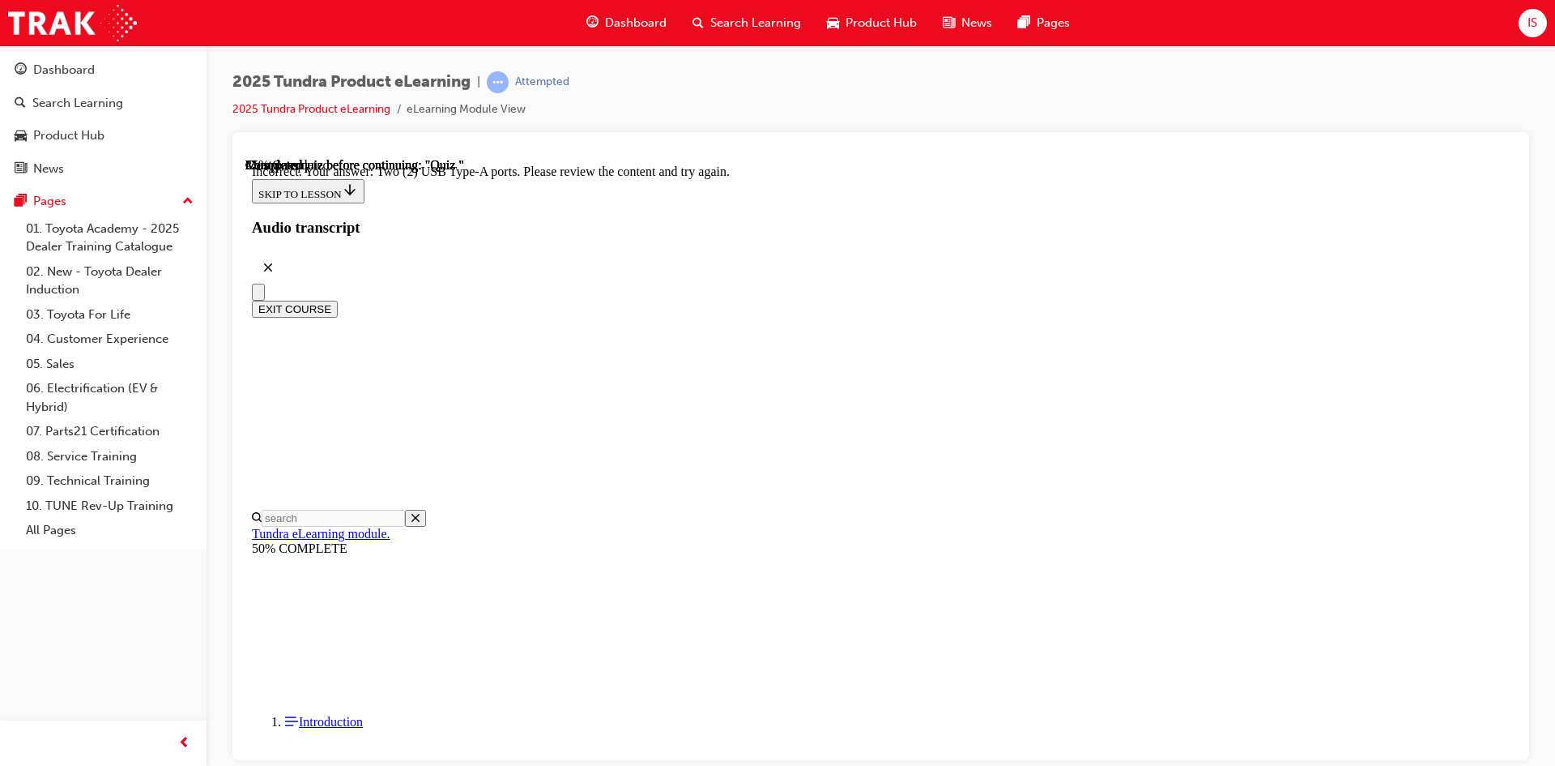
scroll to position [374, 0]
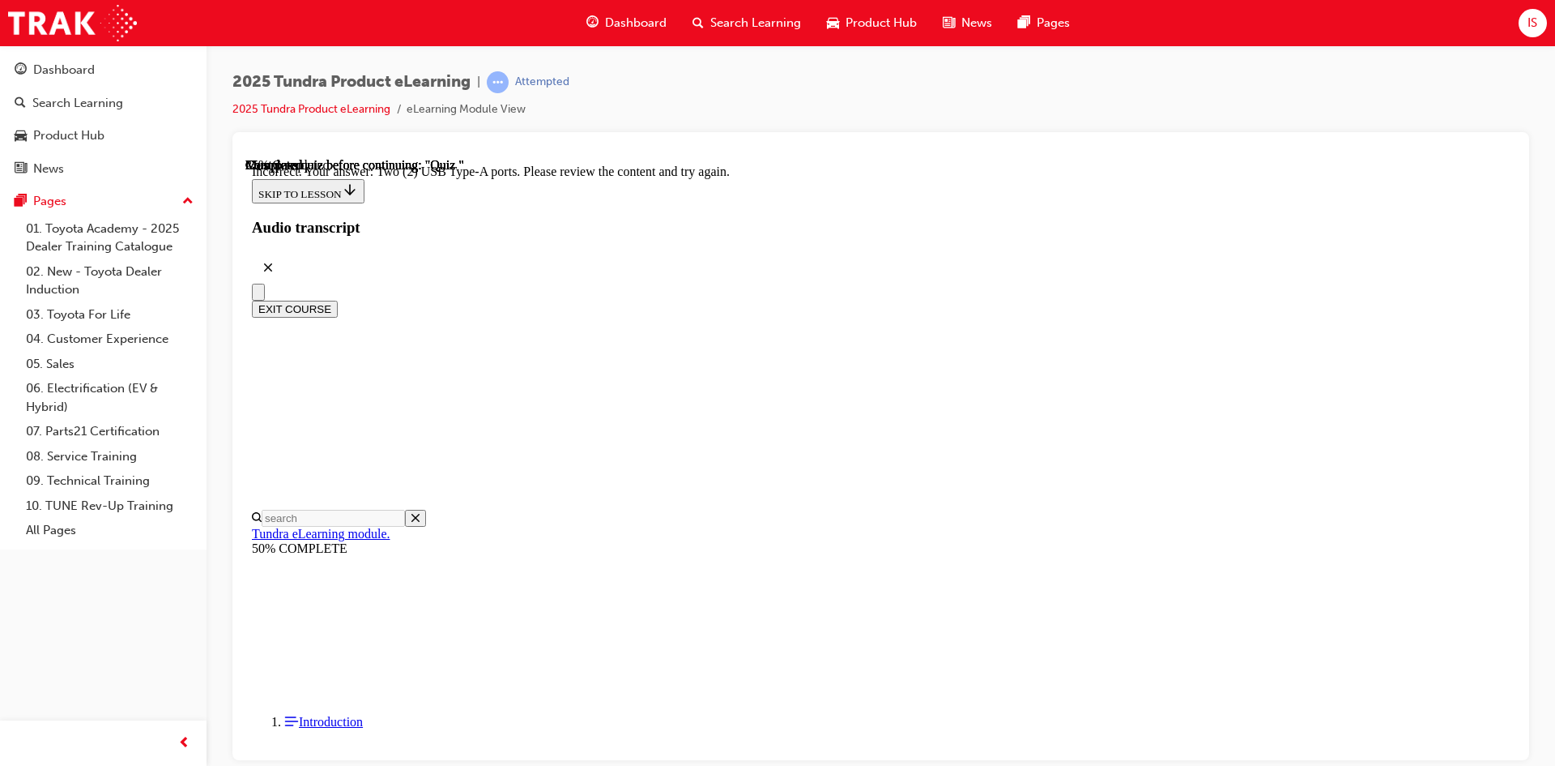
radio input "true"
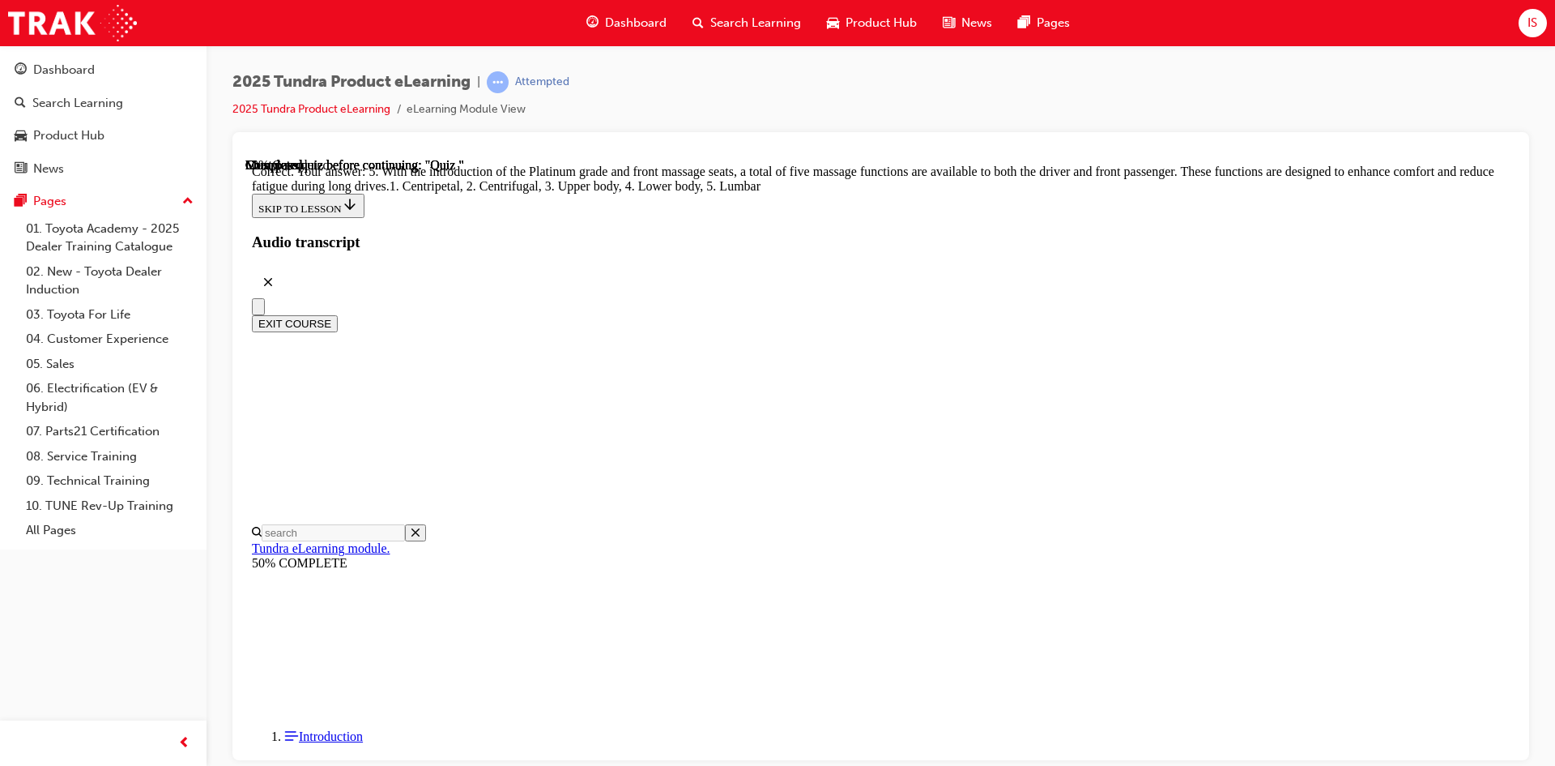
scroll to position [386, 0]
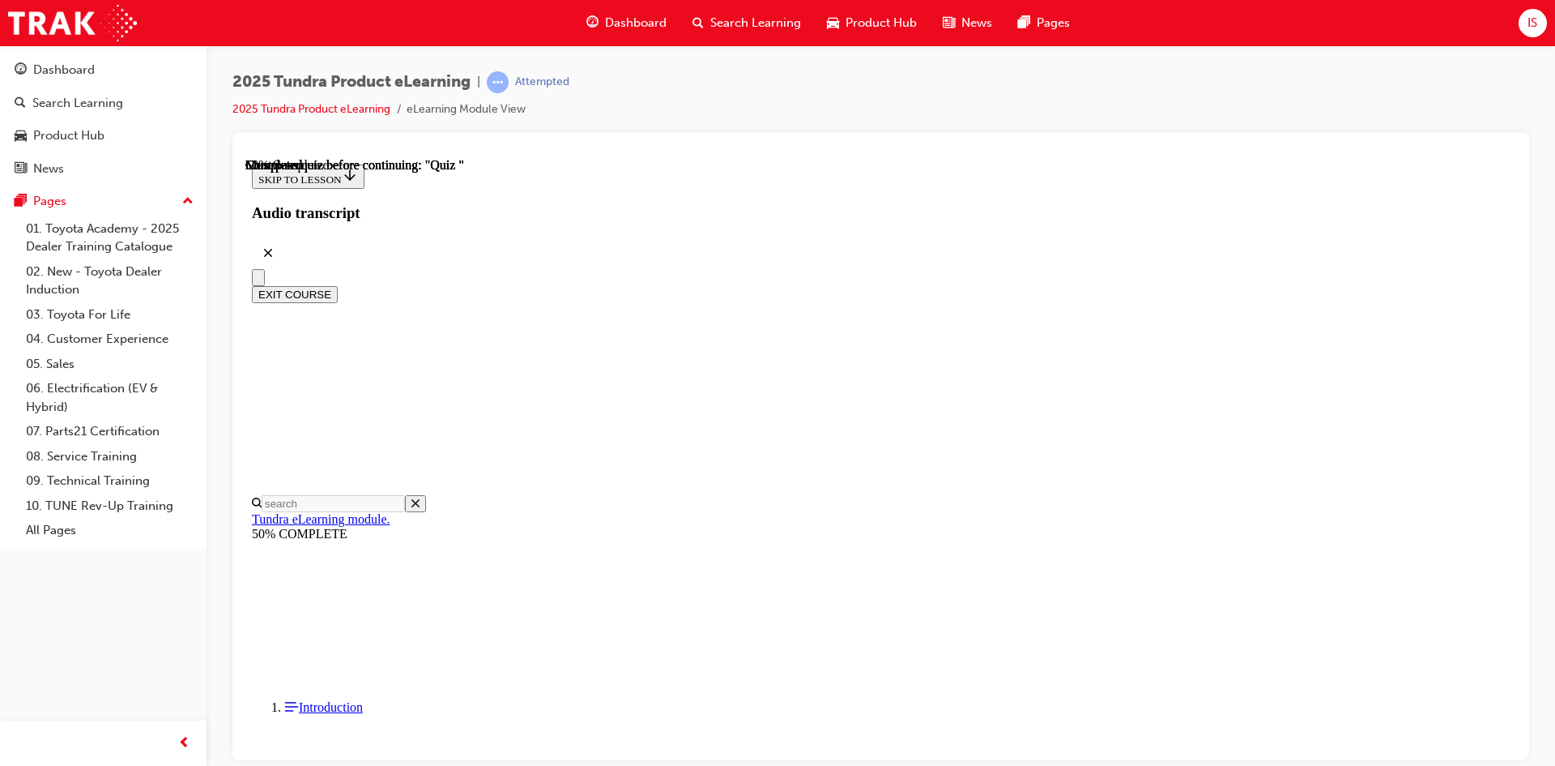
scroll to position [151, 0]
radio input "true"
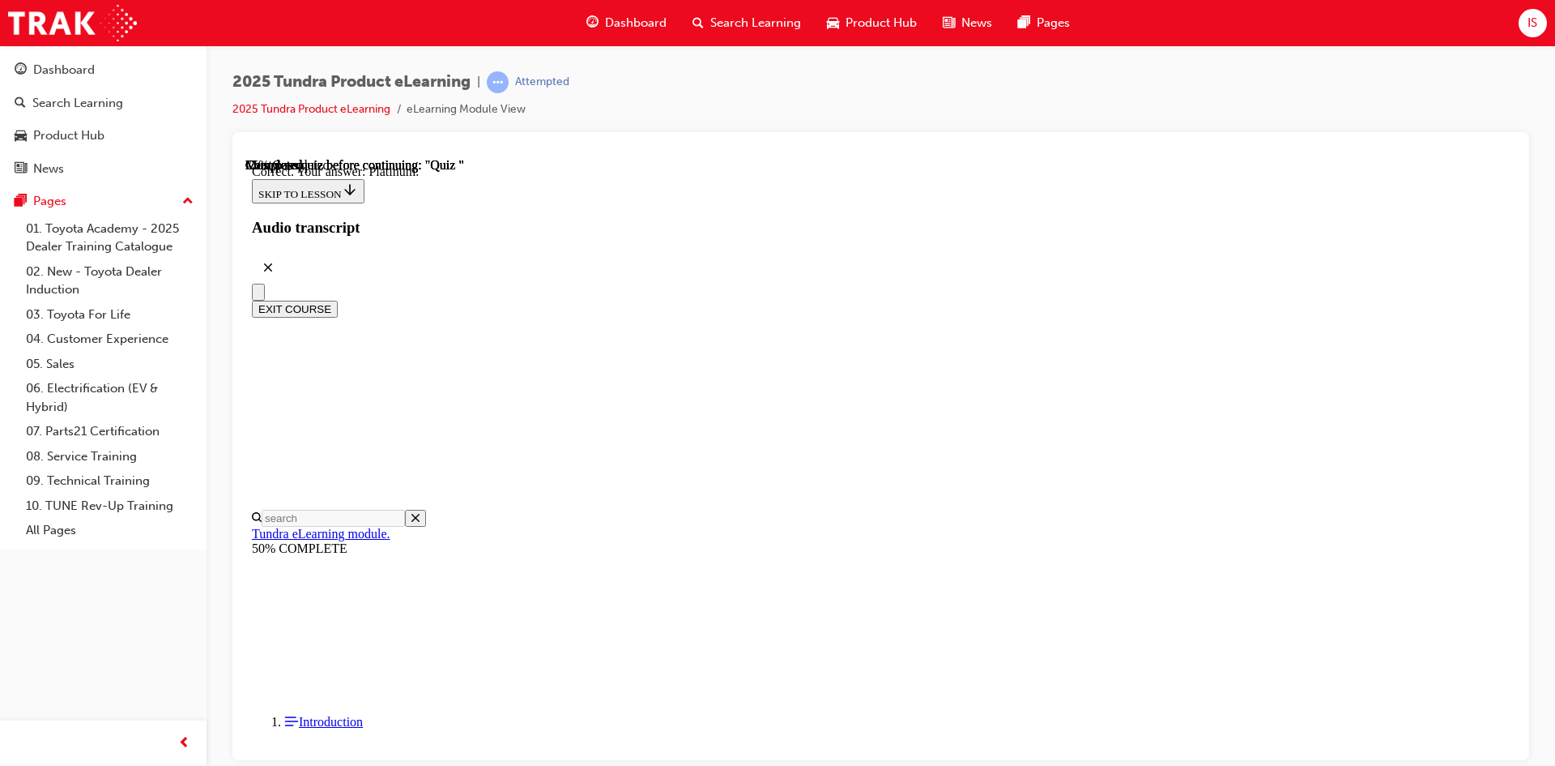
scroll to position [202, 0]
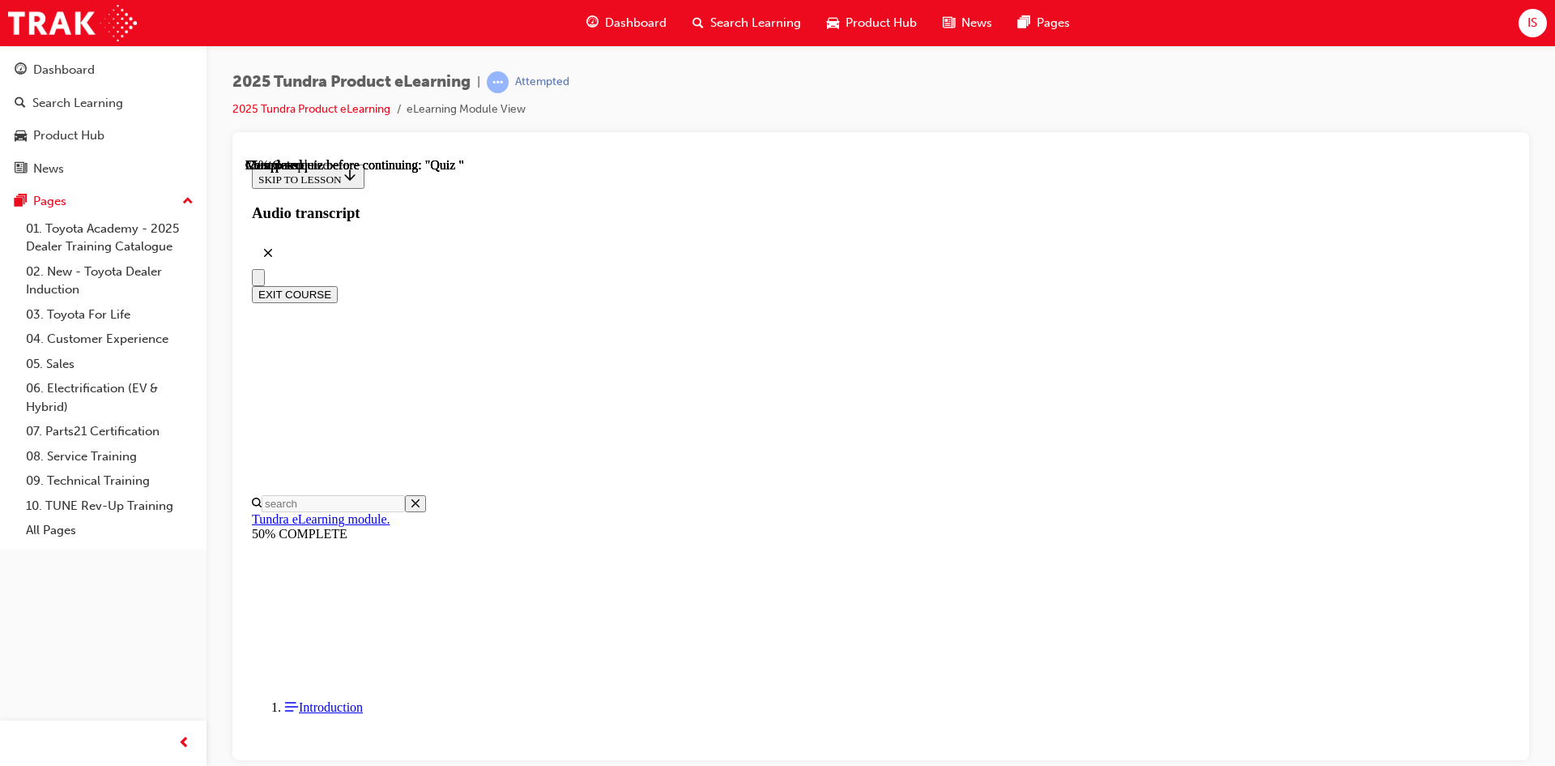
scroll to position [113, 0]
radio input "true"
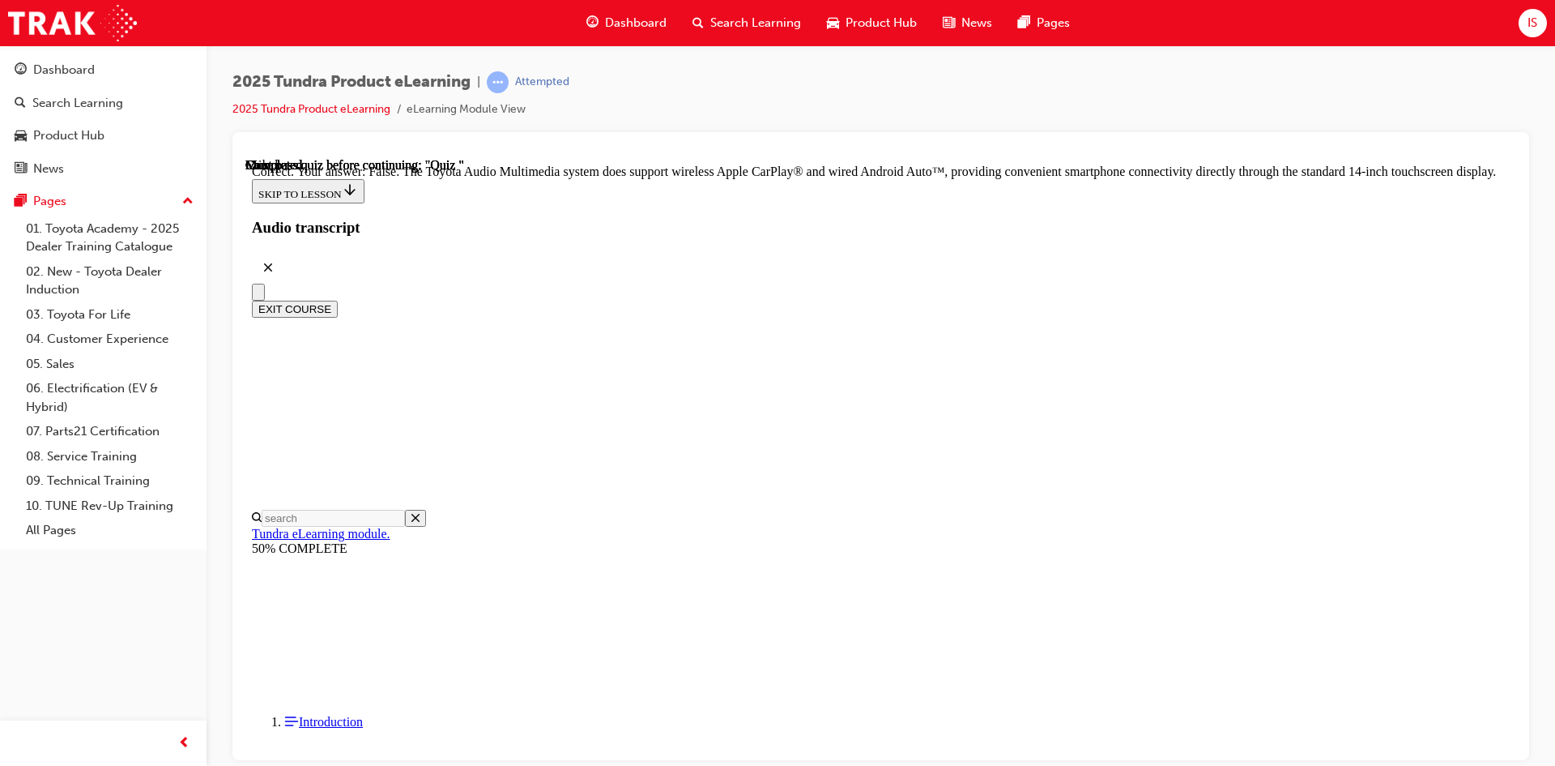
scroll to position [283, 0]
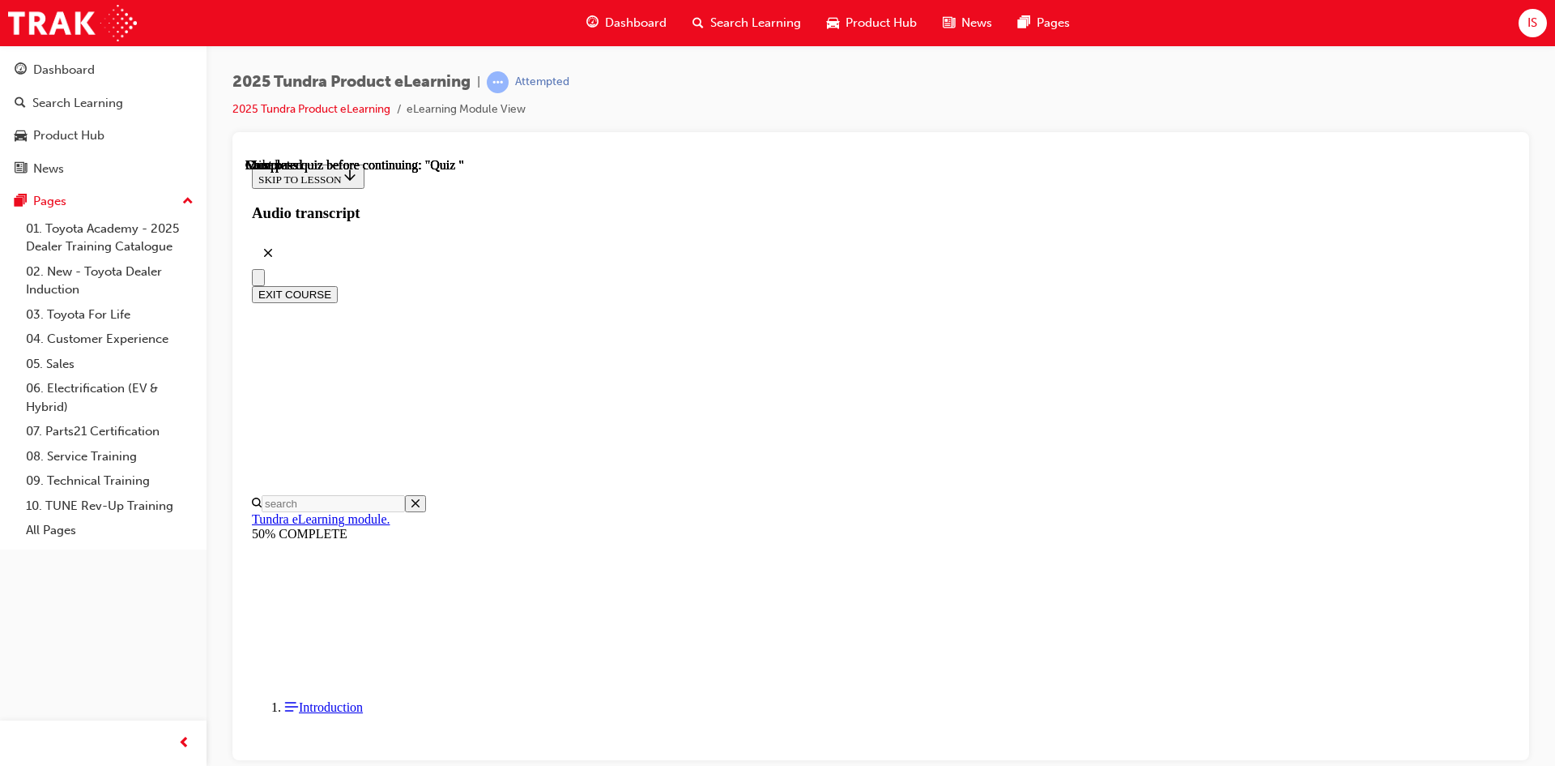
scroll to position [278, 0]
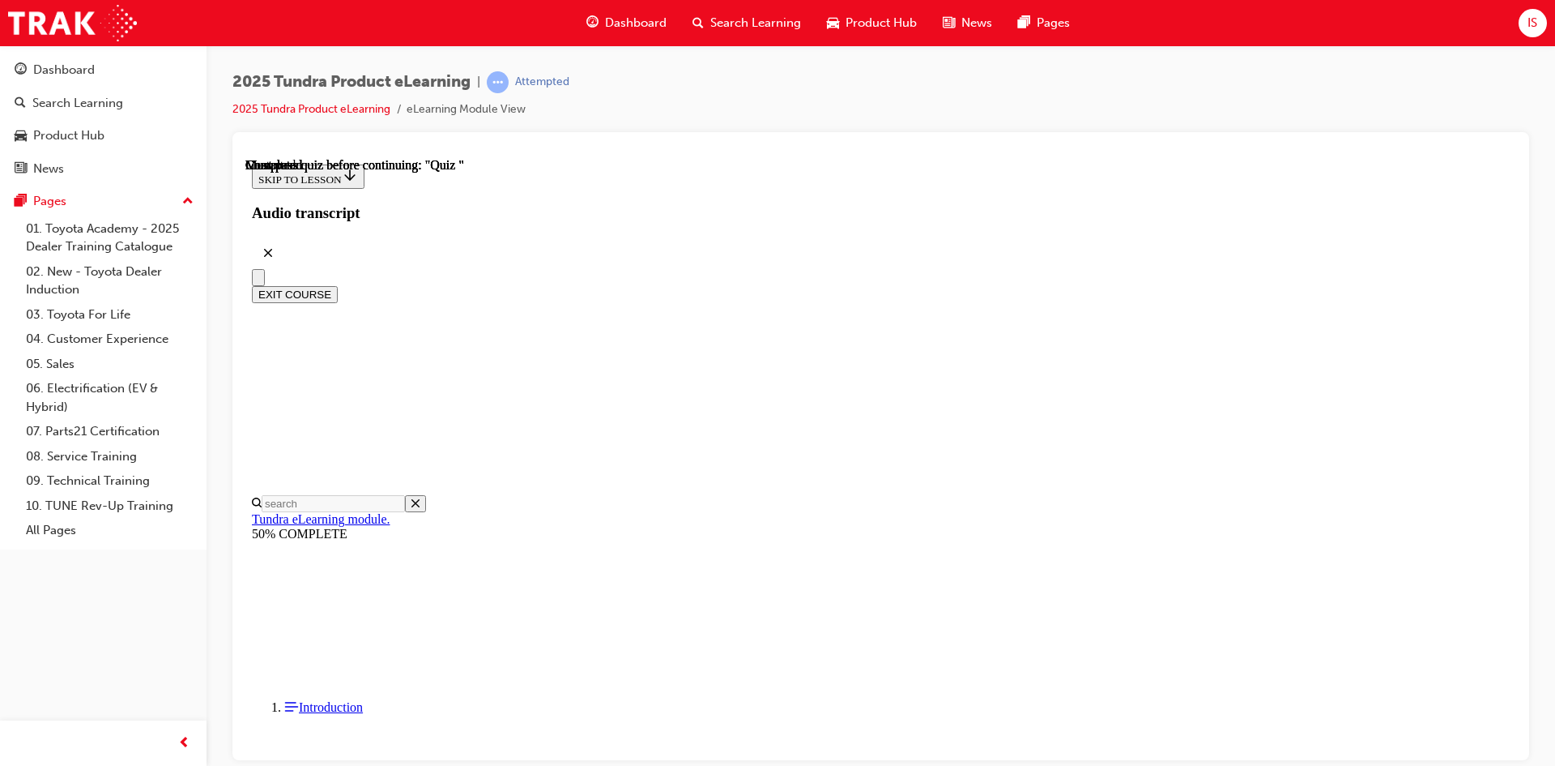
radio input "true"
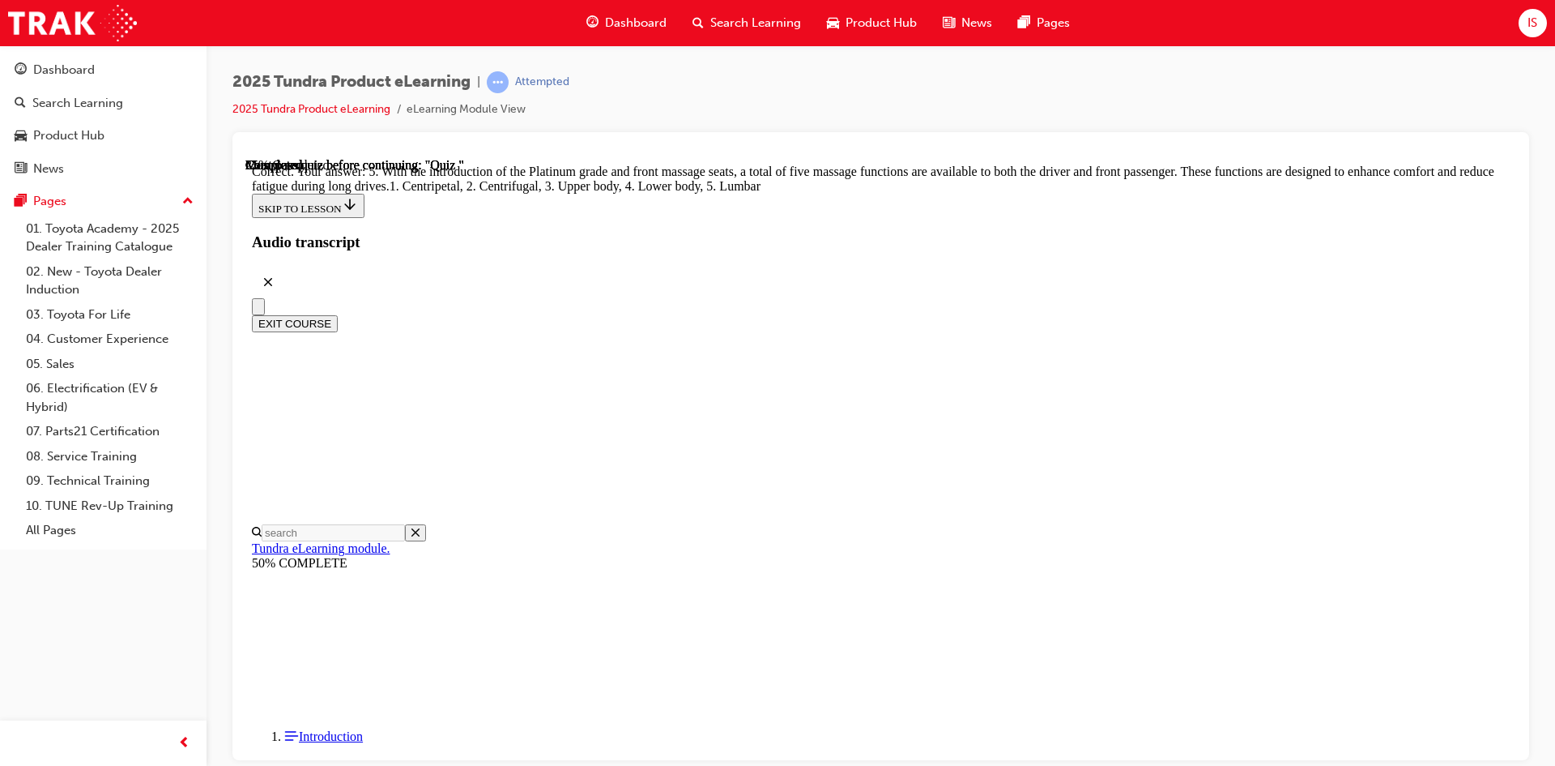
scroll to position [386, 0]
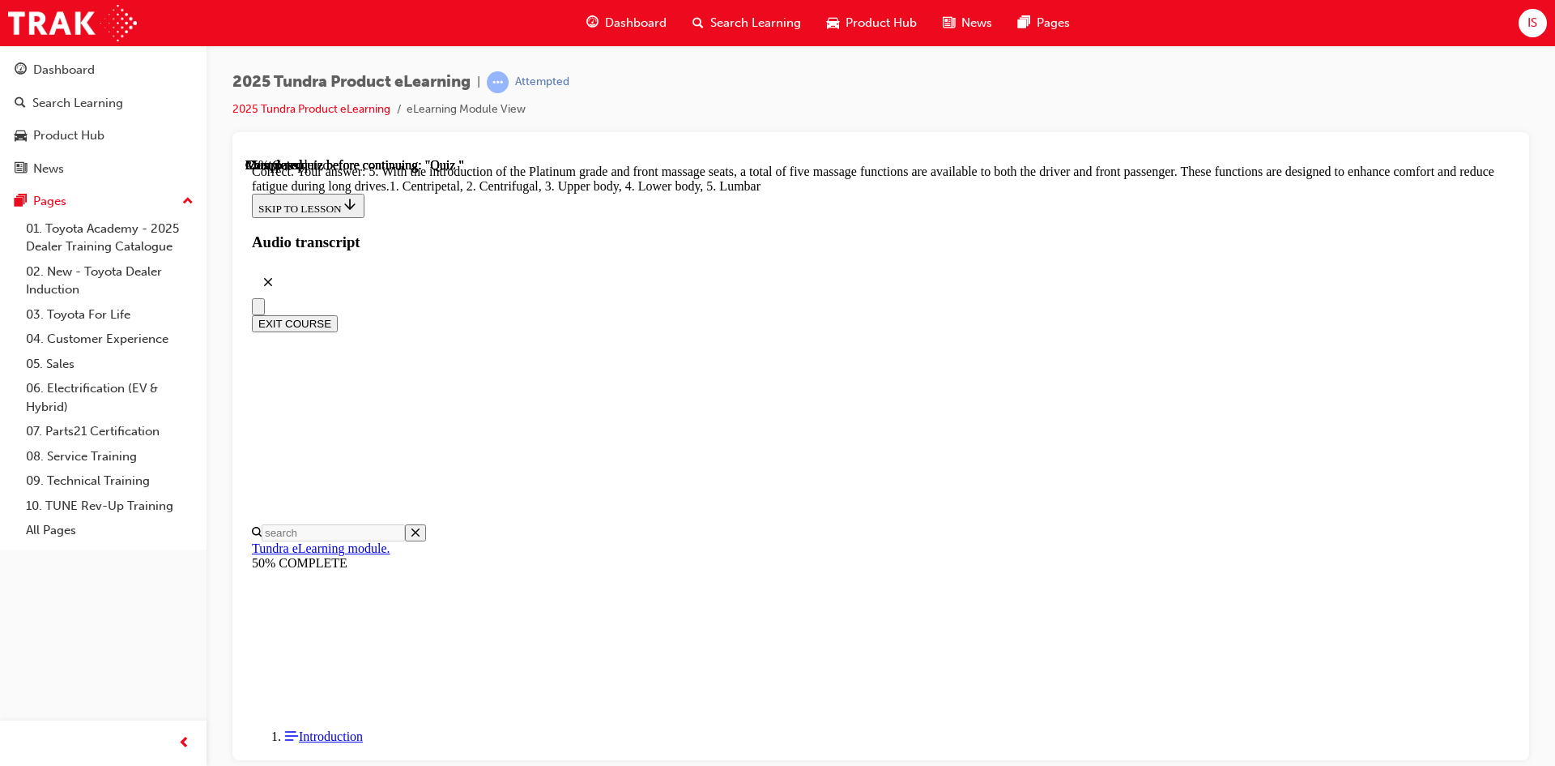
radio input "true"
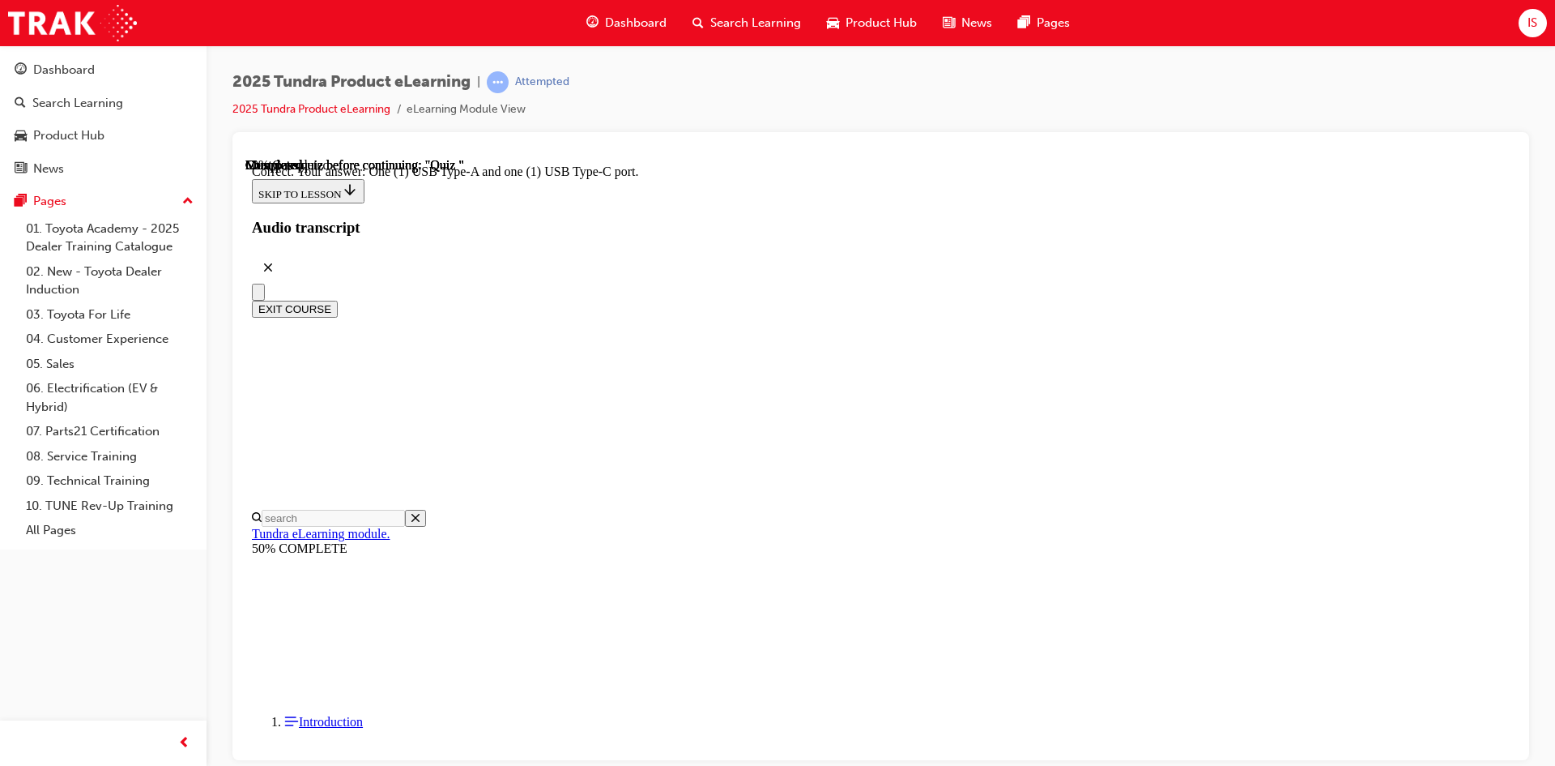
scroll to position [294, 0]
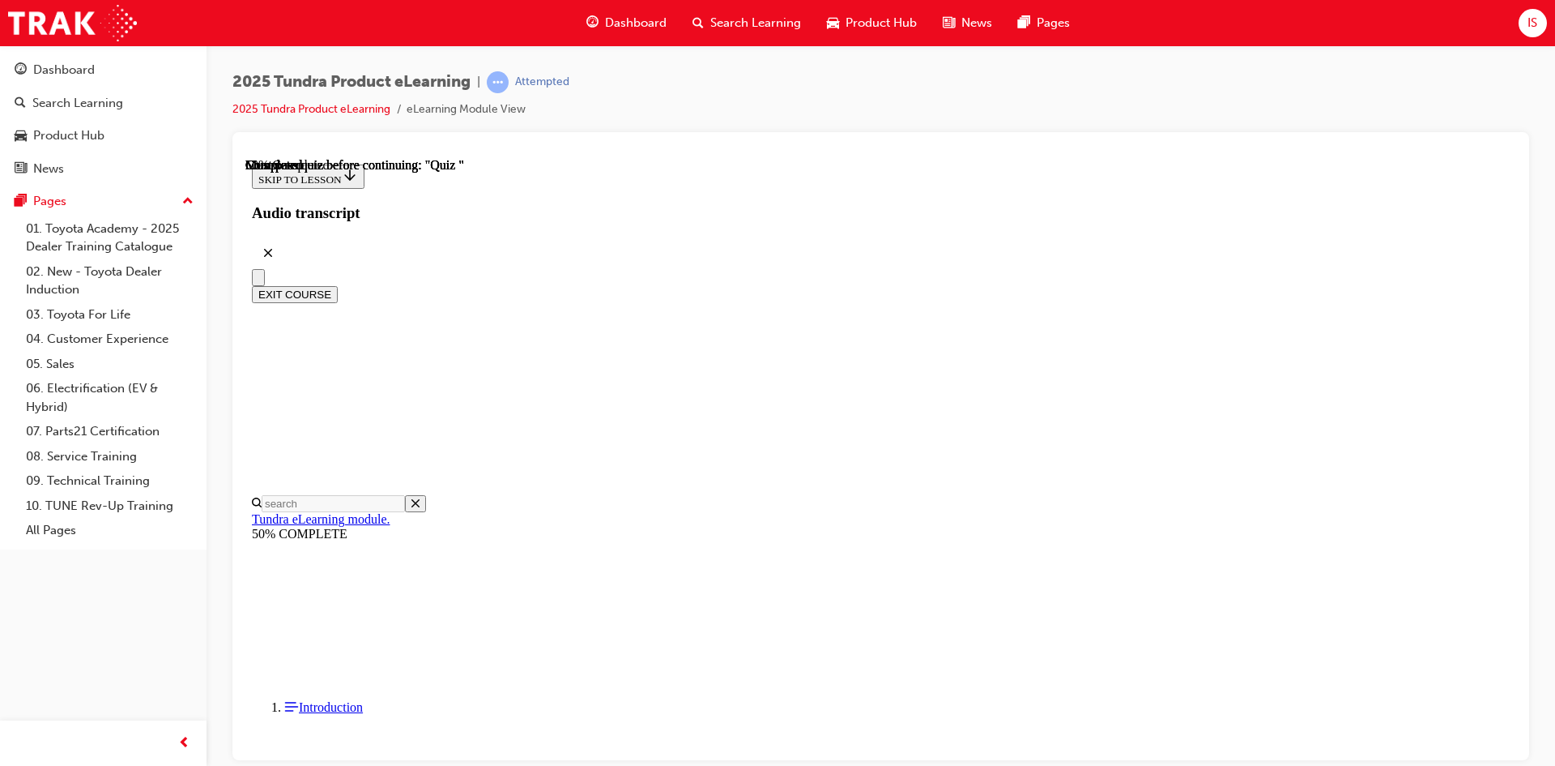
radio input "true"
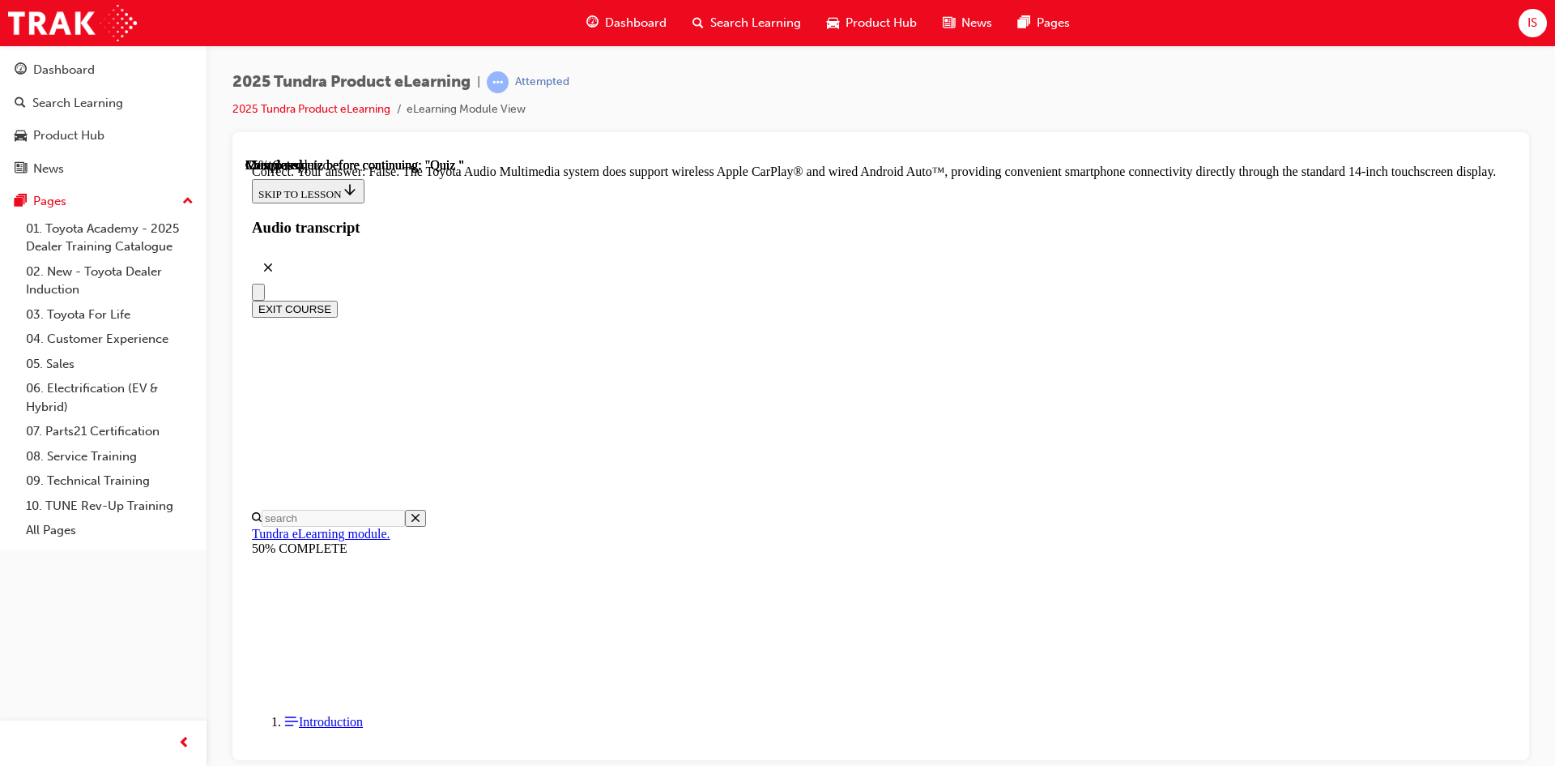
scroll to position [283, 0]
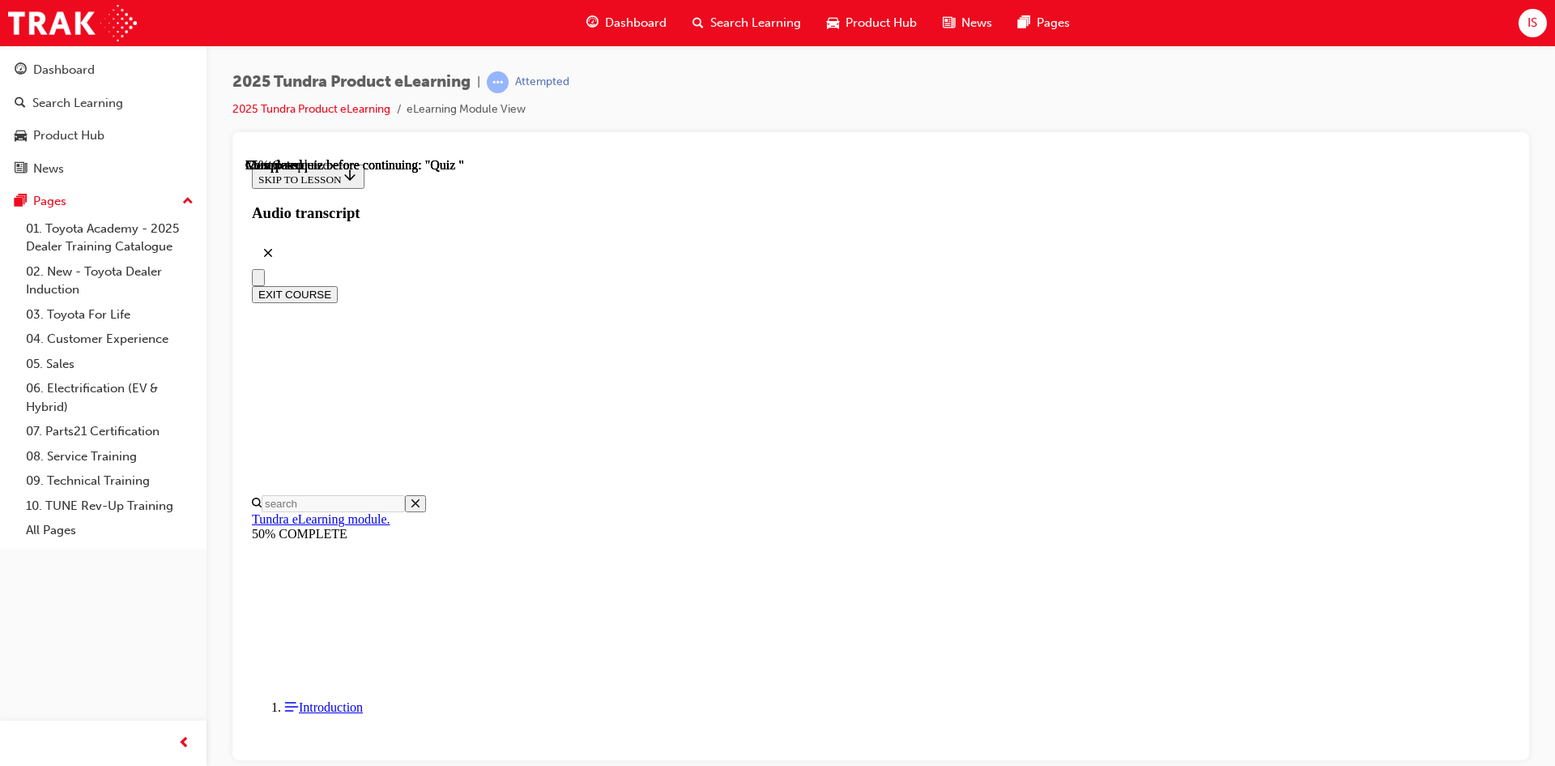
scroll to position [151, 0]
radio input "true"
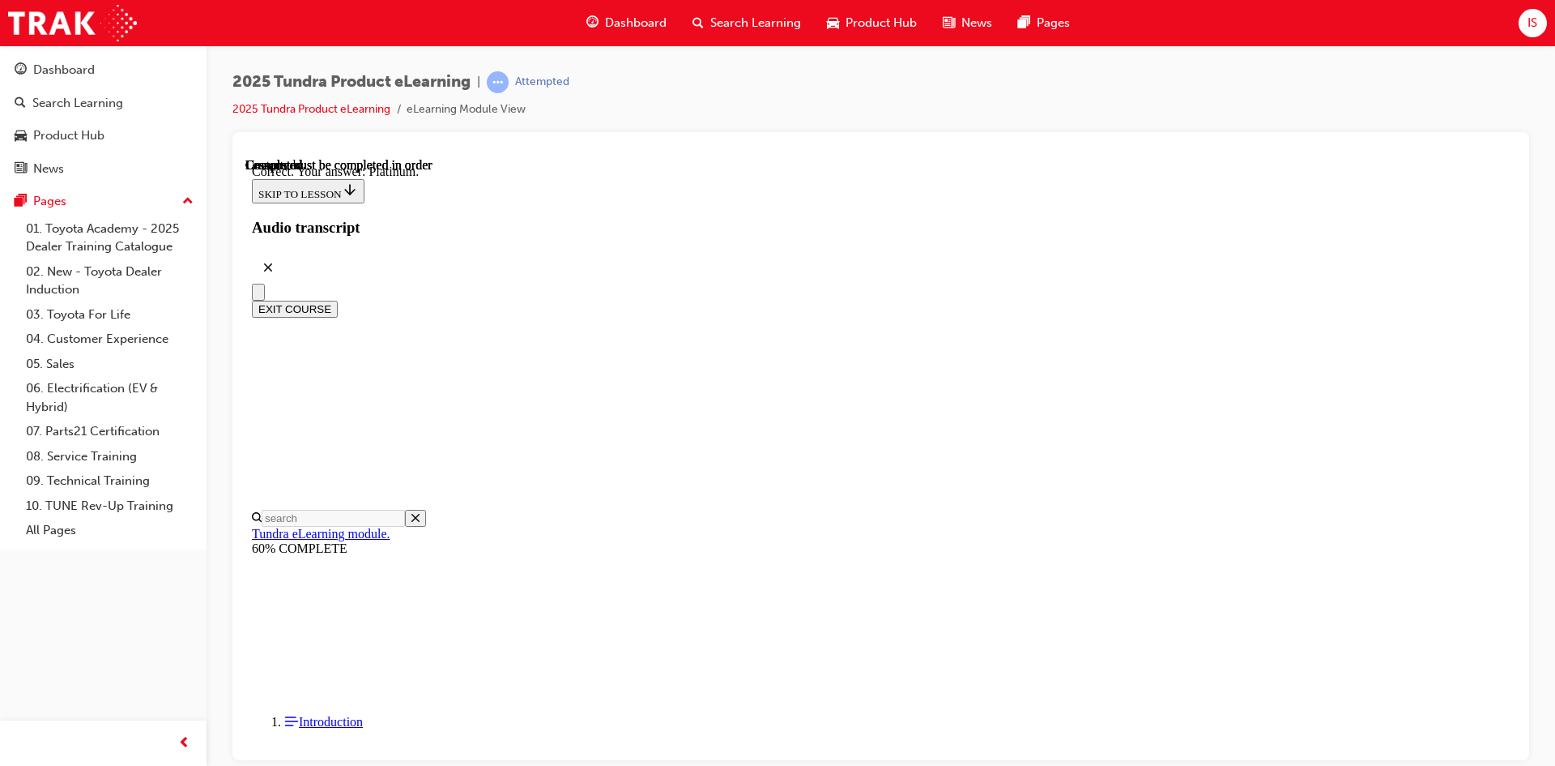
scroll to position [202, 0]
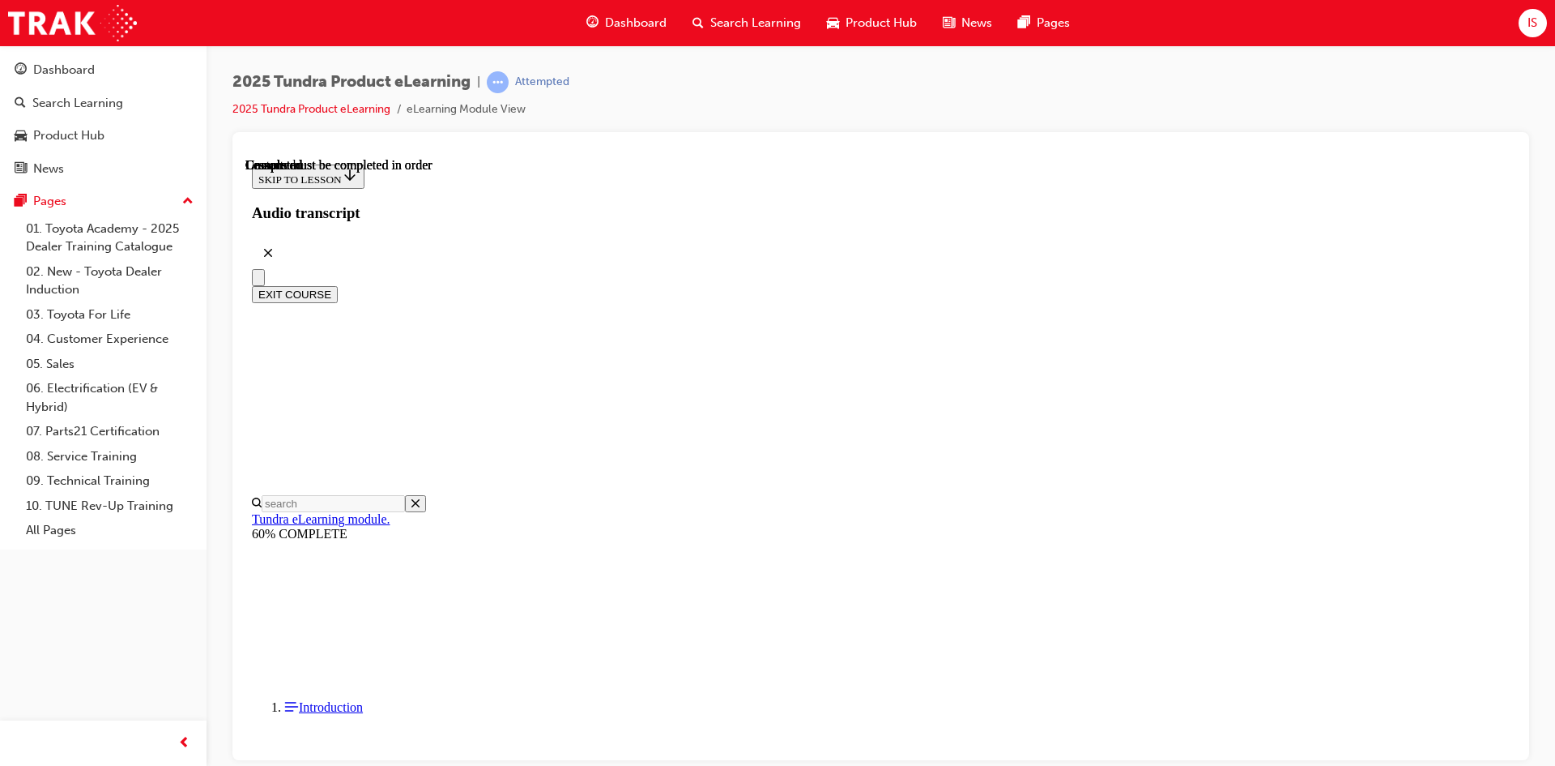
scroll to position [278, 0]
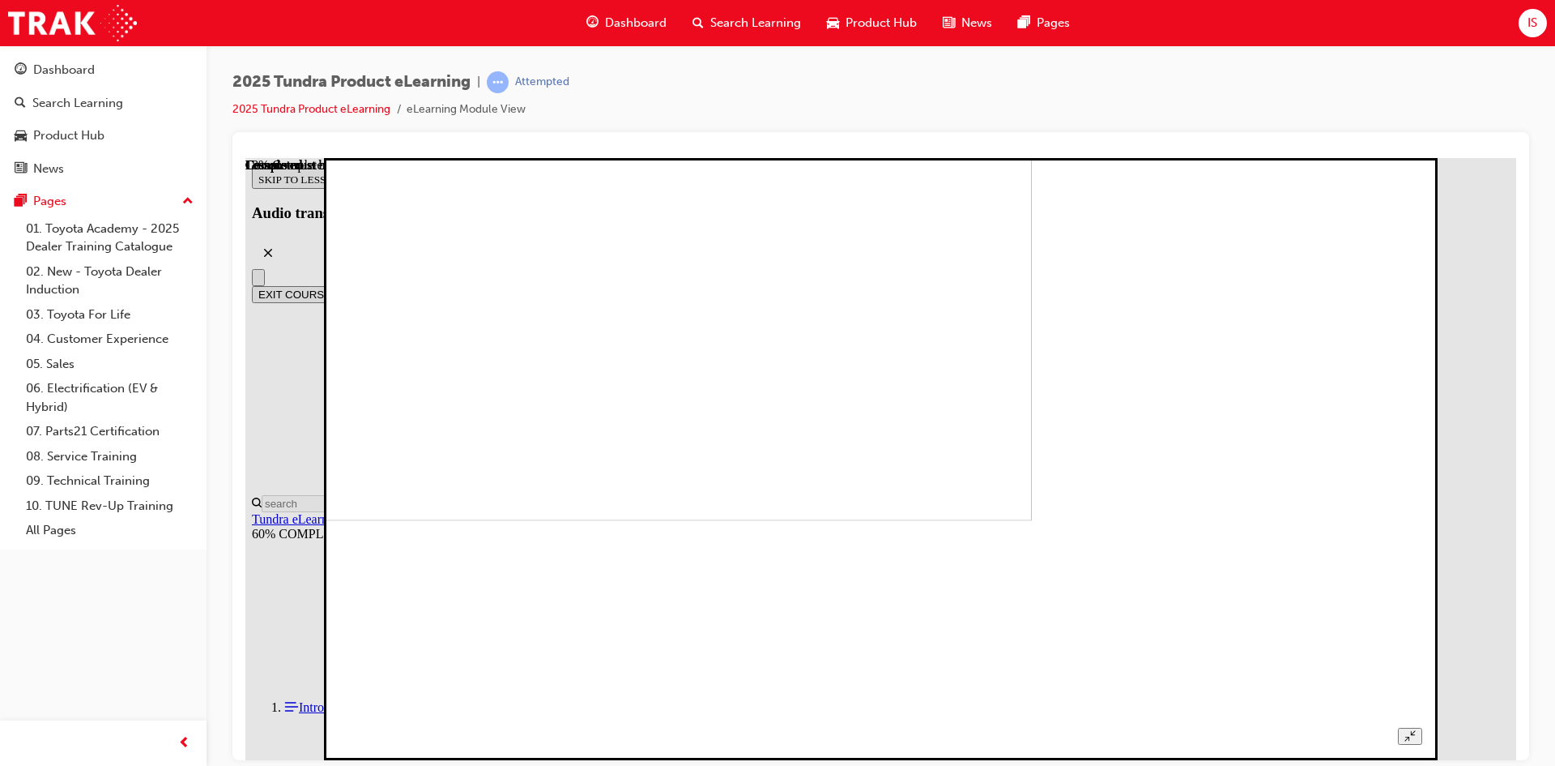
click at [1415, 729] on icon "Unzoom image" at bounding box center [1410, 734] width 11 height 11
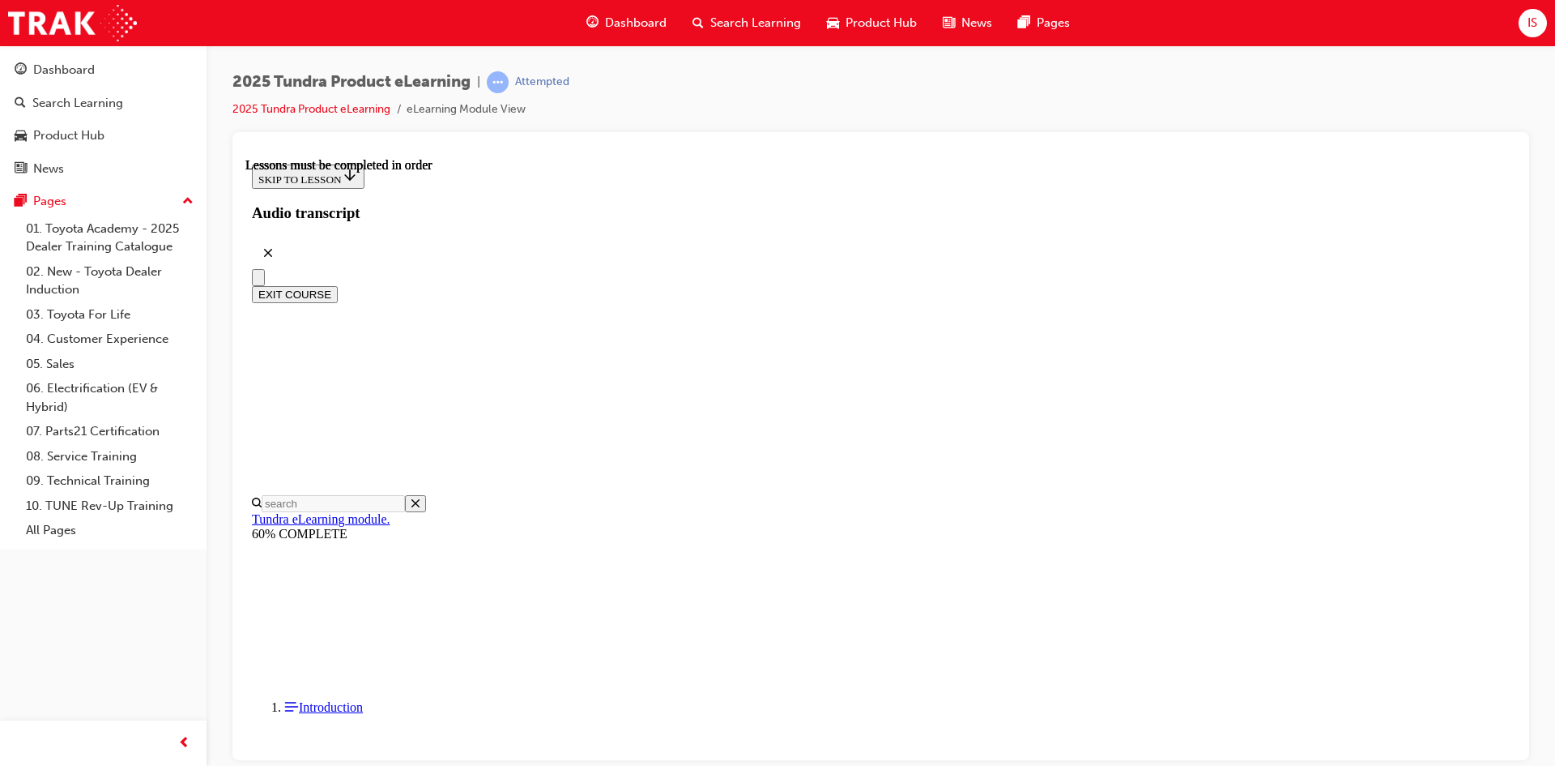
scroll to position [811, 0]
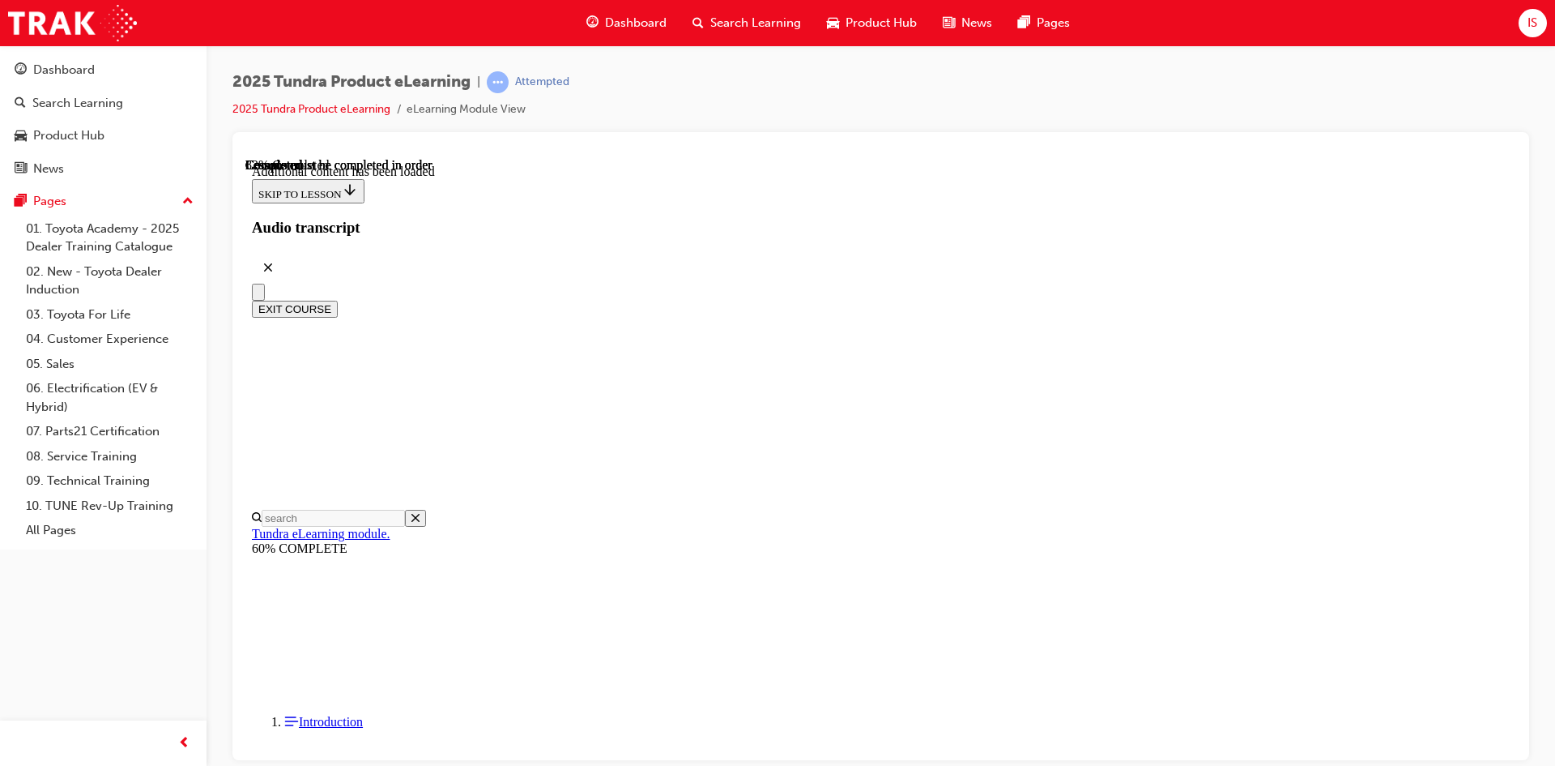
scroll to position [3658, 0]
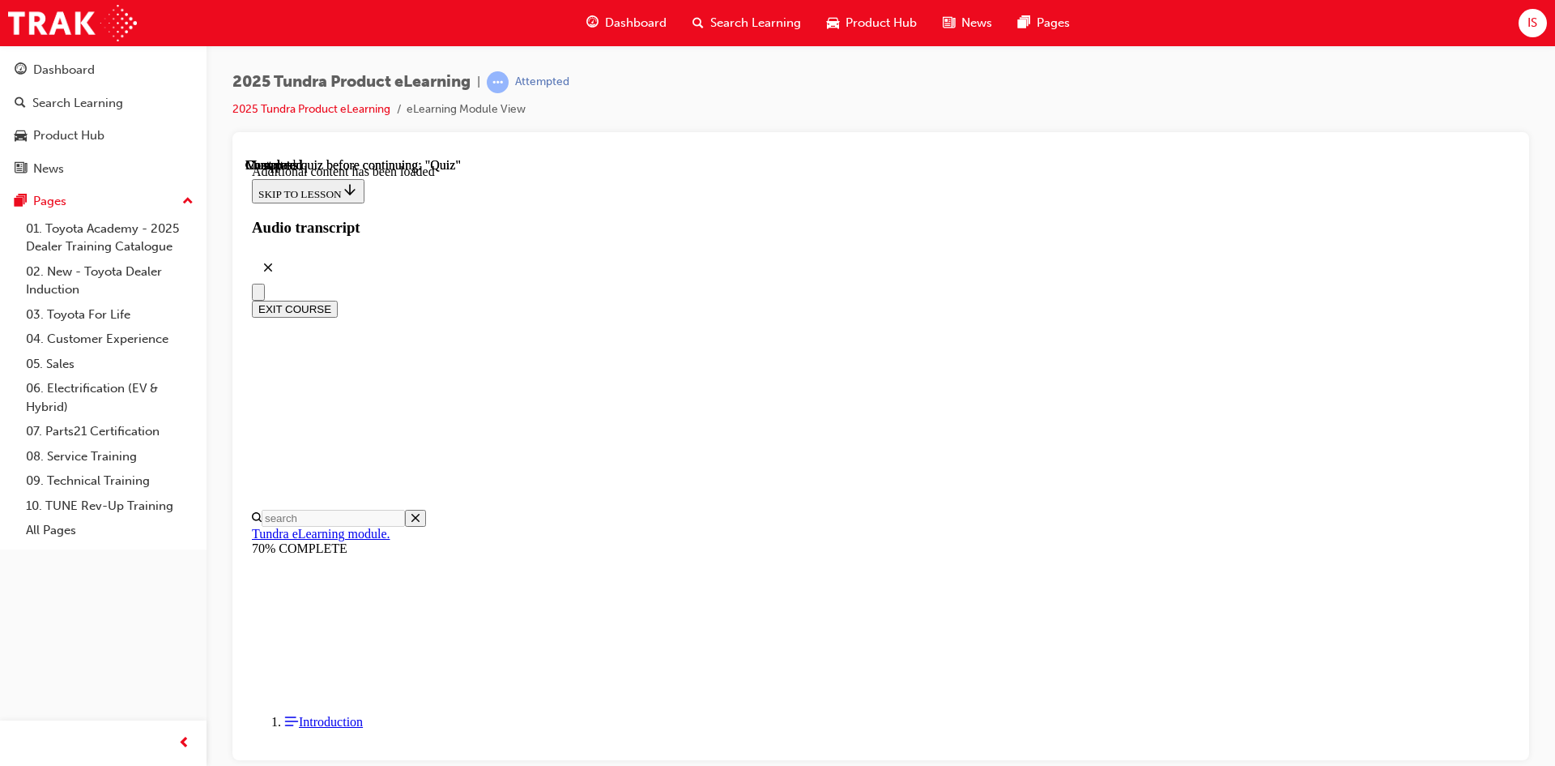
scroll to position [212, 0]
radio input "true"
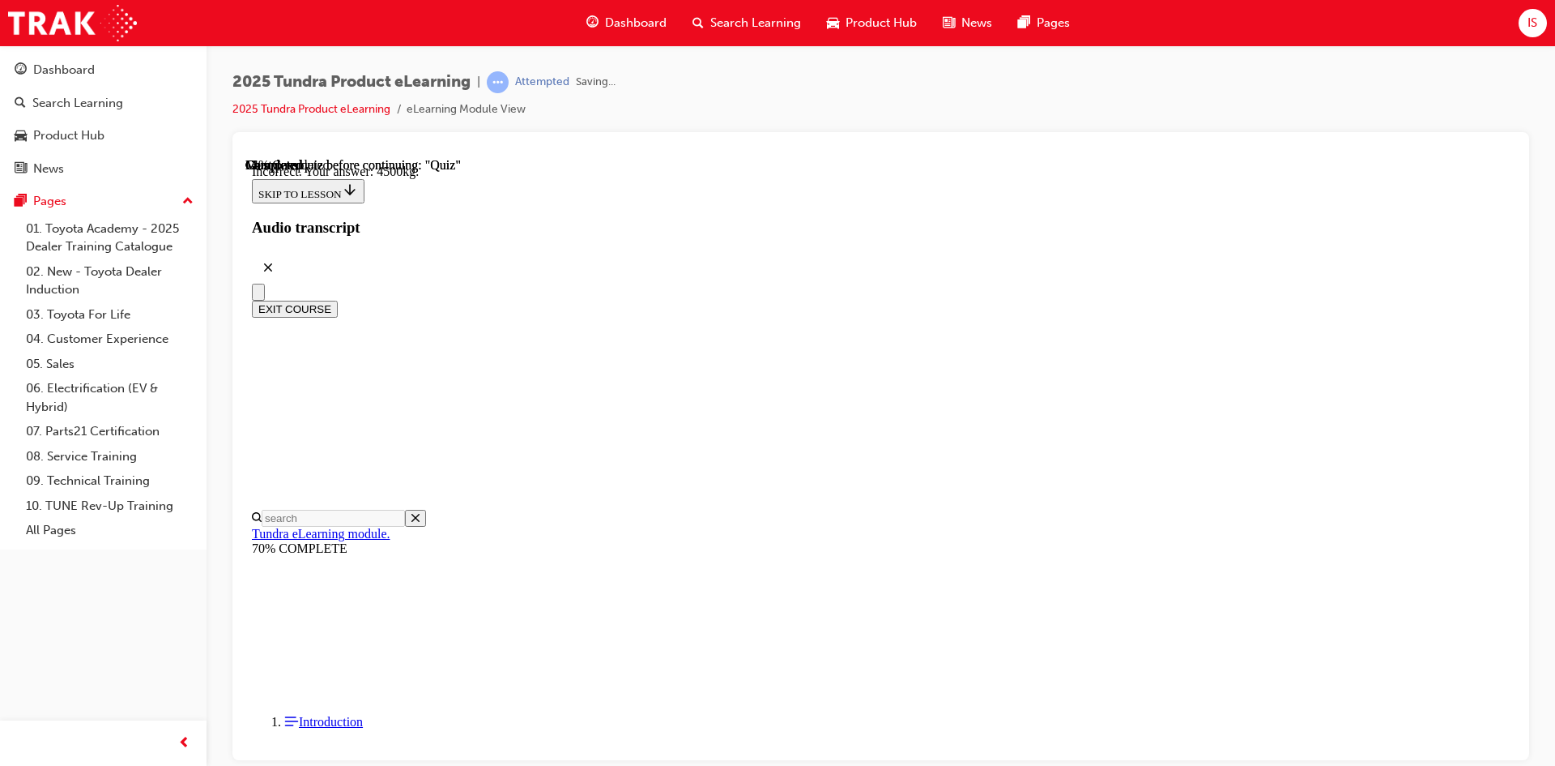
scroll to position [455, 0]
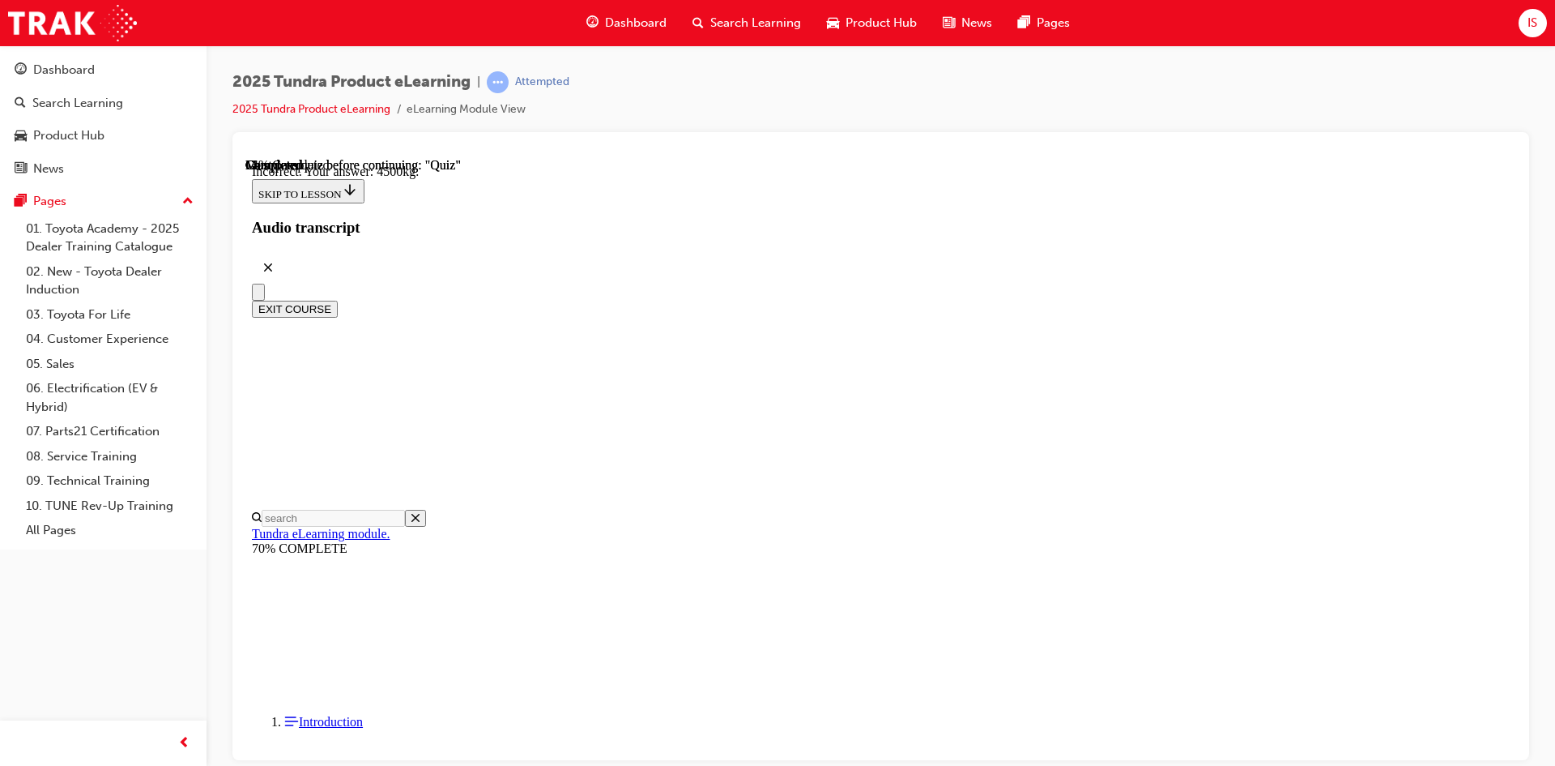
radio input "true"
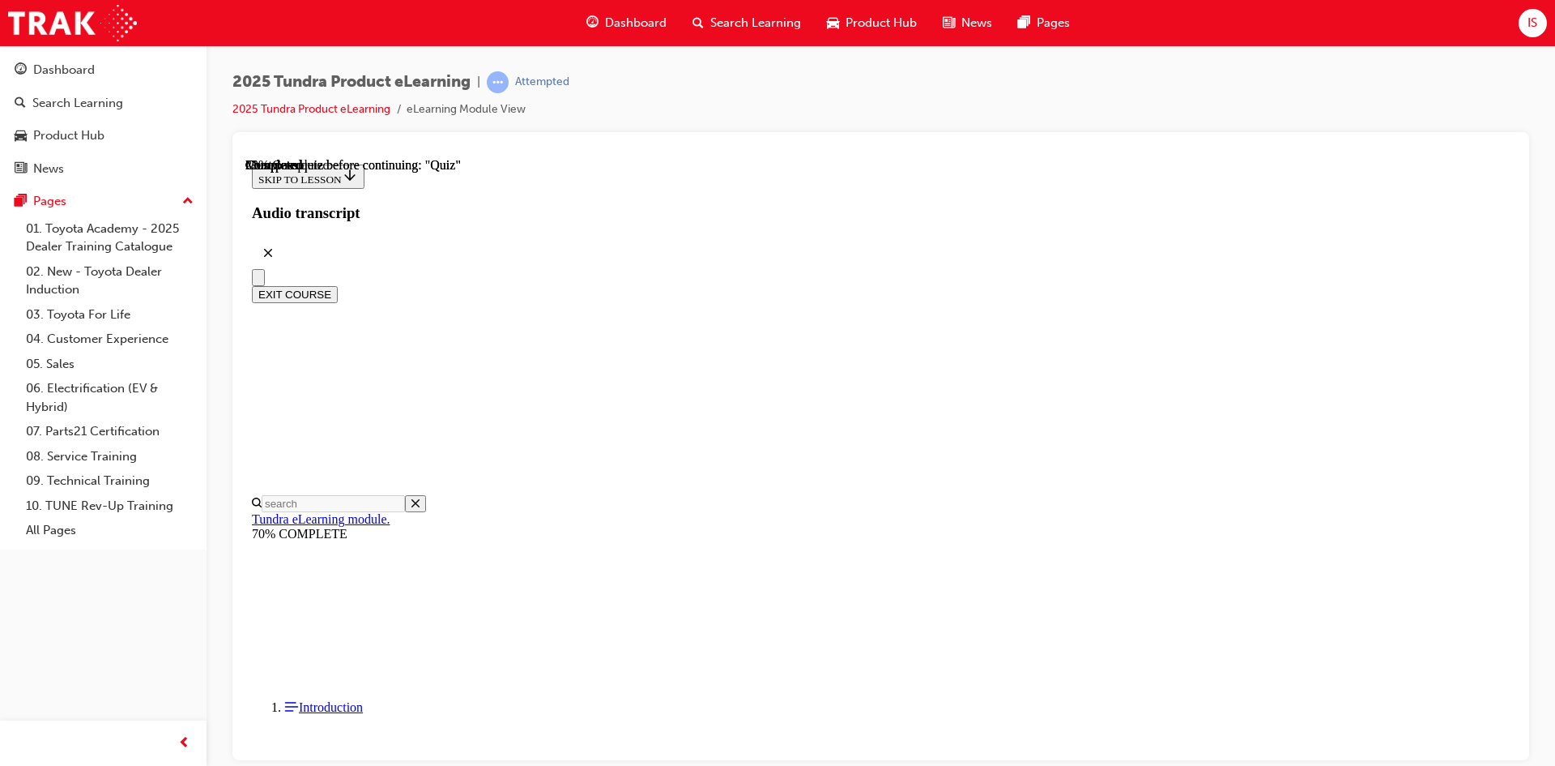
scroll to position [162, 0]
radio input "true"
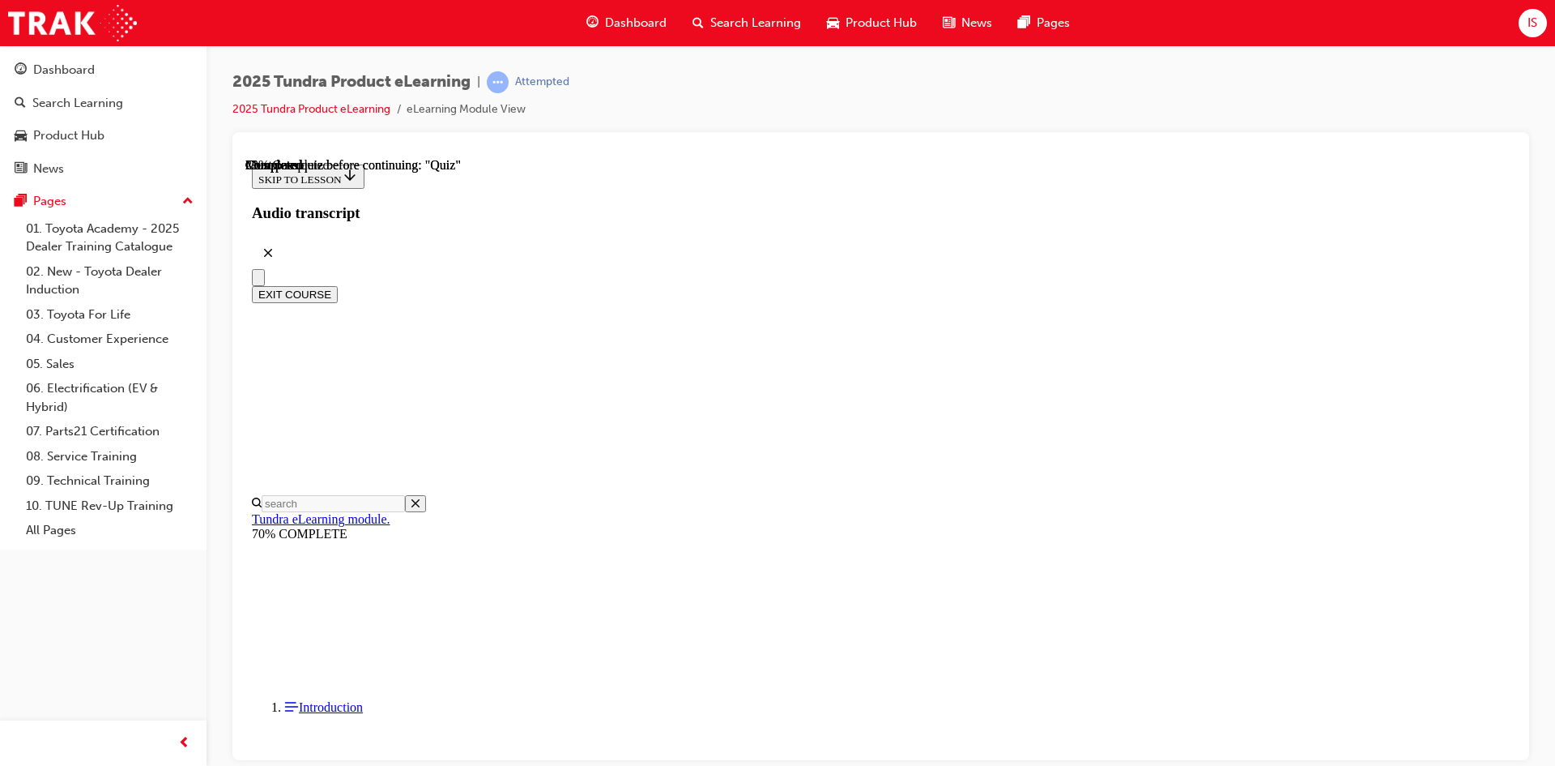
radio input "true"
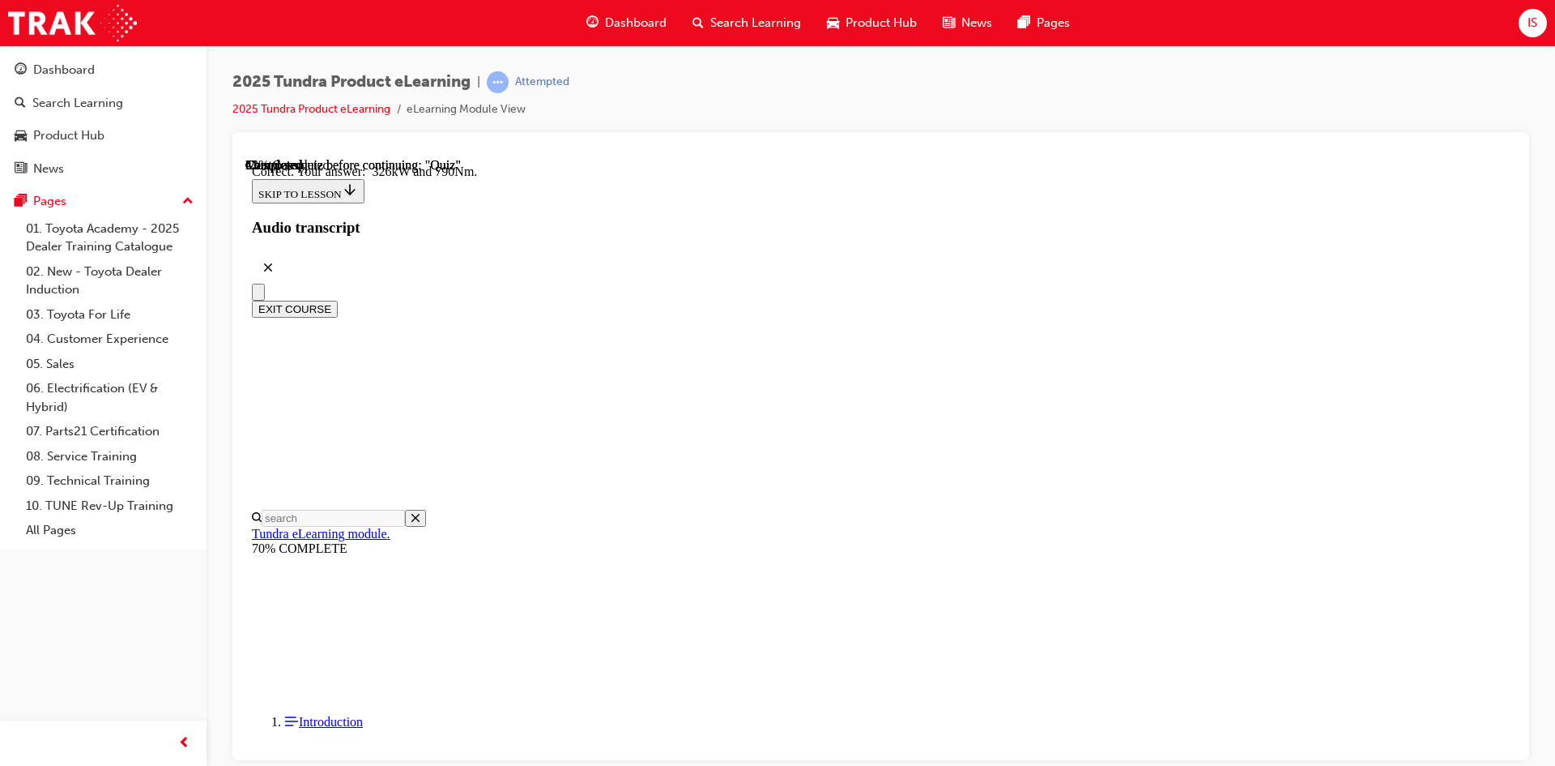
scroll to position [322, 0]
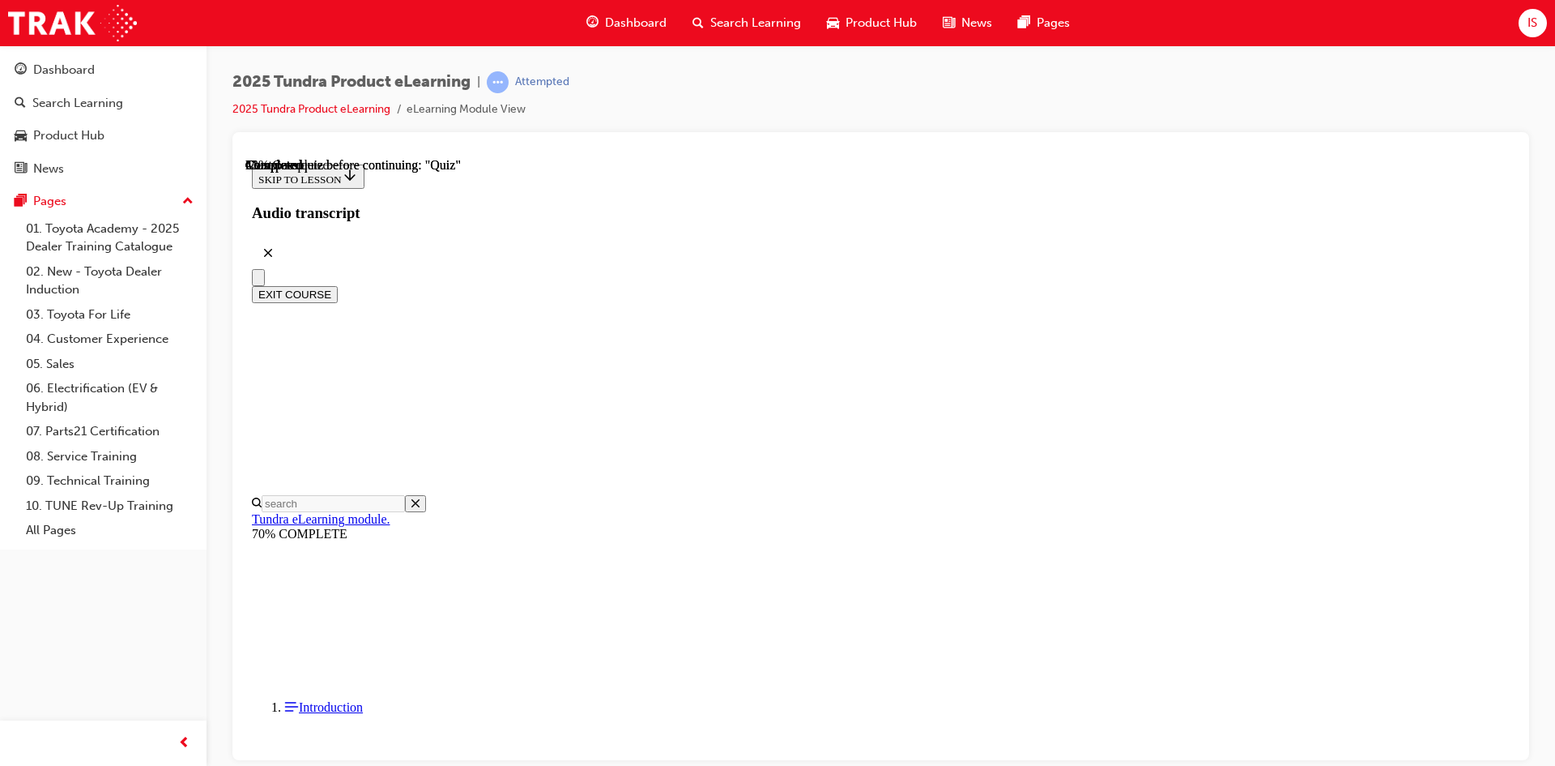
scroll to position [243, 0]
radio input "true"
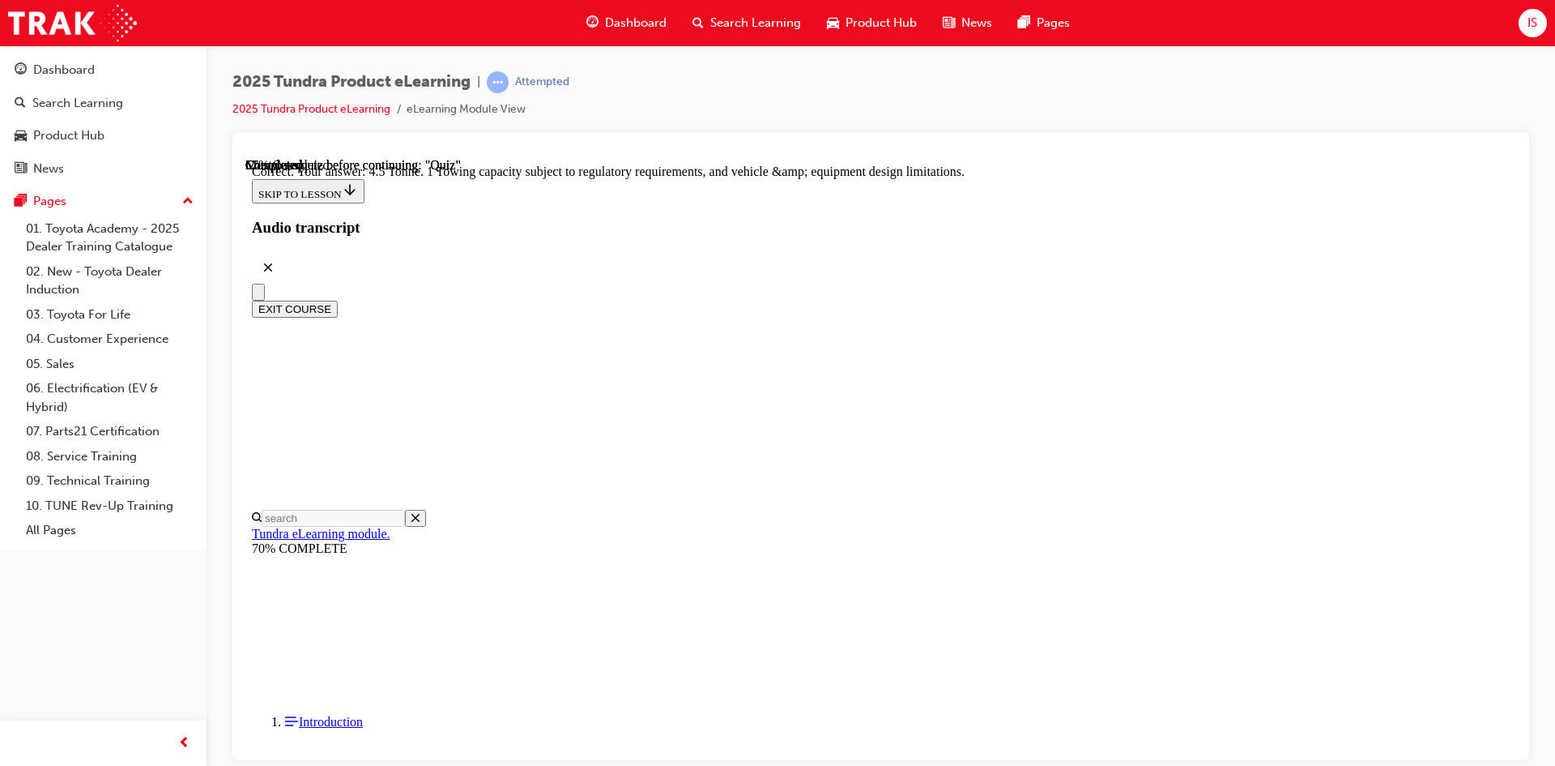
scroll to position [421, 0]
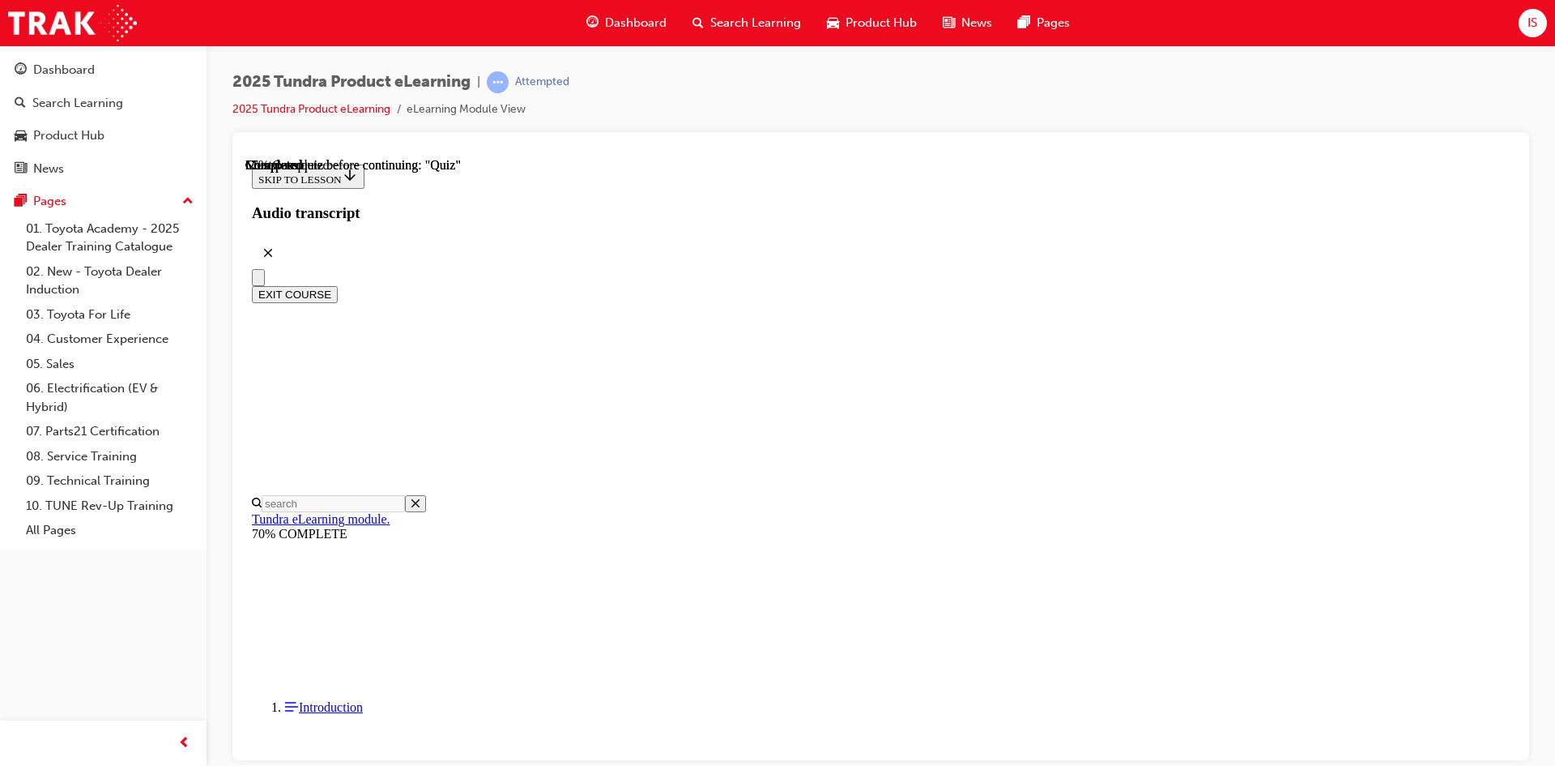
scroll to position [113, 0]
radio input "true"
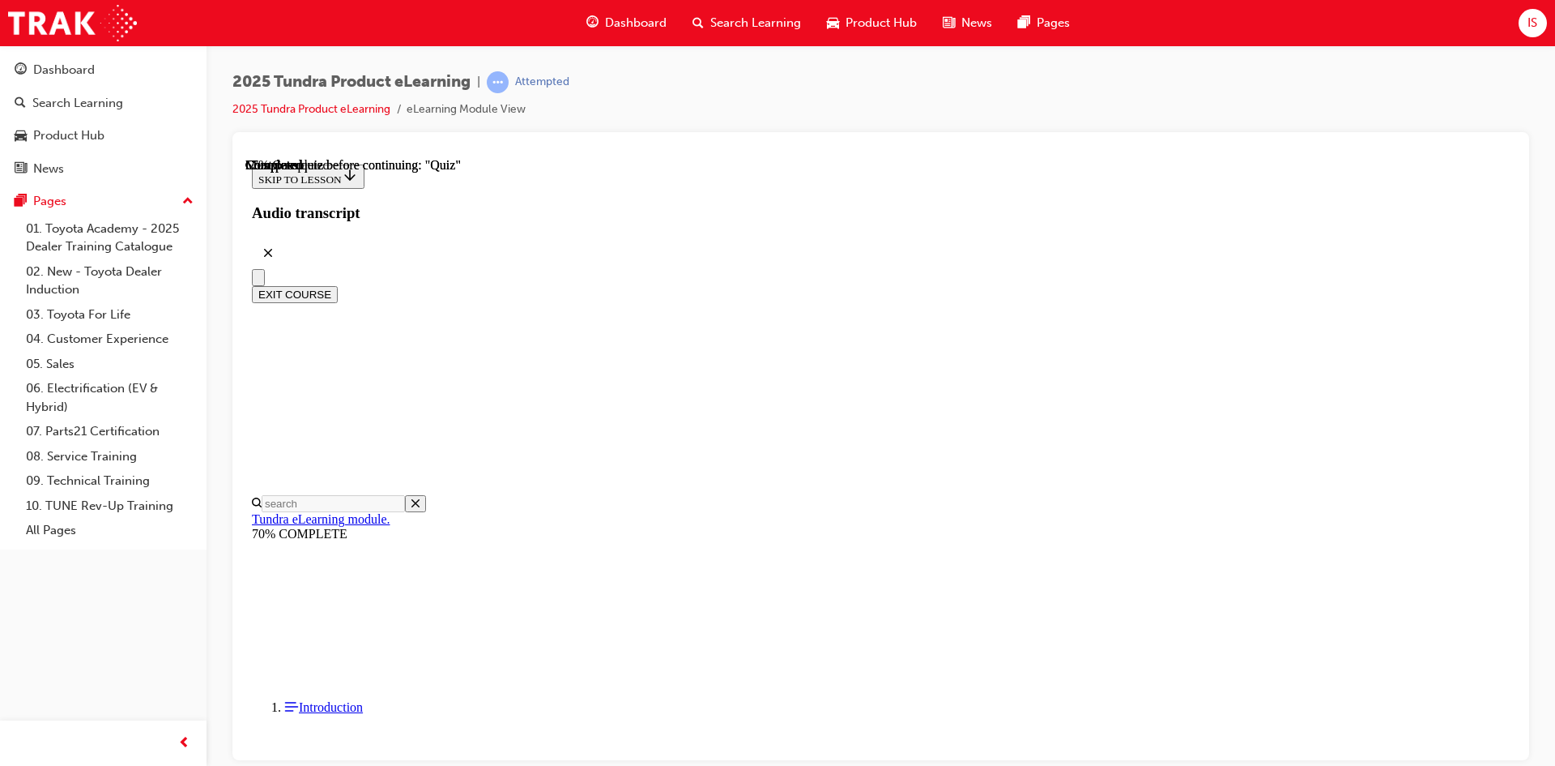
radio input "true"
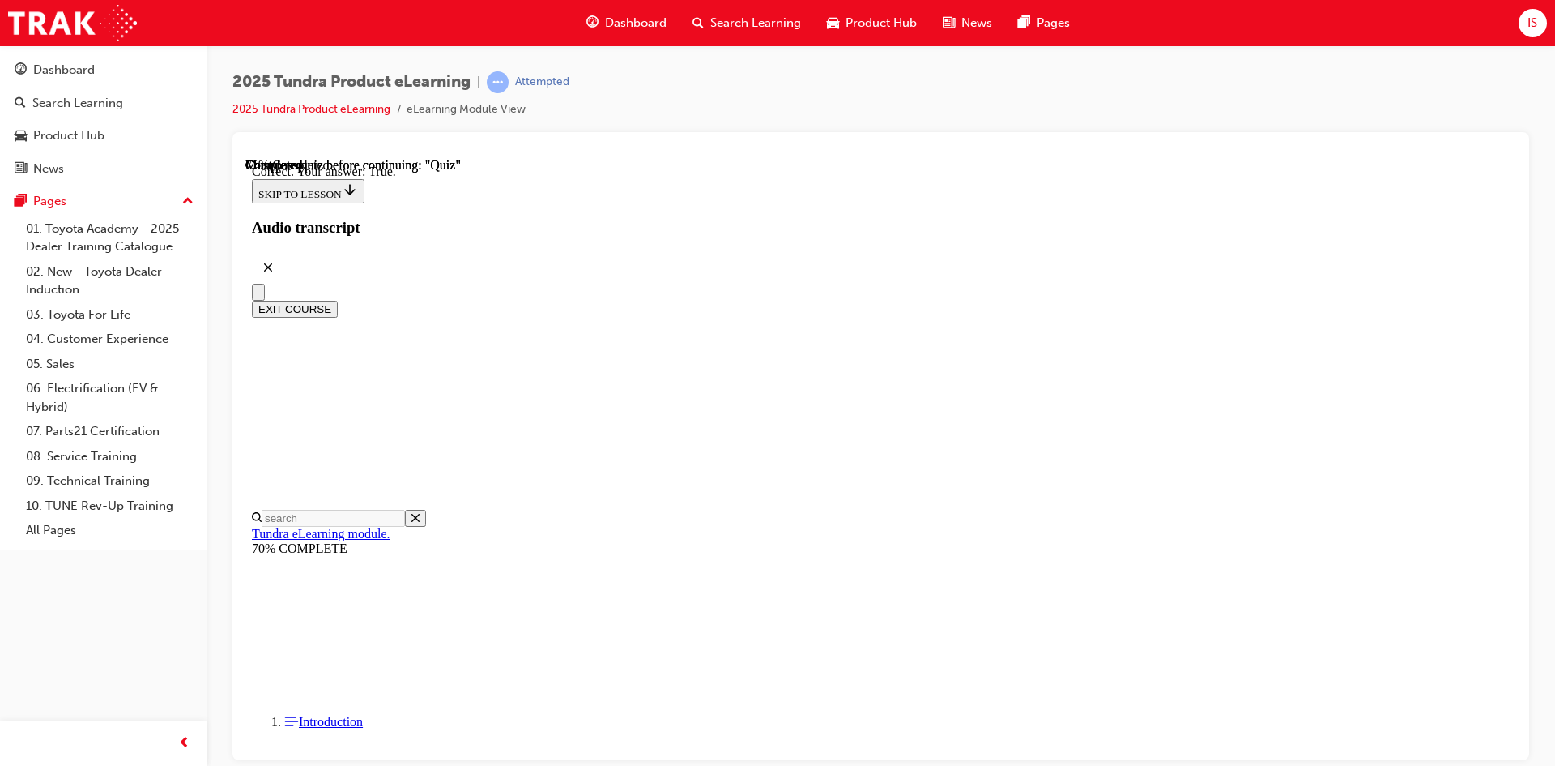
scroll to position [164, 0]
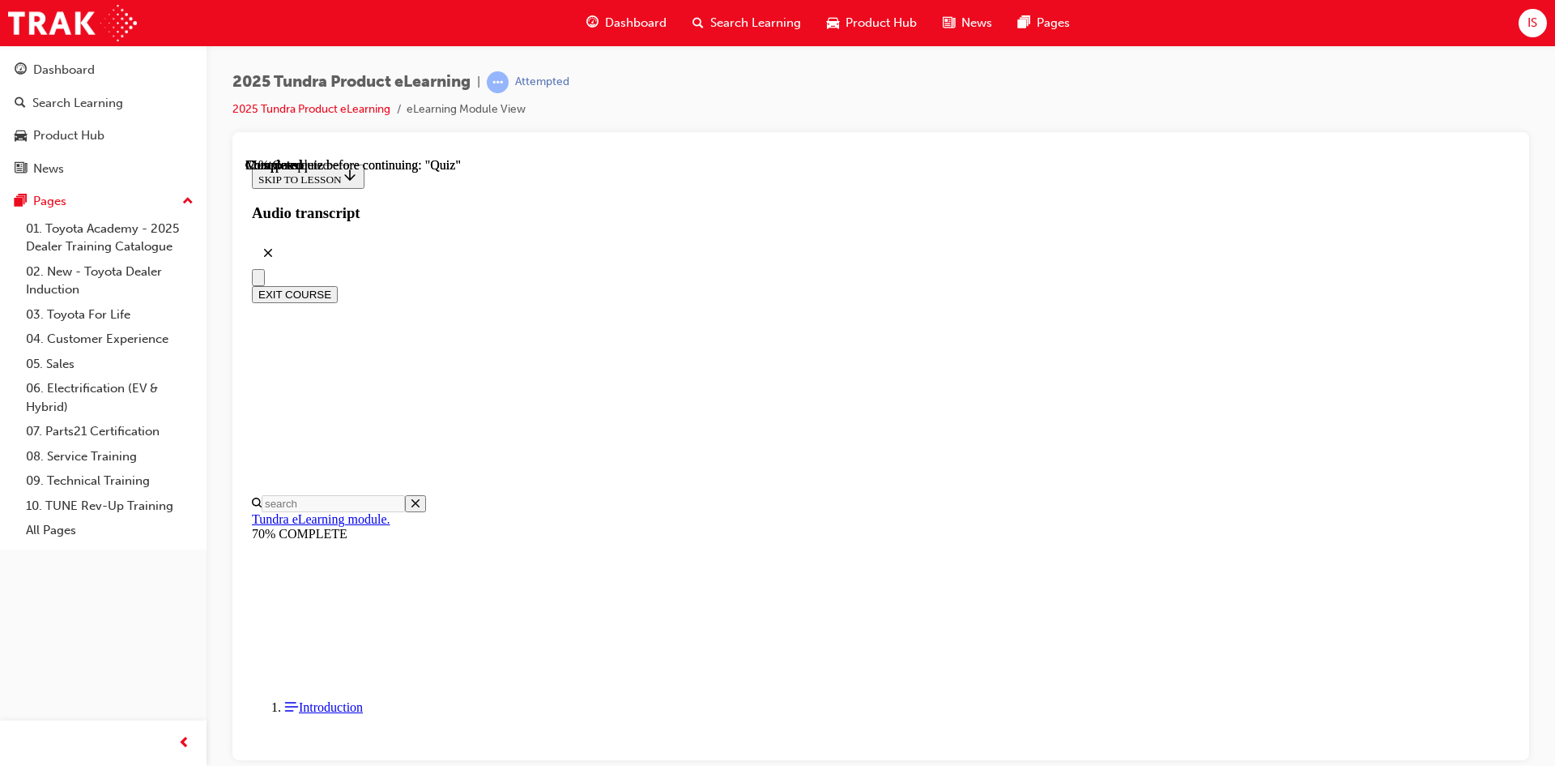
scroll to position [309, 0]
radio input "true"
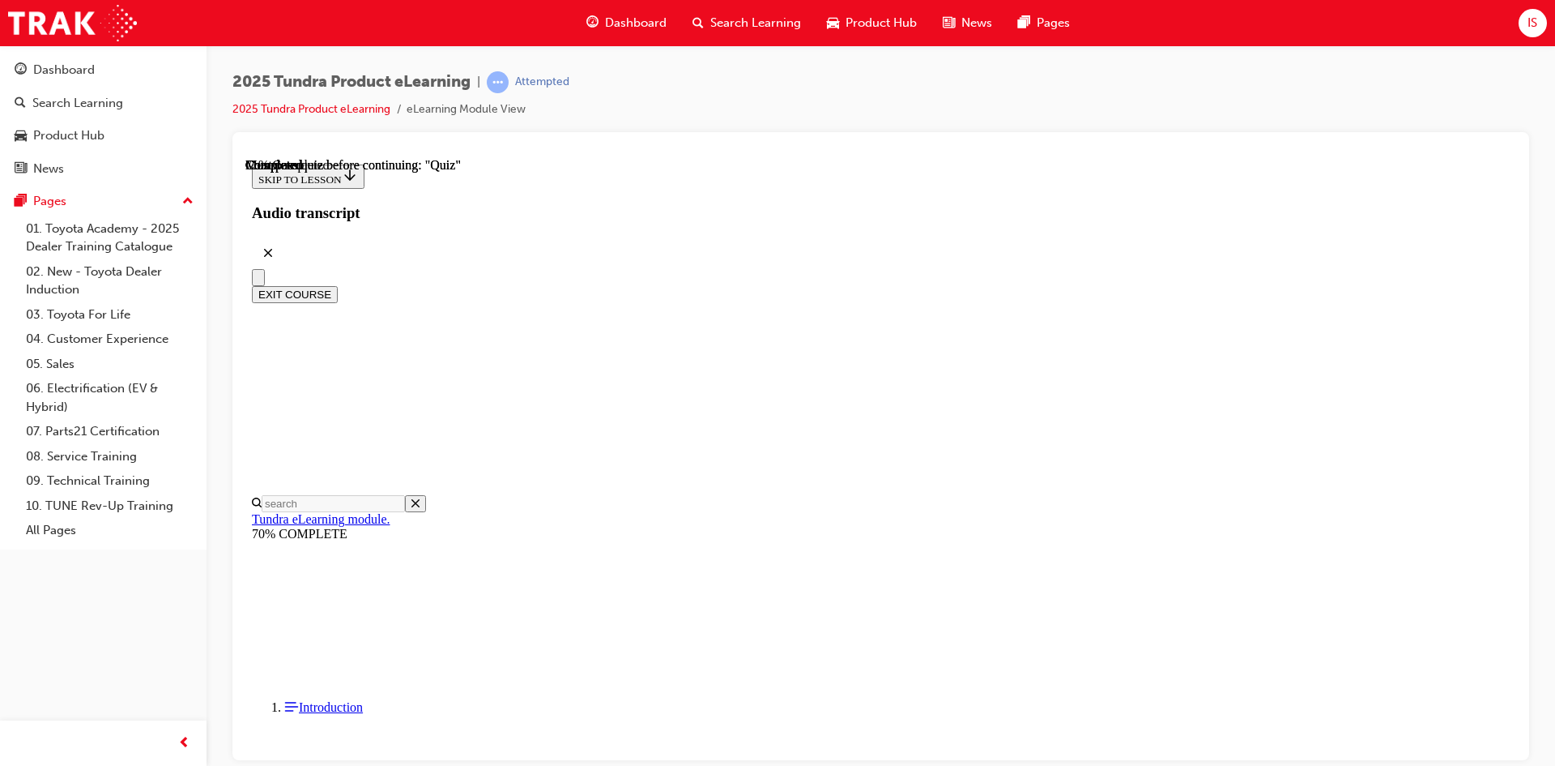
radio input "true"
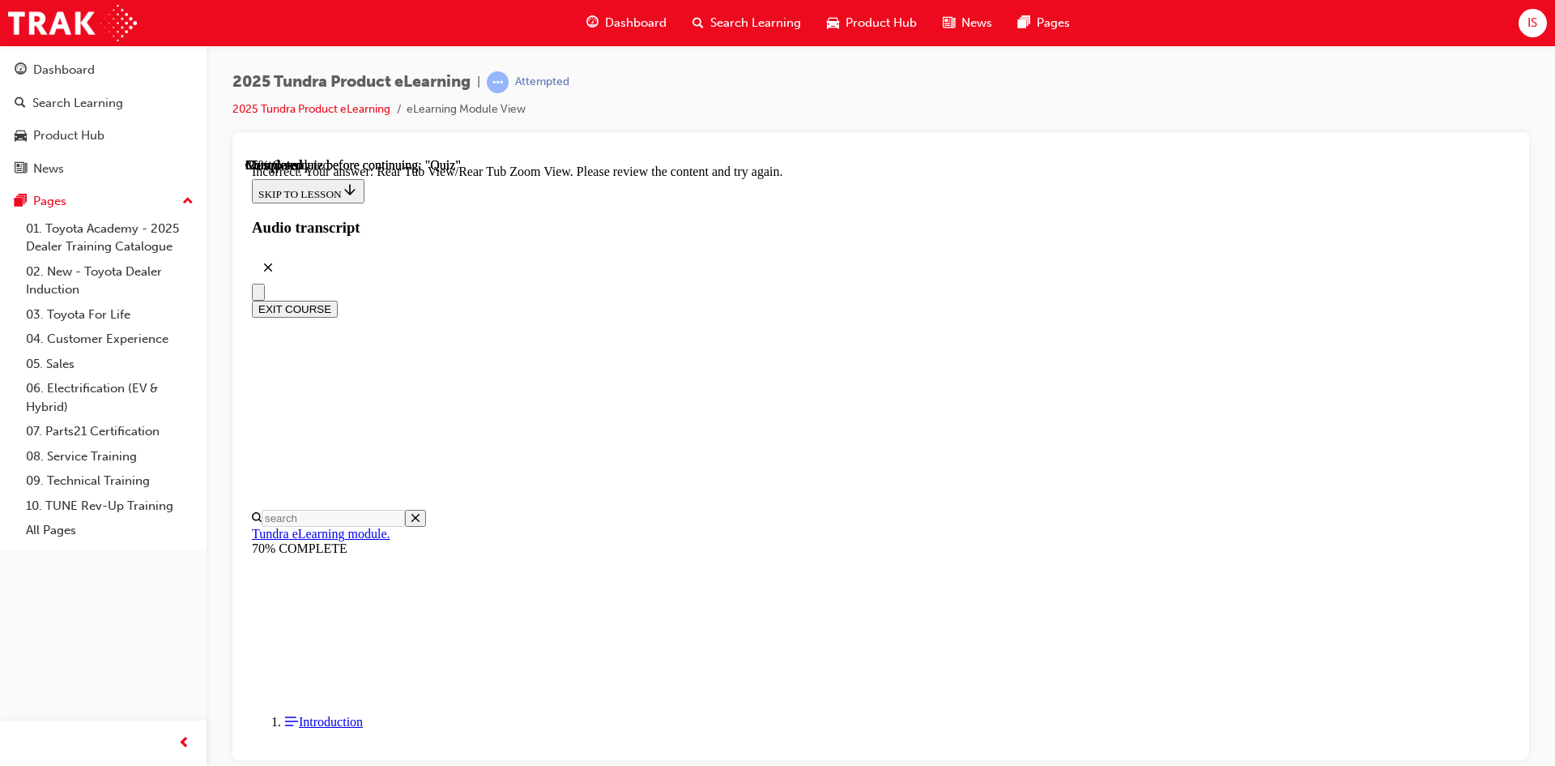
scroll to position [512, 0]
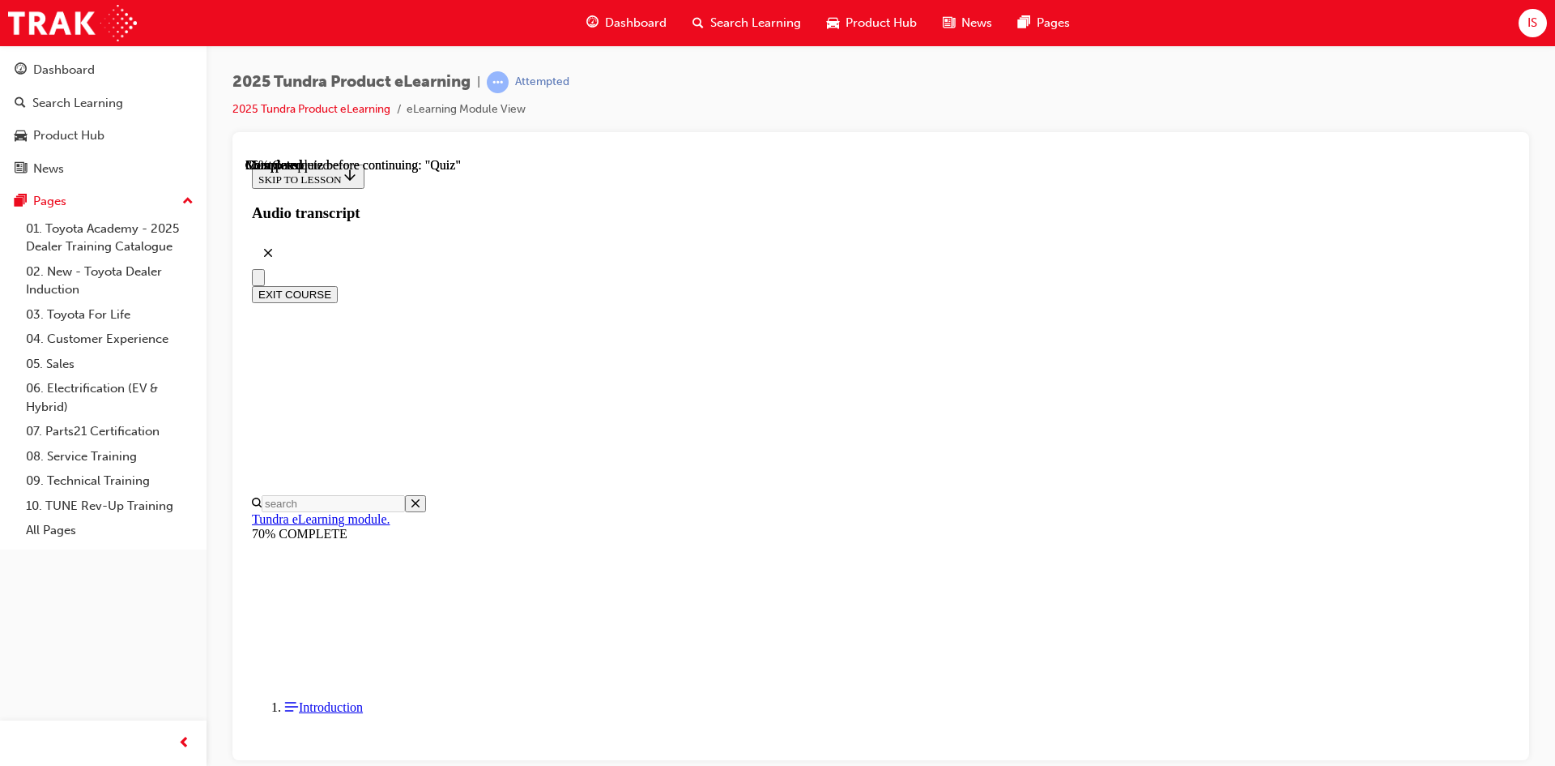
scroll to position [243, 0]
radio input "true"
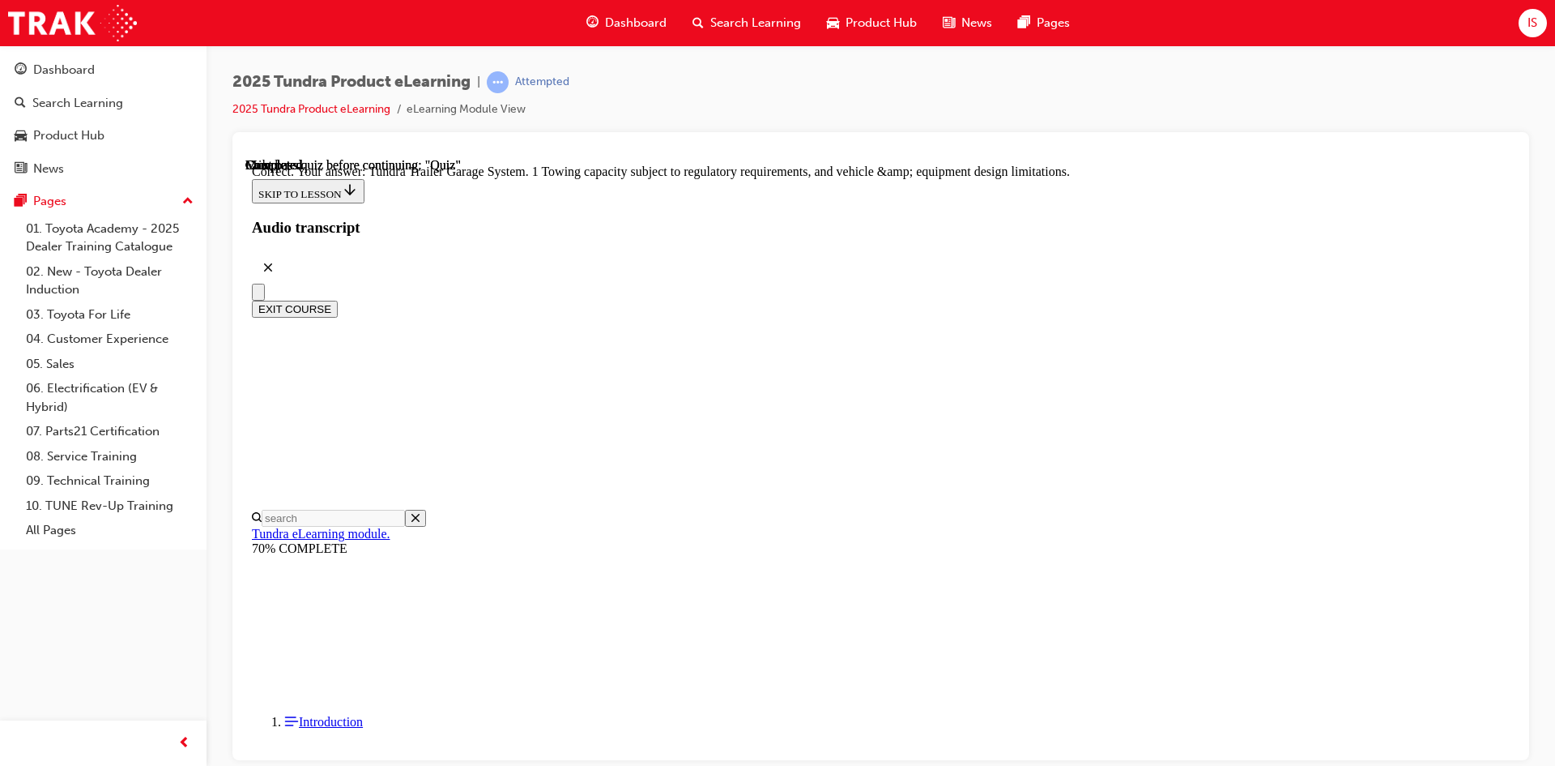
scroll to position [476, 0]
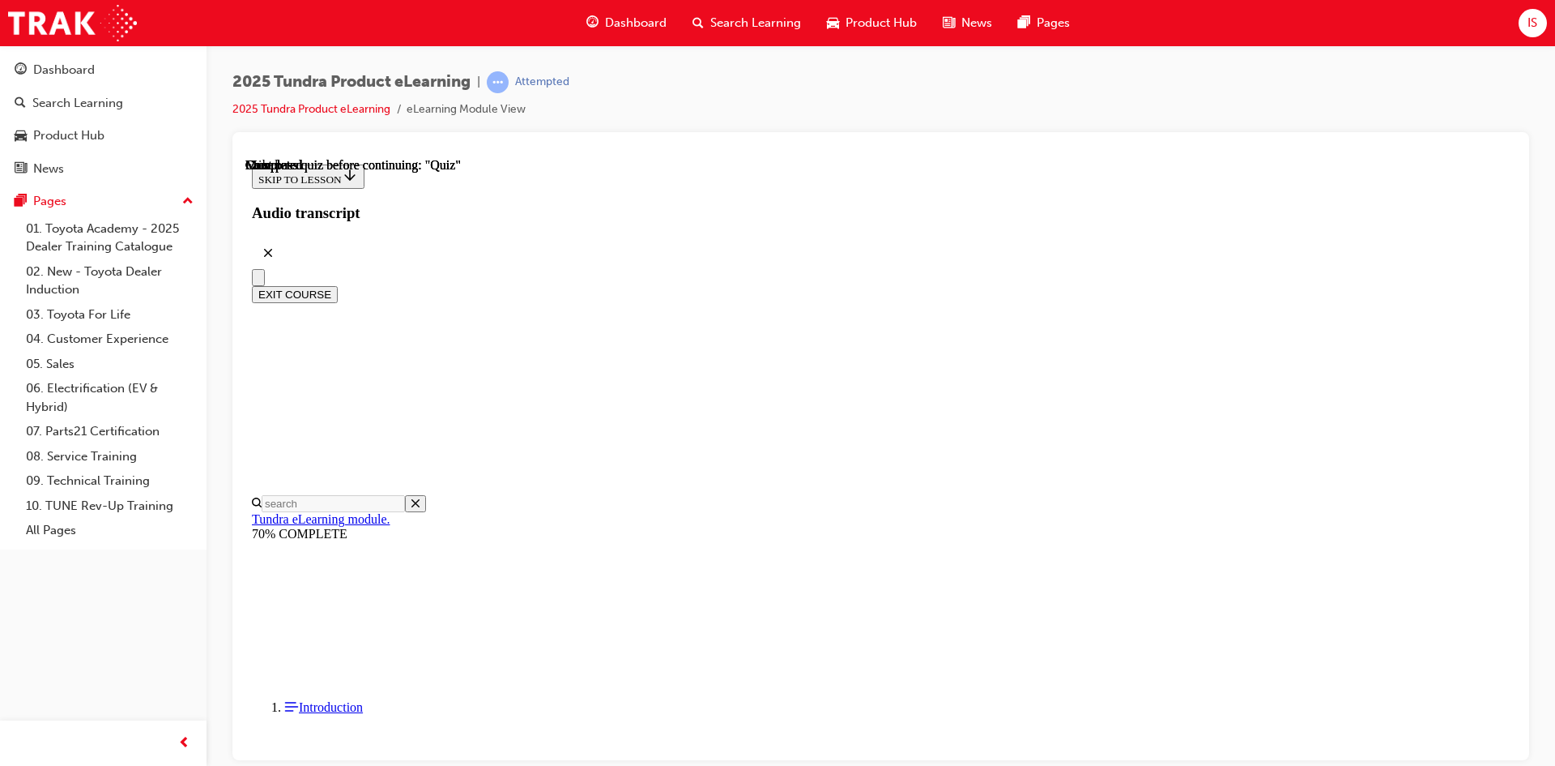
scroll to position [278, 0]
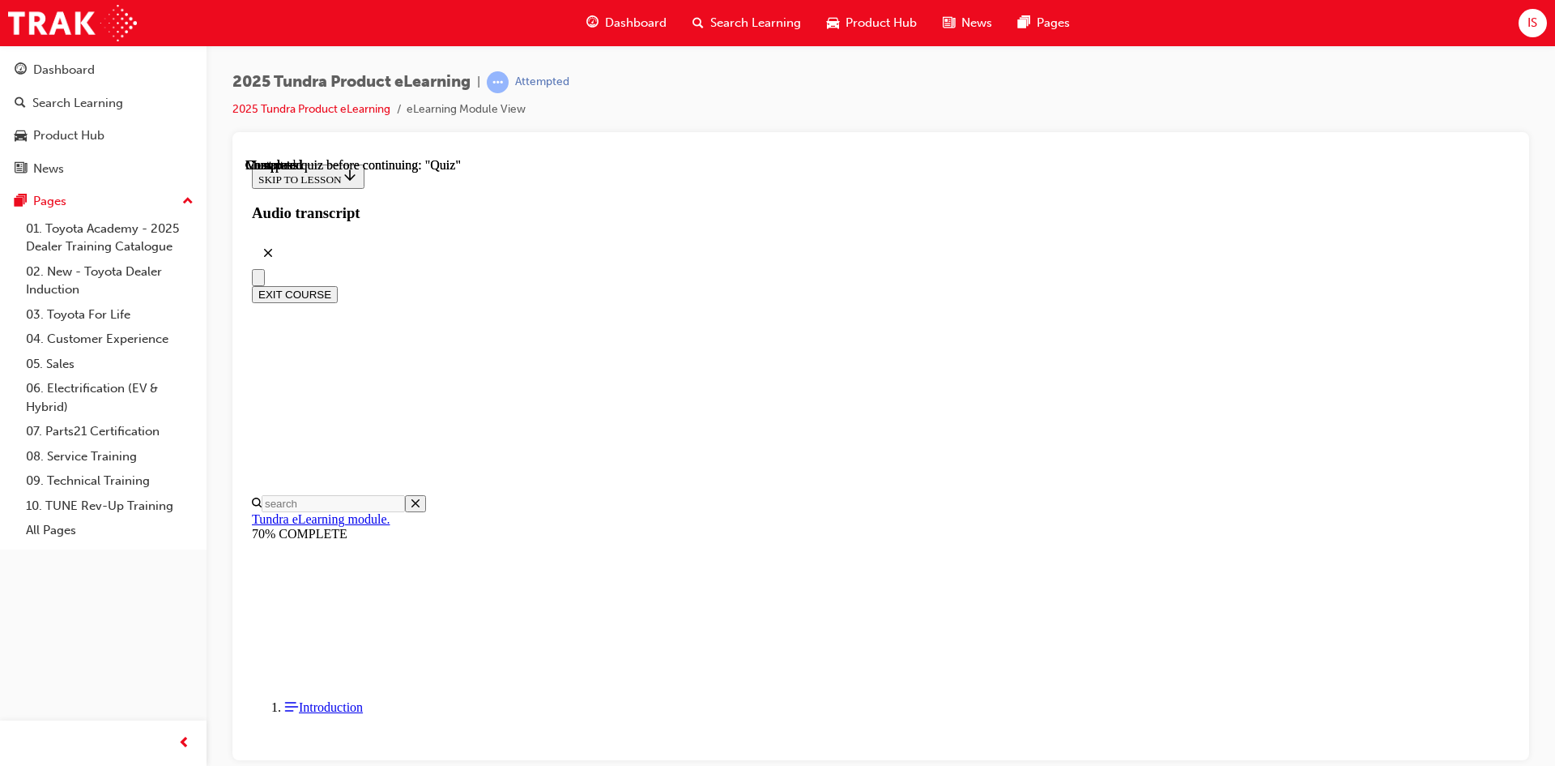
scroll to position [89, 0]
radio input "true"
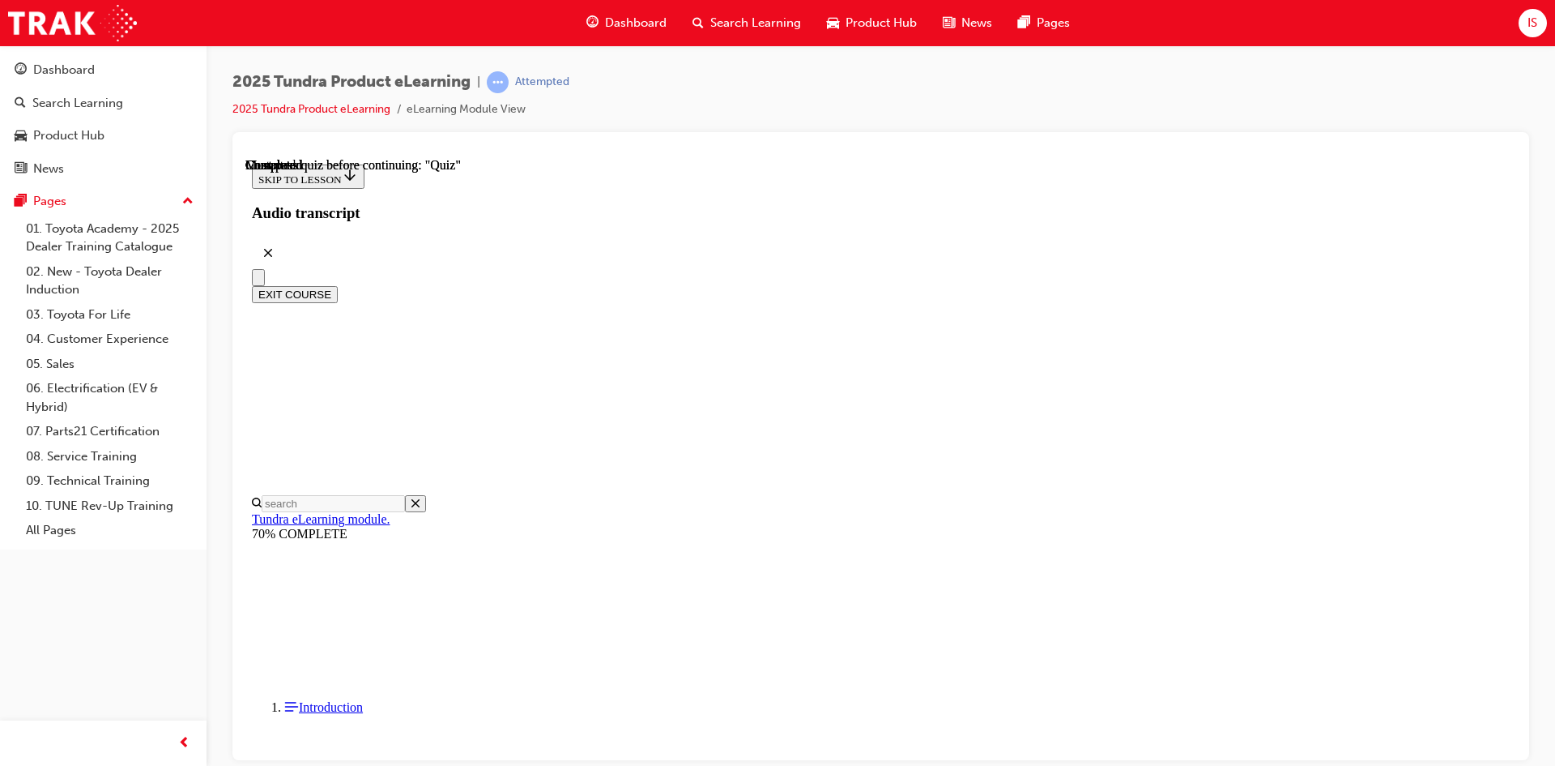
radio input "true"
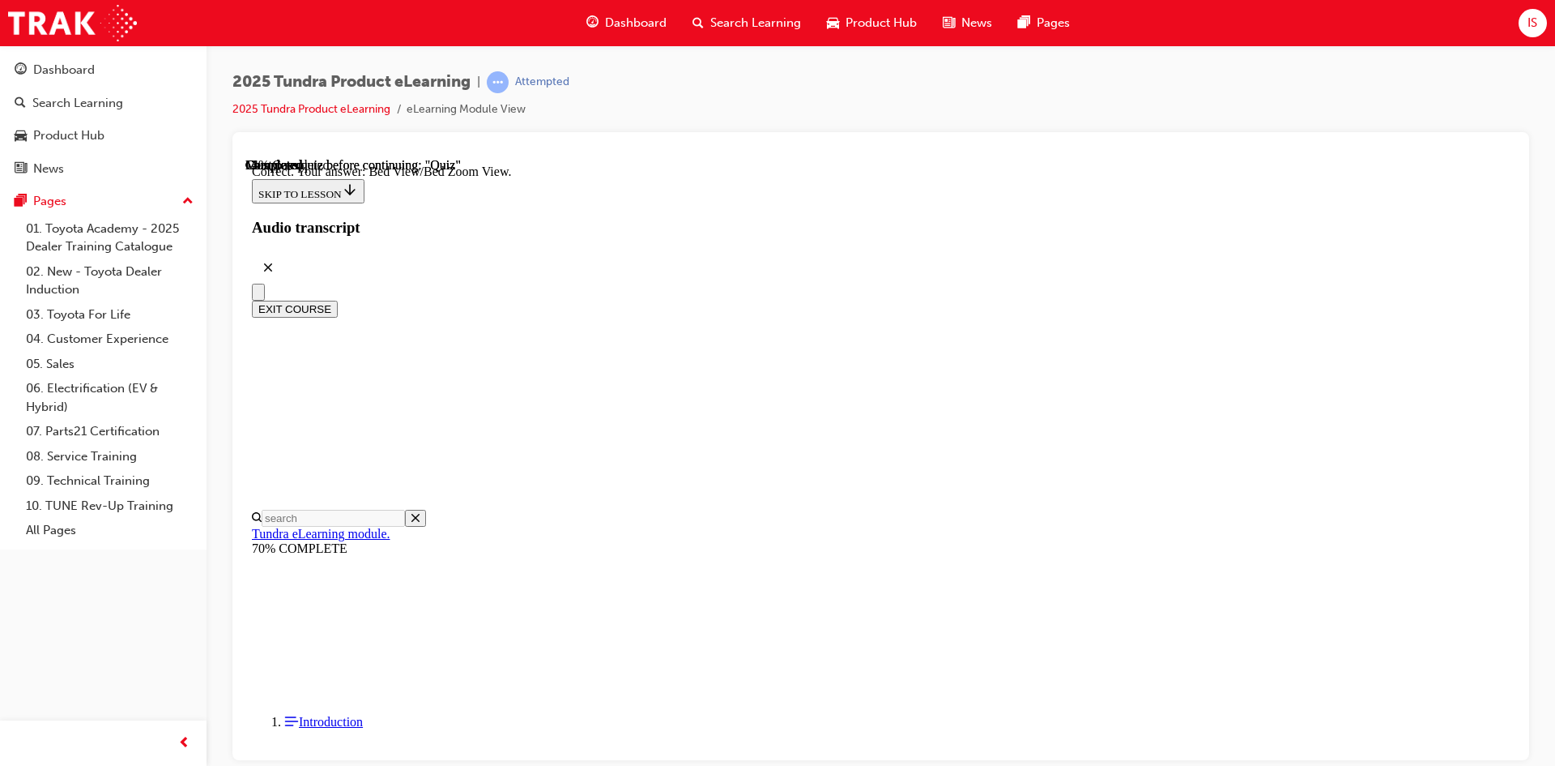
scroll to position [432, 0]
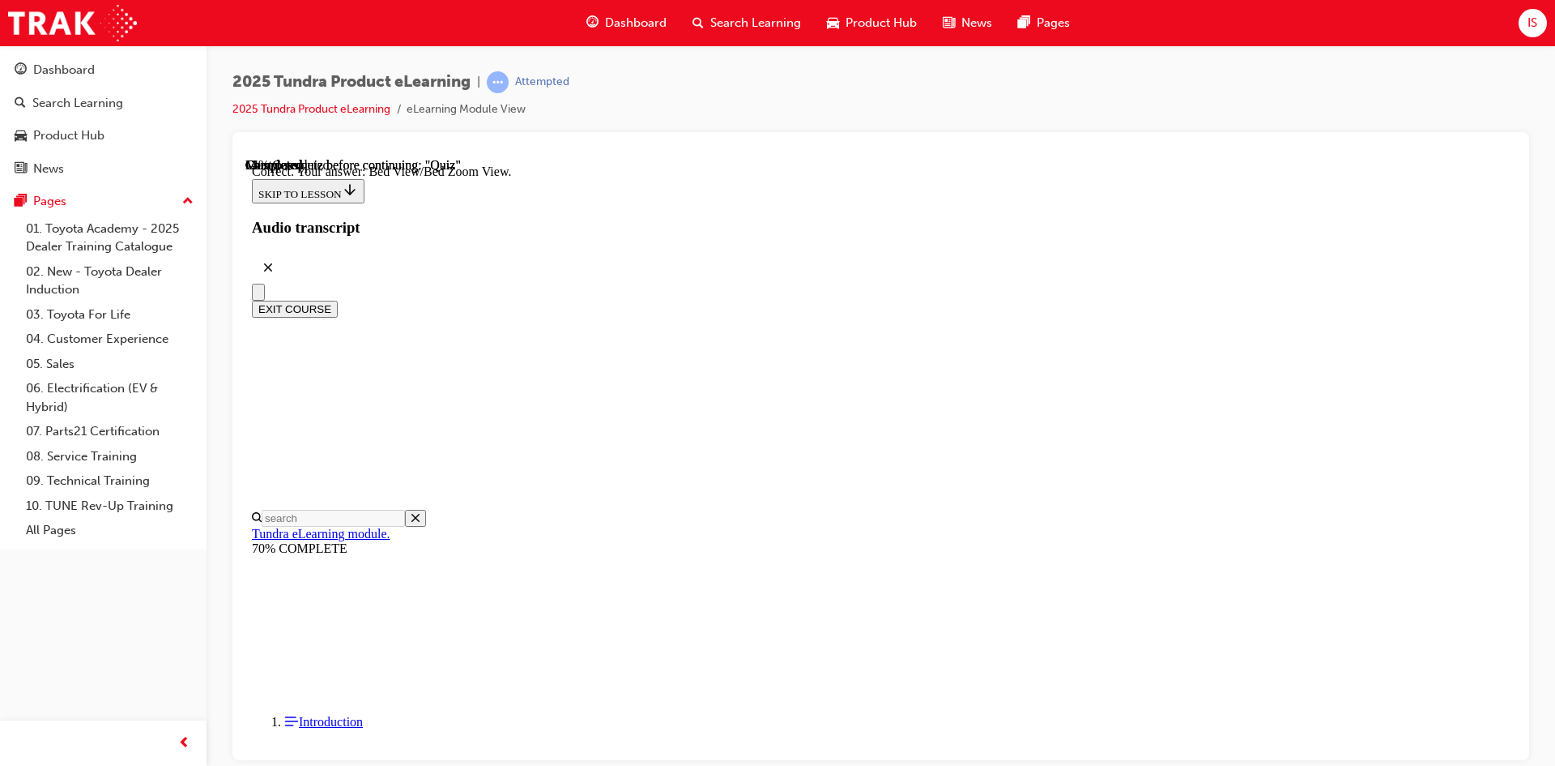
radio input "true"
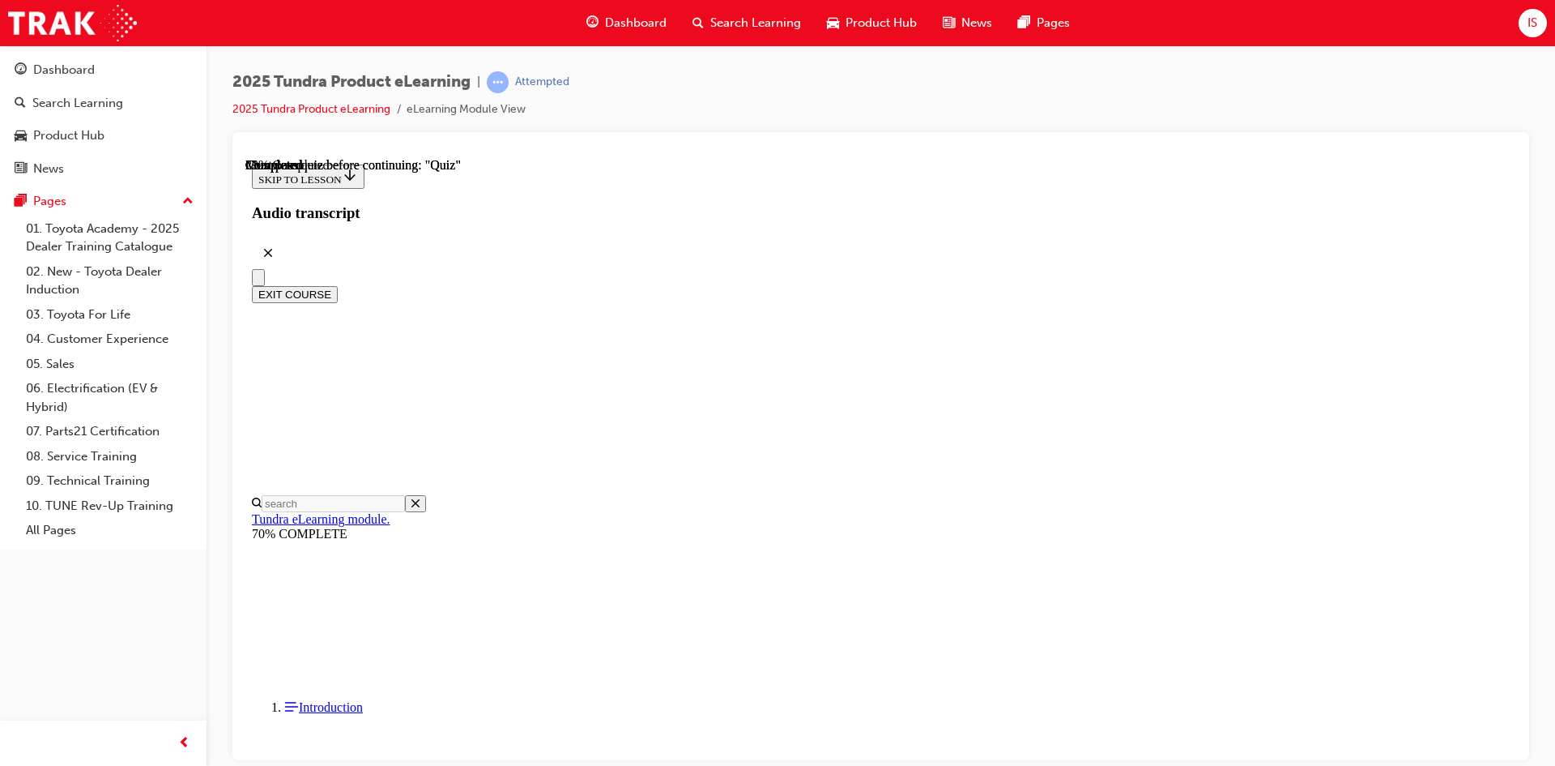
scroll to position [311, 0]
radio input "true"
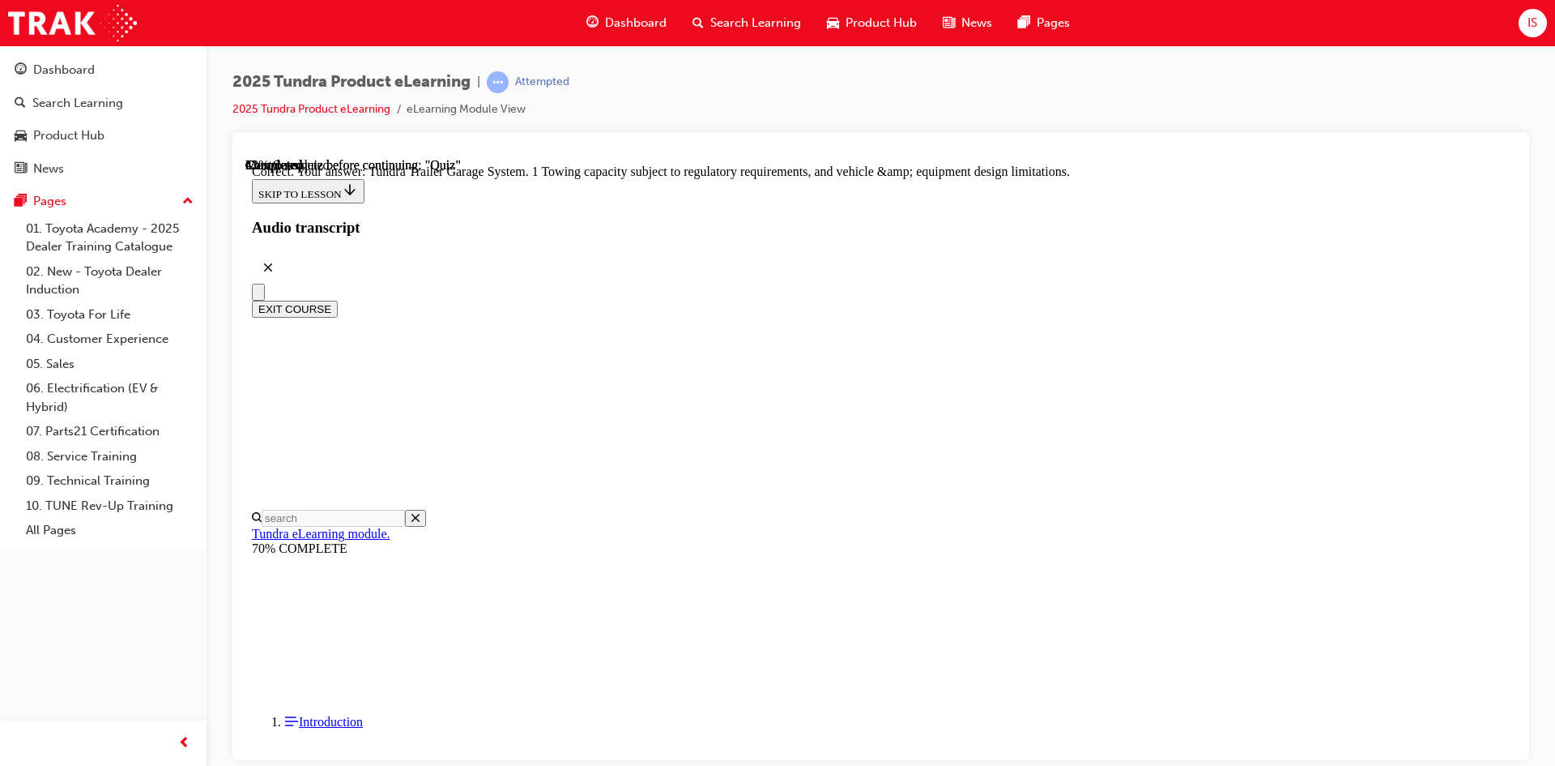
scroll to position [476, 0]
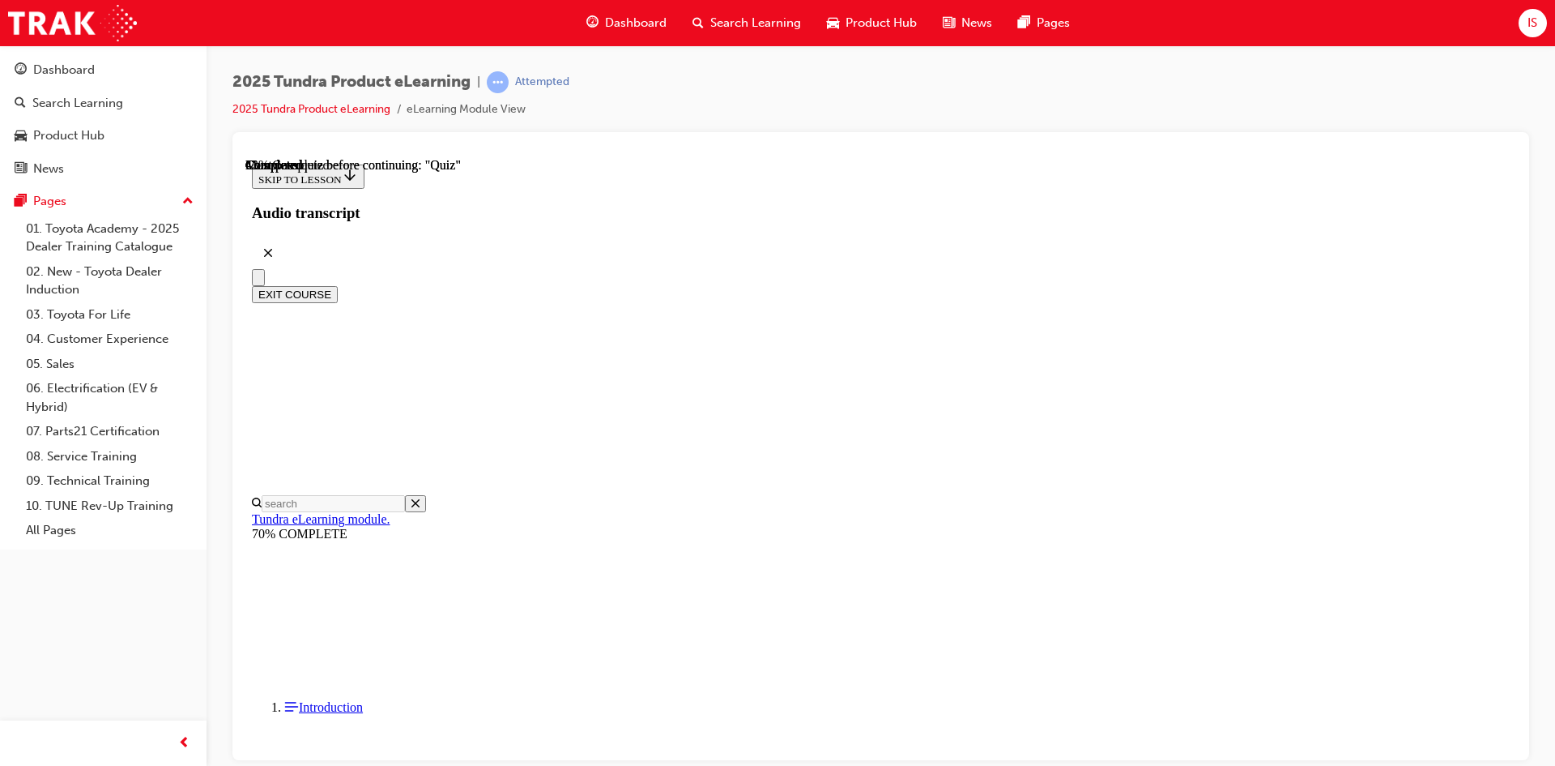
scroll to position [162, 0]
radio input "true"
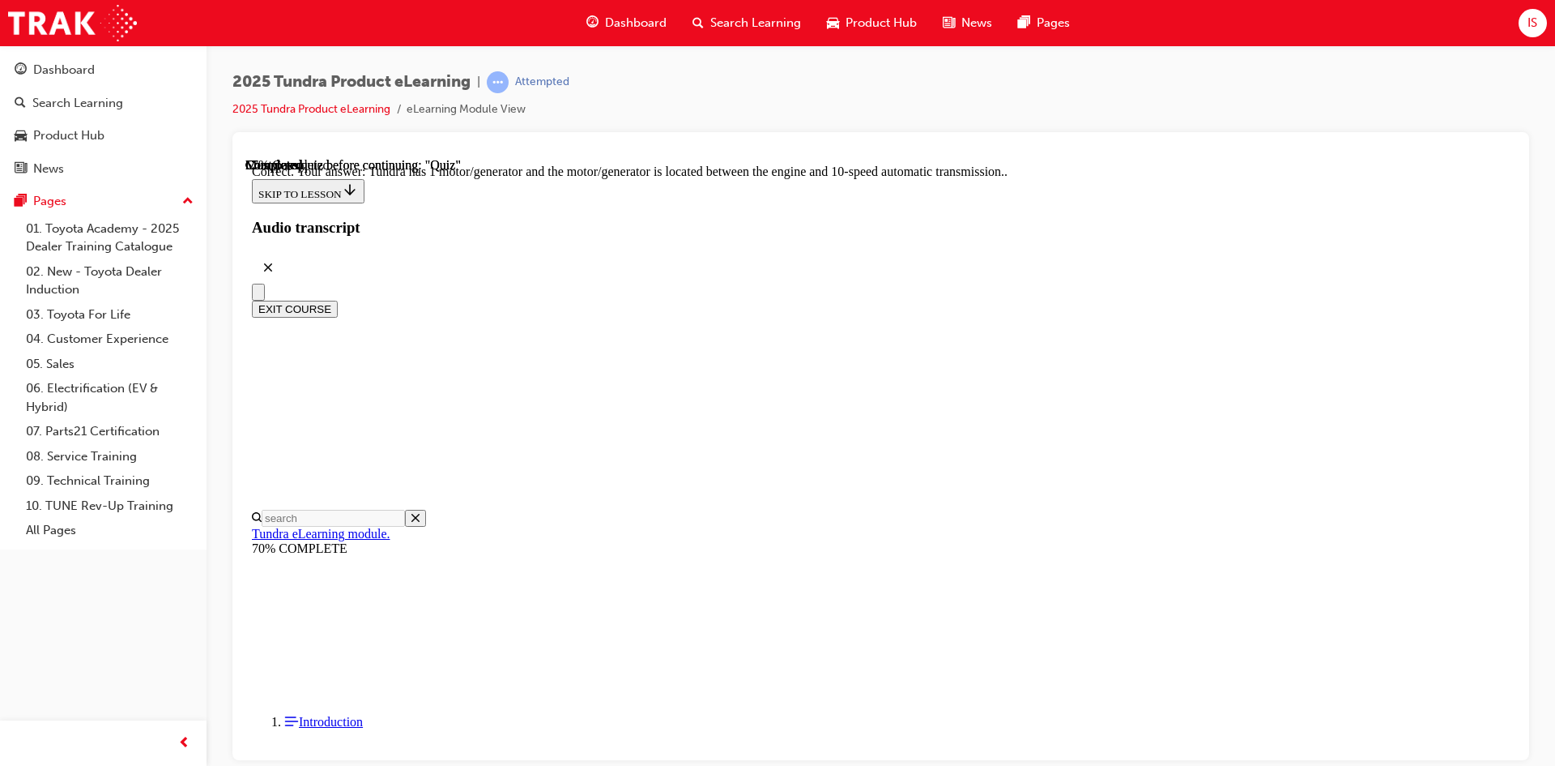
scroll to position [289, 0]
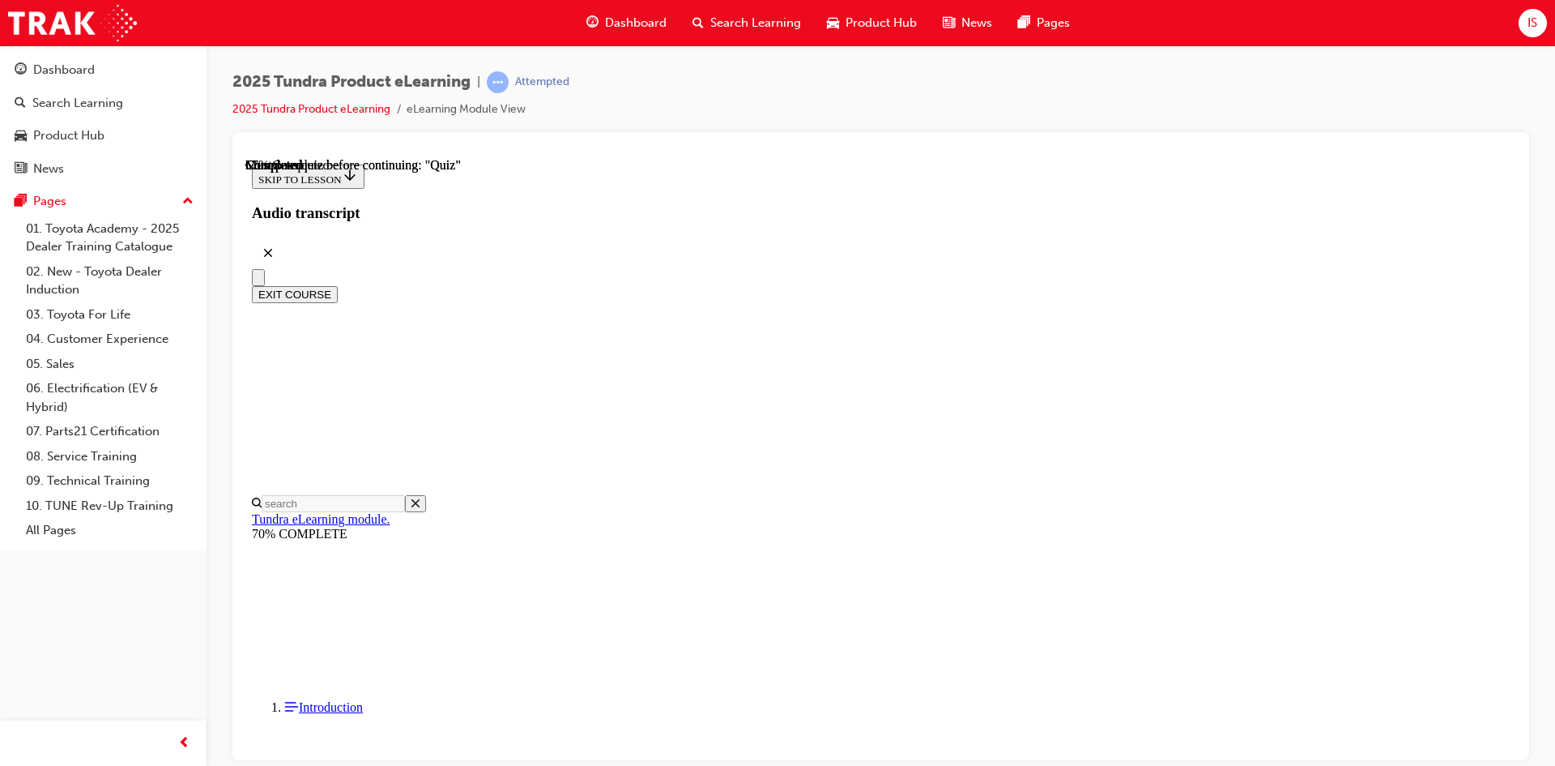
scroll to position [109, 0]
radio input "true"
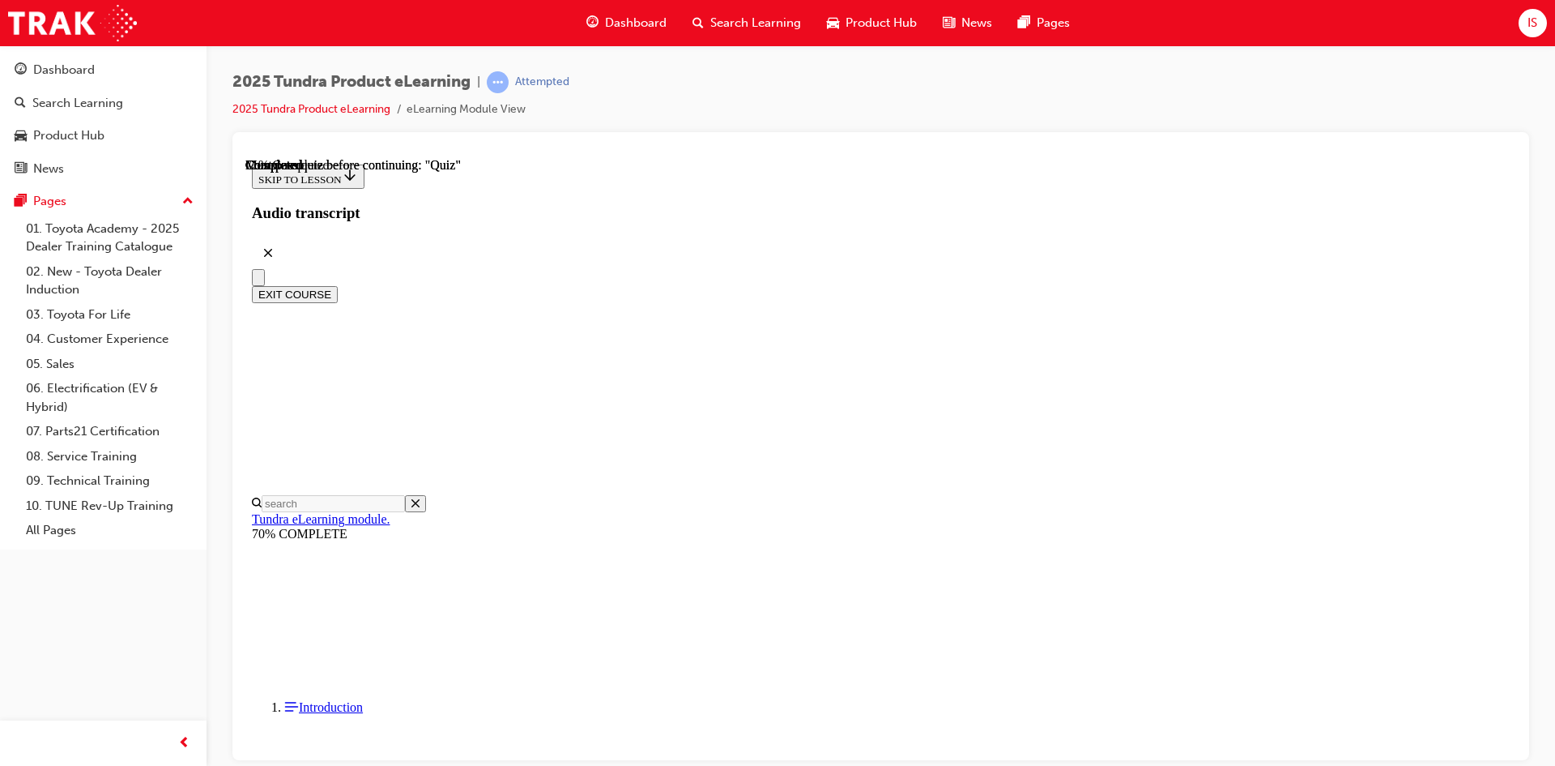
scroll to position [113, 0]
radio input "true"
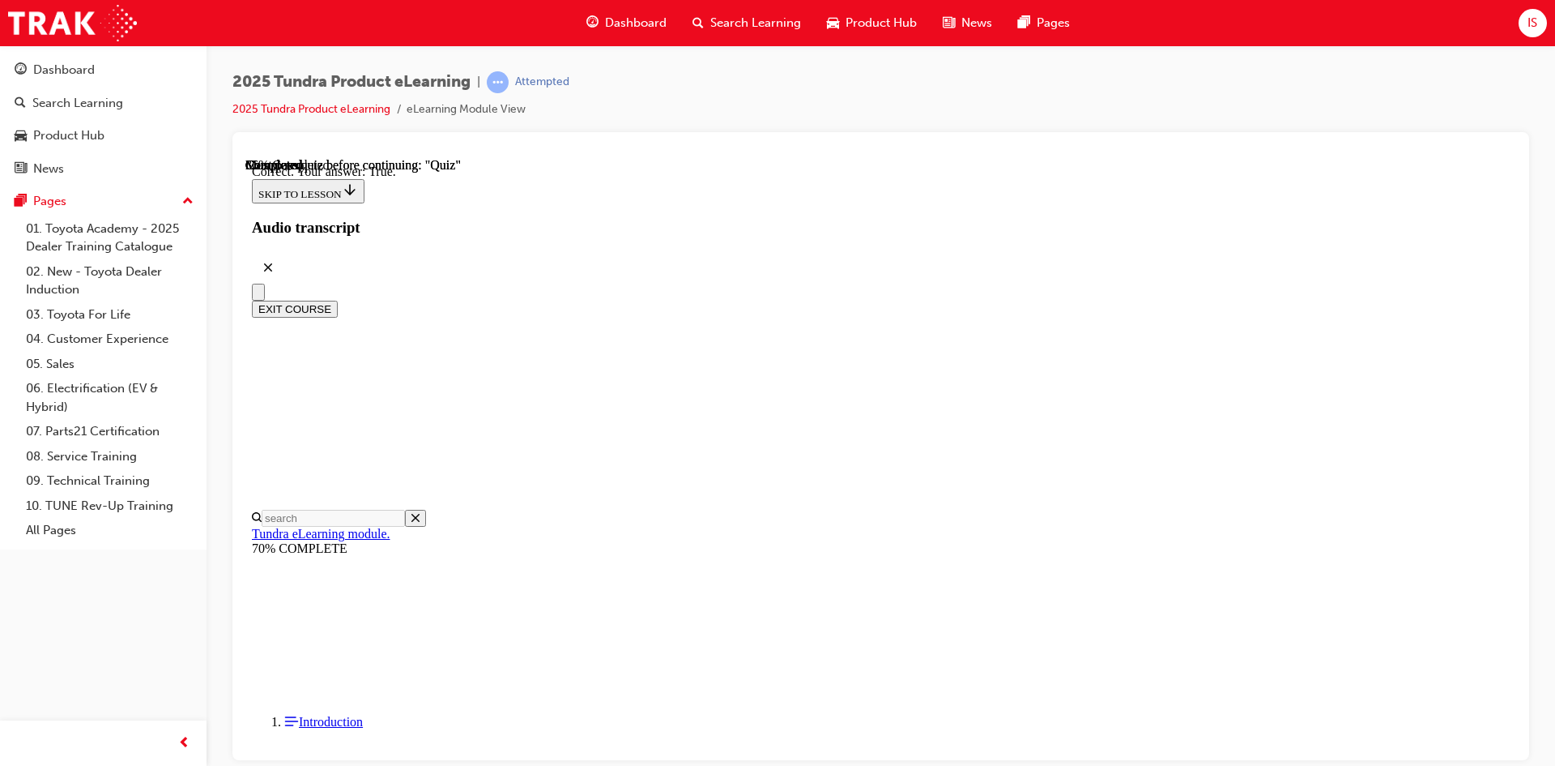
scroll to position [164, 0]
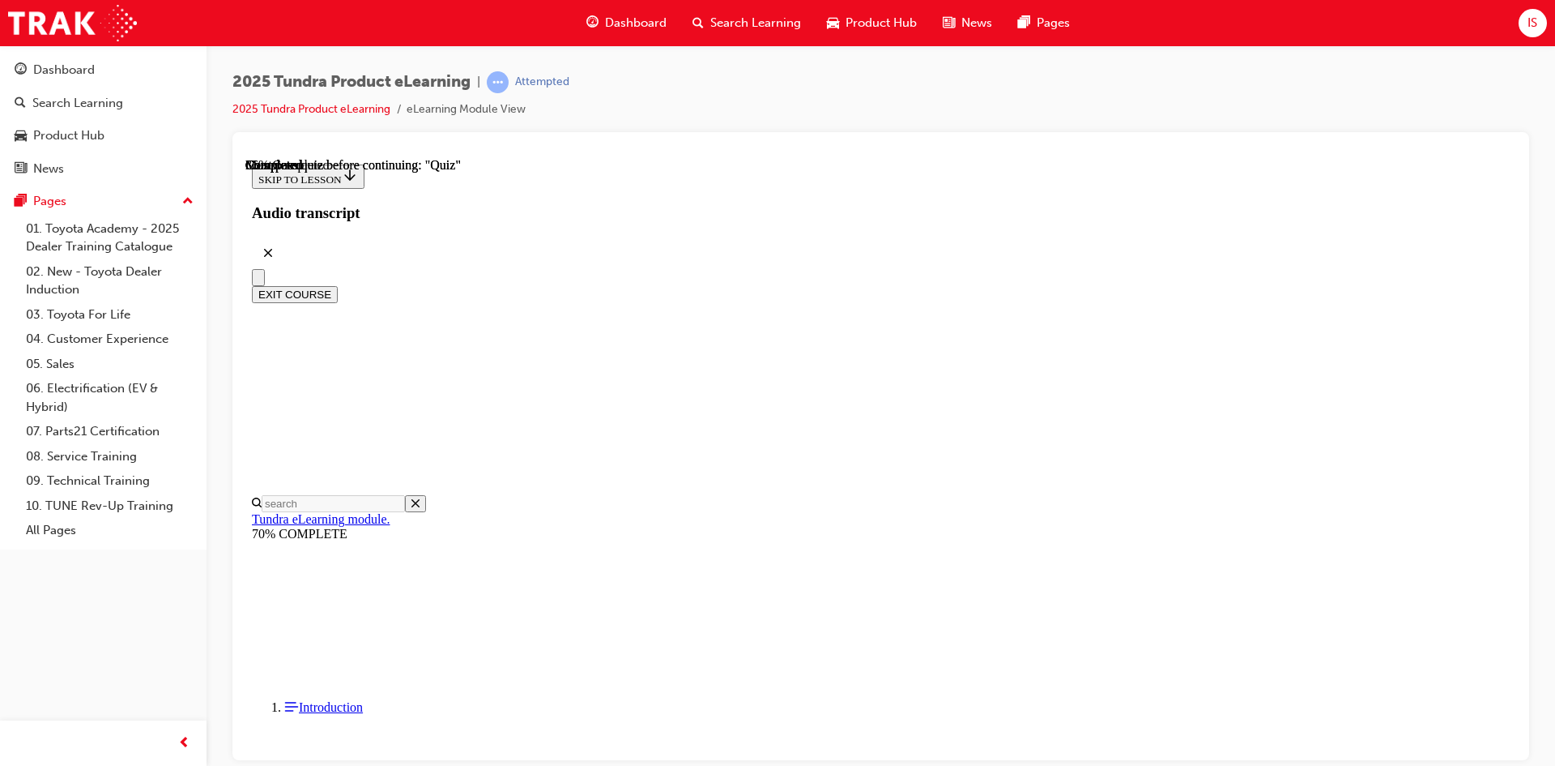
scroll to position [66, 0]
drag, startPoint x: 1121, startPoint y: 403, endPoint x: 716, endPoint y: 369, distance: 406.4
drag, startPoint x: 817, startPoint y: 418, endPoint x: 712, endPoint y: 381, distance: 110.9
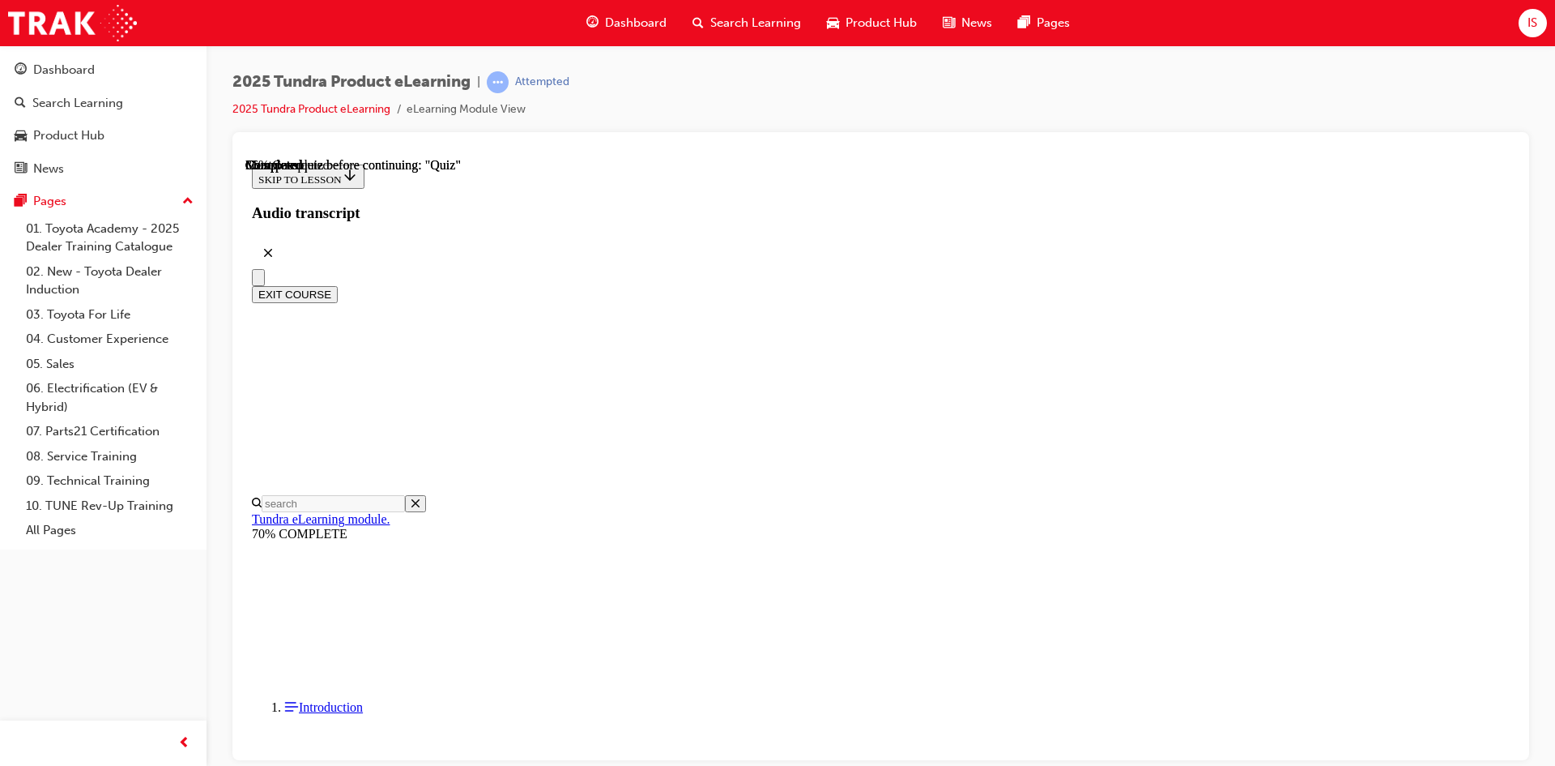
drag, startPoint x: 702, startPoint y: 375, endPoint x: 1188, endPoint y: 402, distance: 486.8
copy p "When towing 1 large and heavy loads with Tundra, what is the recommended load l…"
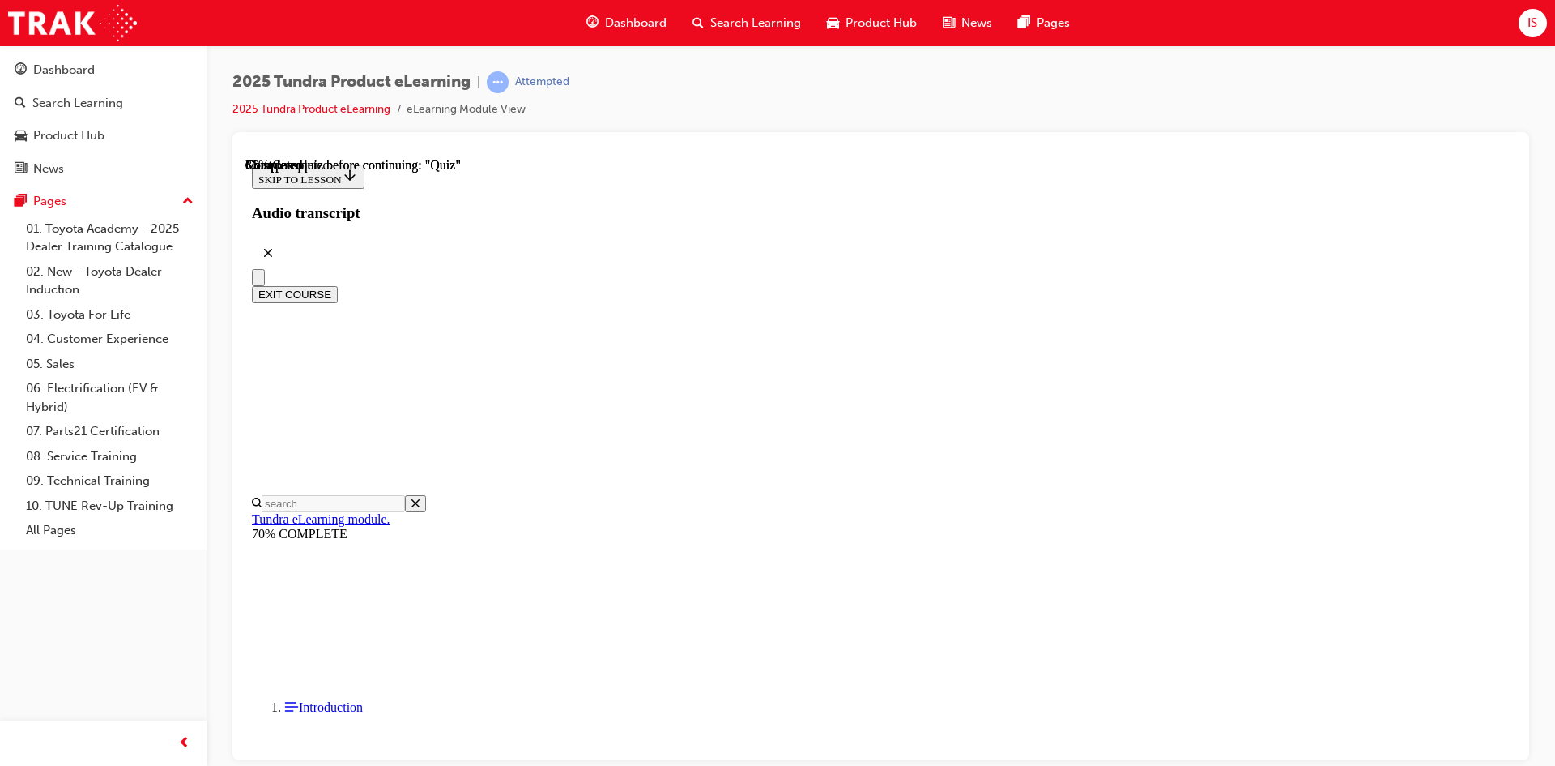
radio input "true"
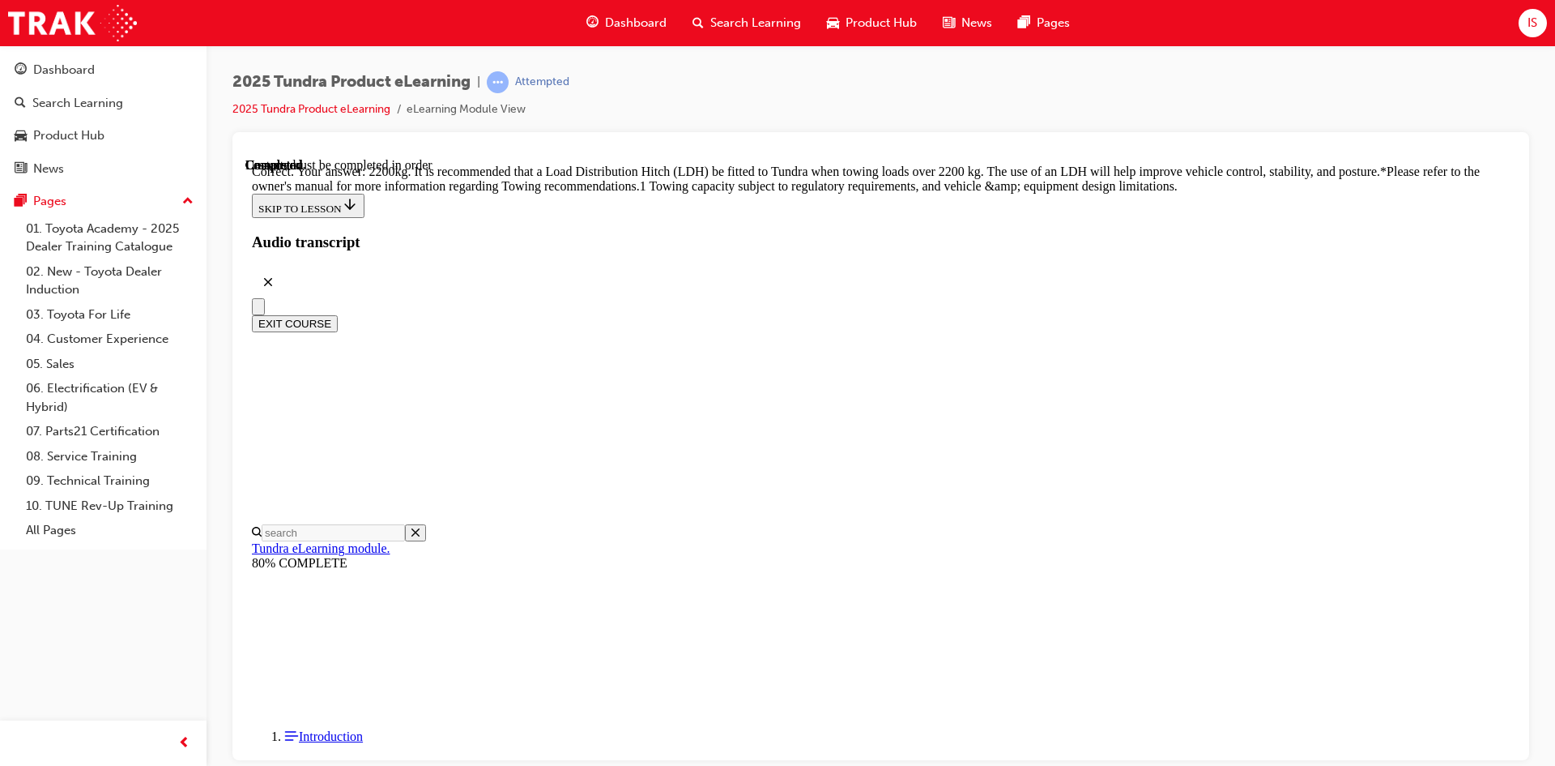
scroll to position [651, 0]
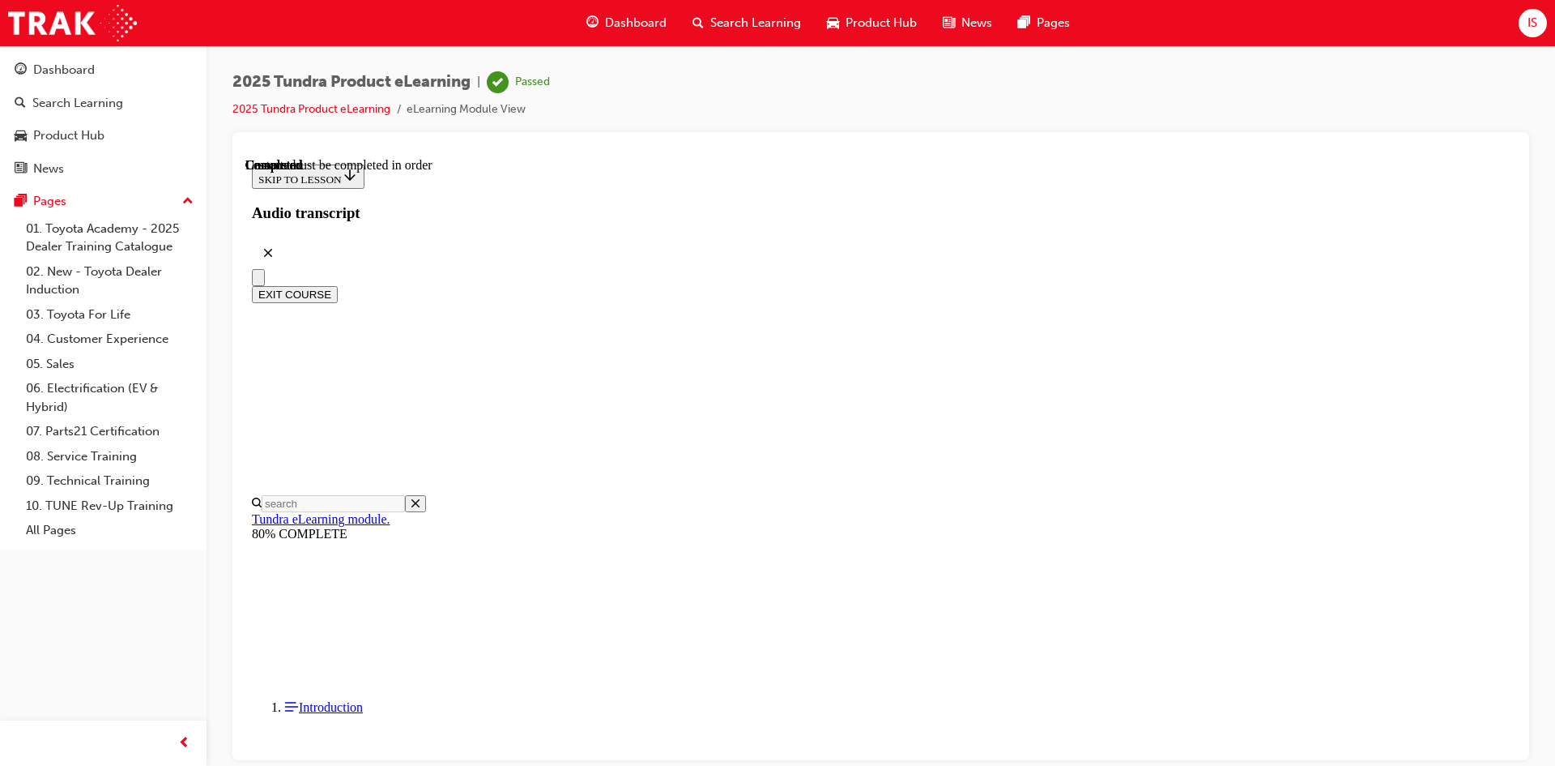
scroll to position [278, 0]
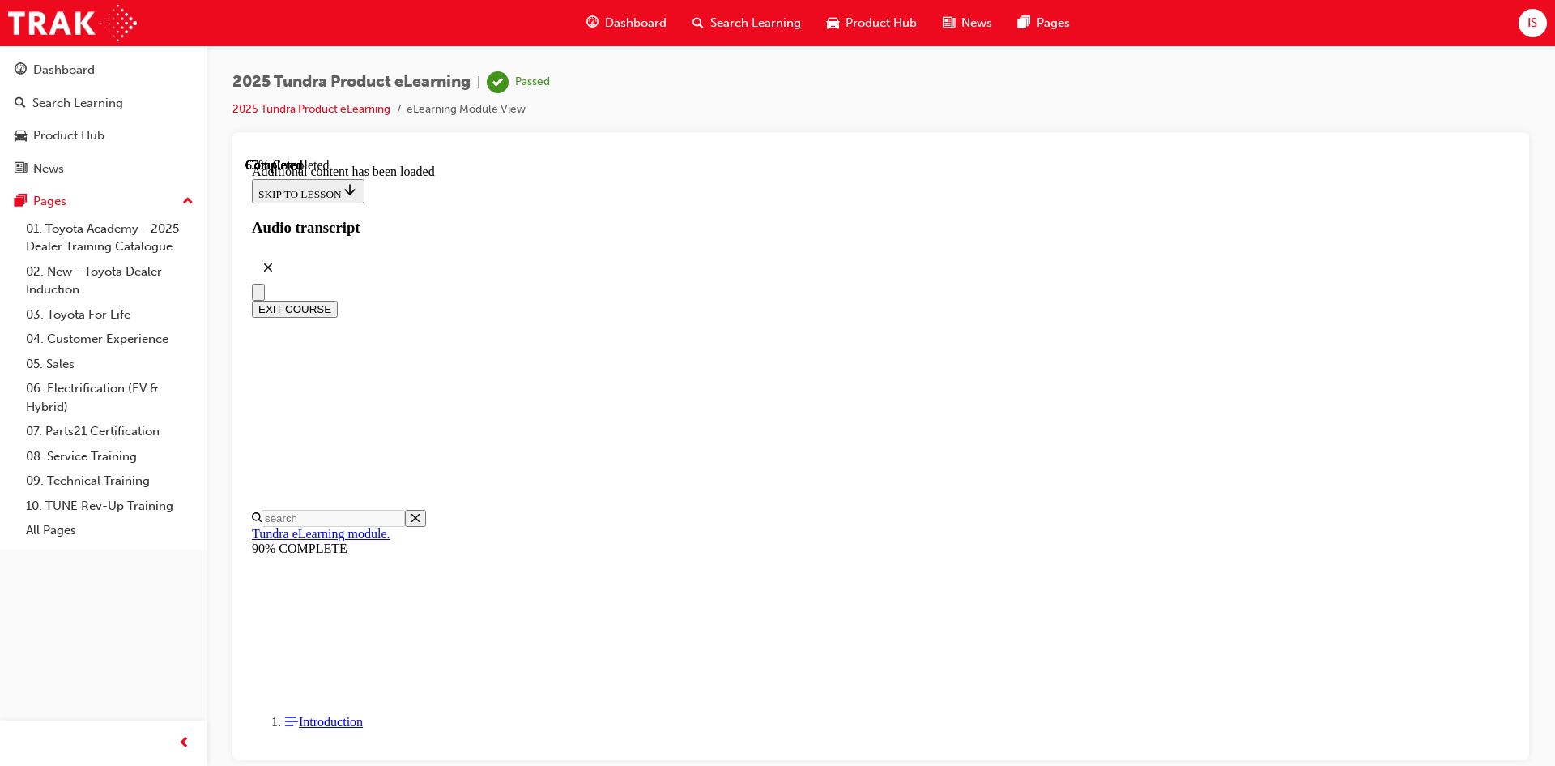
scroll to position [1771, 0]
click at [338, 300] on button "EXIT COURSE" at bounding box center [295, 308] width 86 height 17
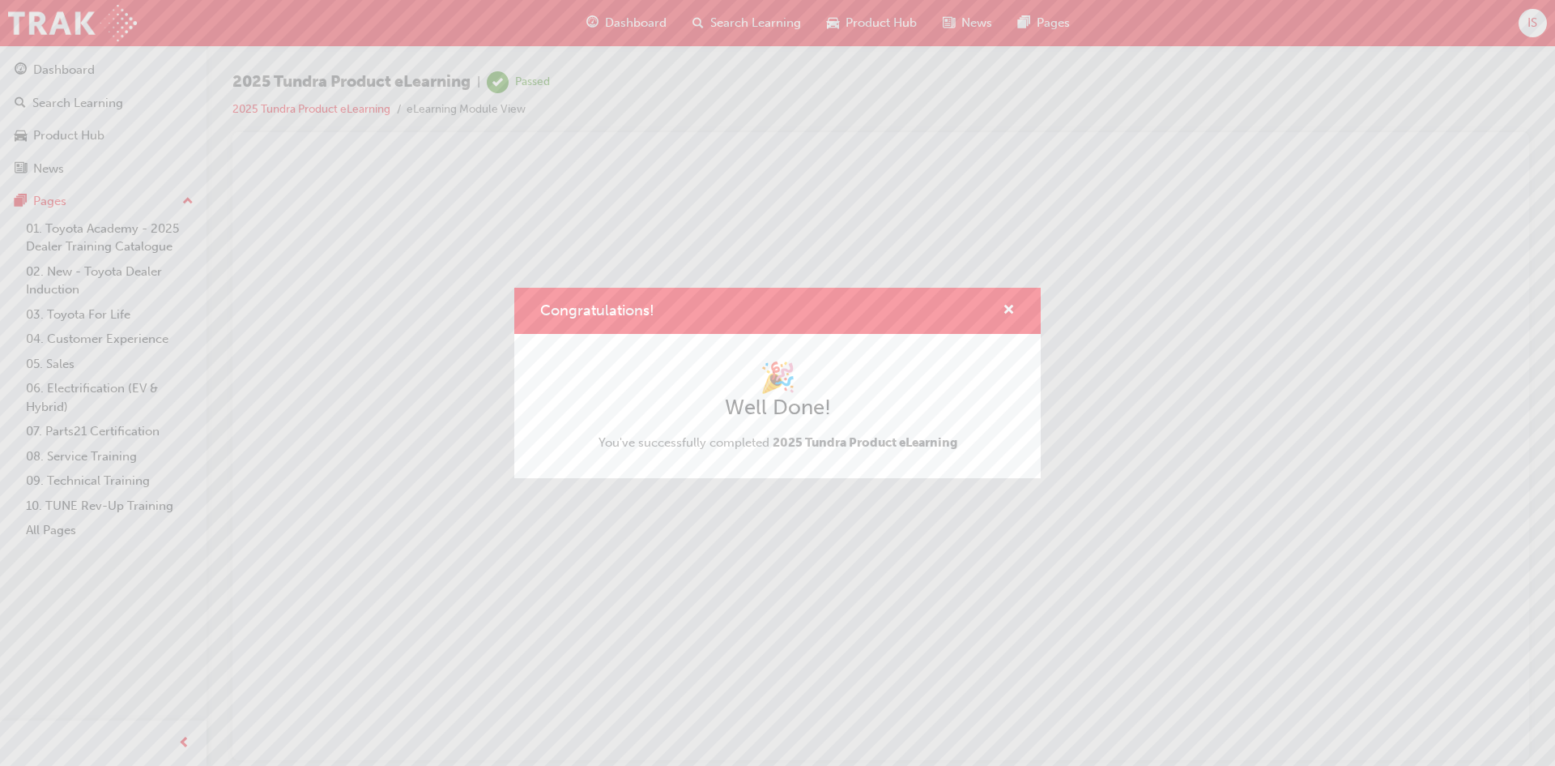
scroll to position [0, 0]
click at [1007, 304] on span "cross-icon" at bounding box center [1009, 311] width 12 height 15
